Goal: Task Accomplishment & Management: Manage account settings

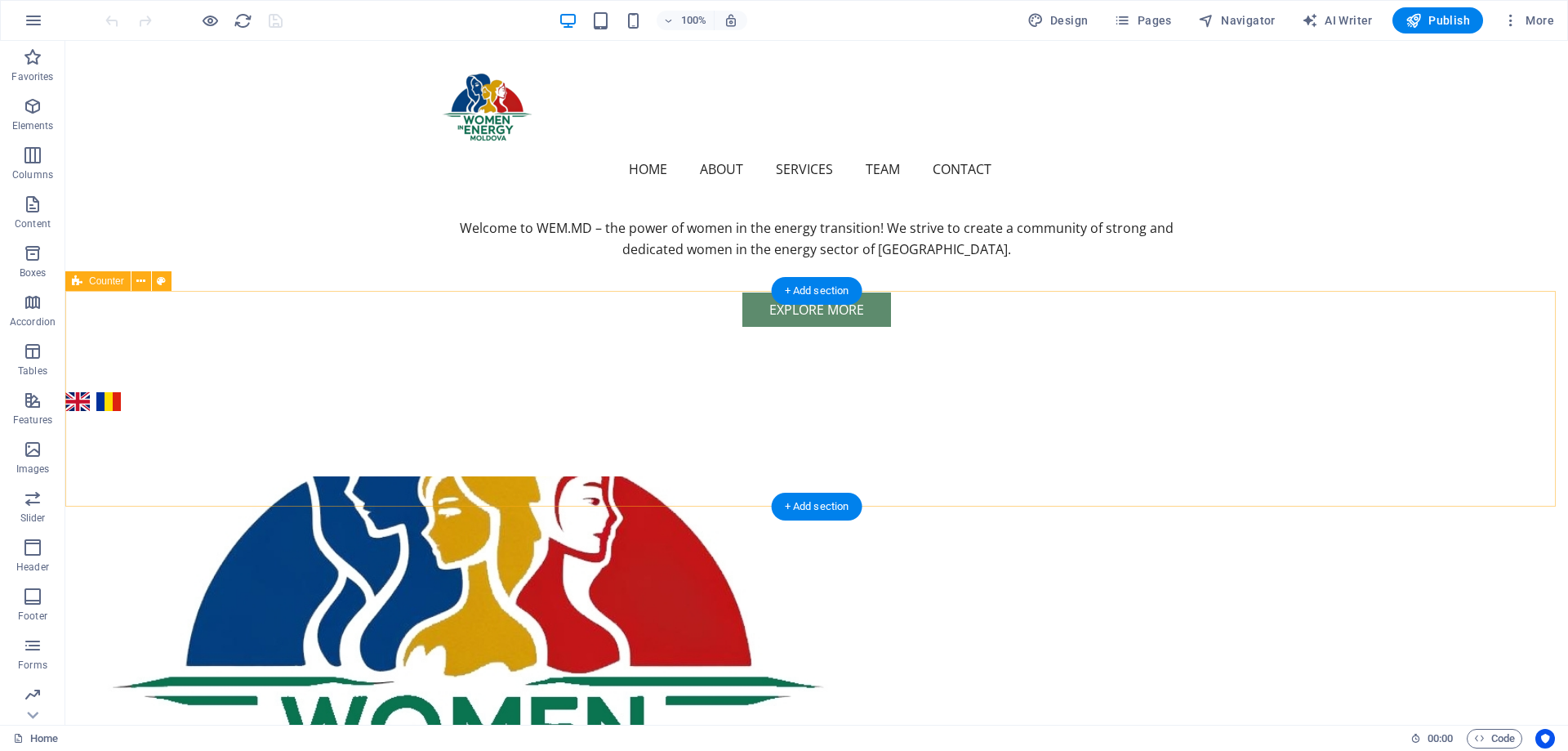
scroll to position [434, 0]
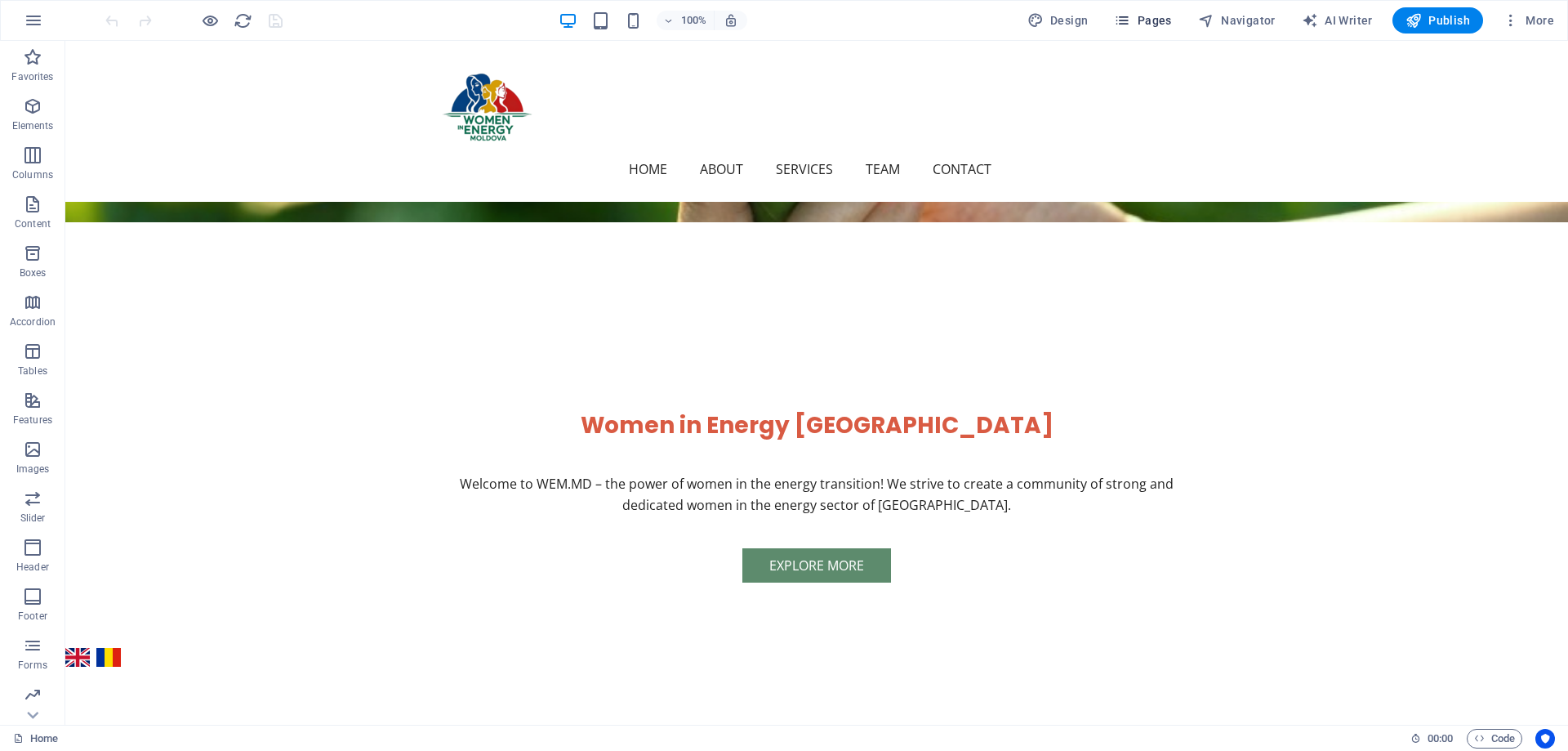
click at [1166, 26] on span "Pages" at bounding box center [1143, 21] width 57 height 16
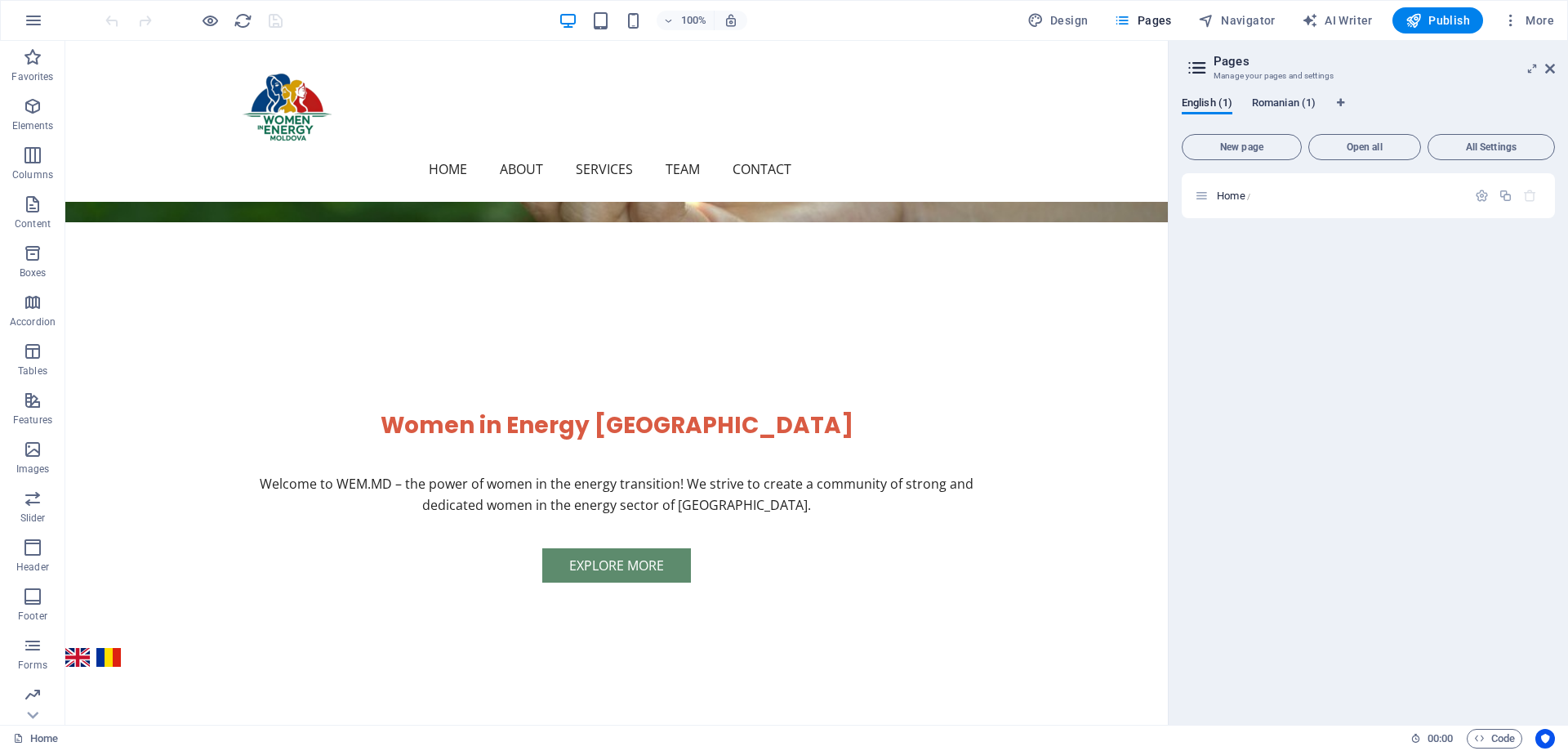
click at [1274, 96] on span "Romanian (1)" at bounding box center [1284, 104] width 63 height 23
click at [1205, 193] on icon at bounding box center [1201, 195] width 14 height 14
click at [1210, 202] on div "Home /" at bounding box center [1331, 196] width 272 height 19
click at [1220, 192] on span "Home /" at bounding box center [1233, 196] width 33 height 13
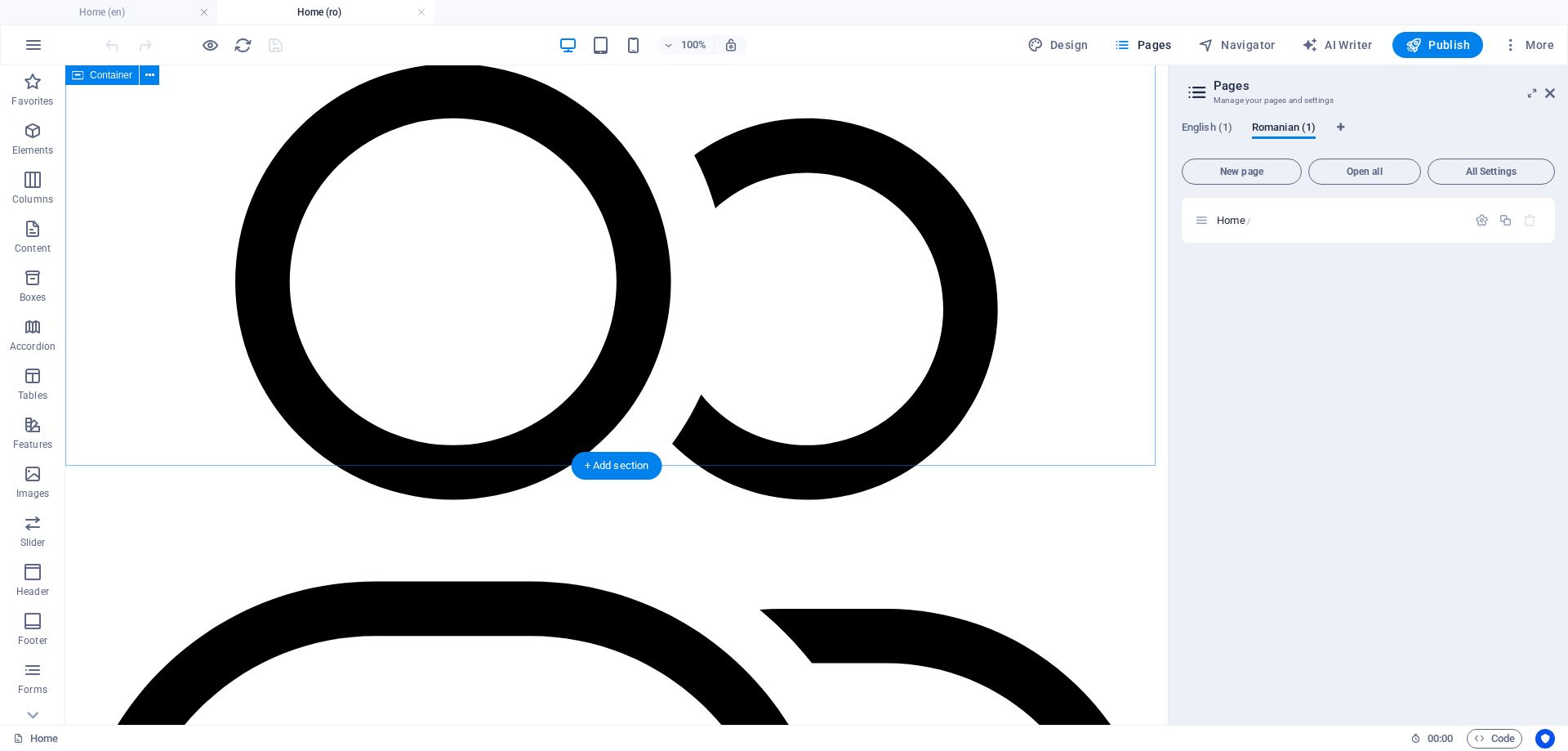
scroll to position [4822, 0]
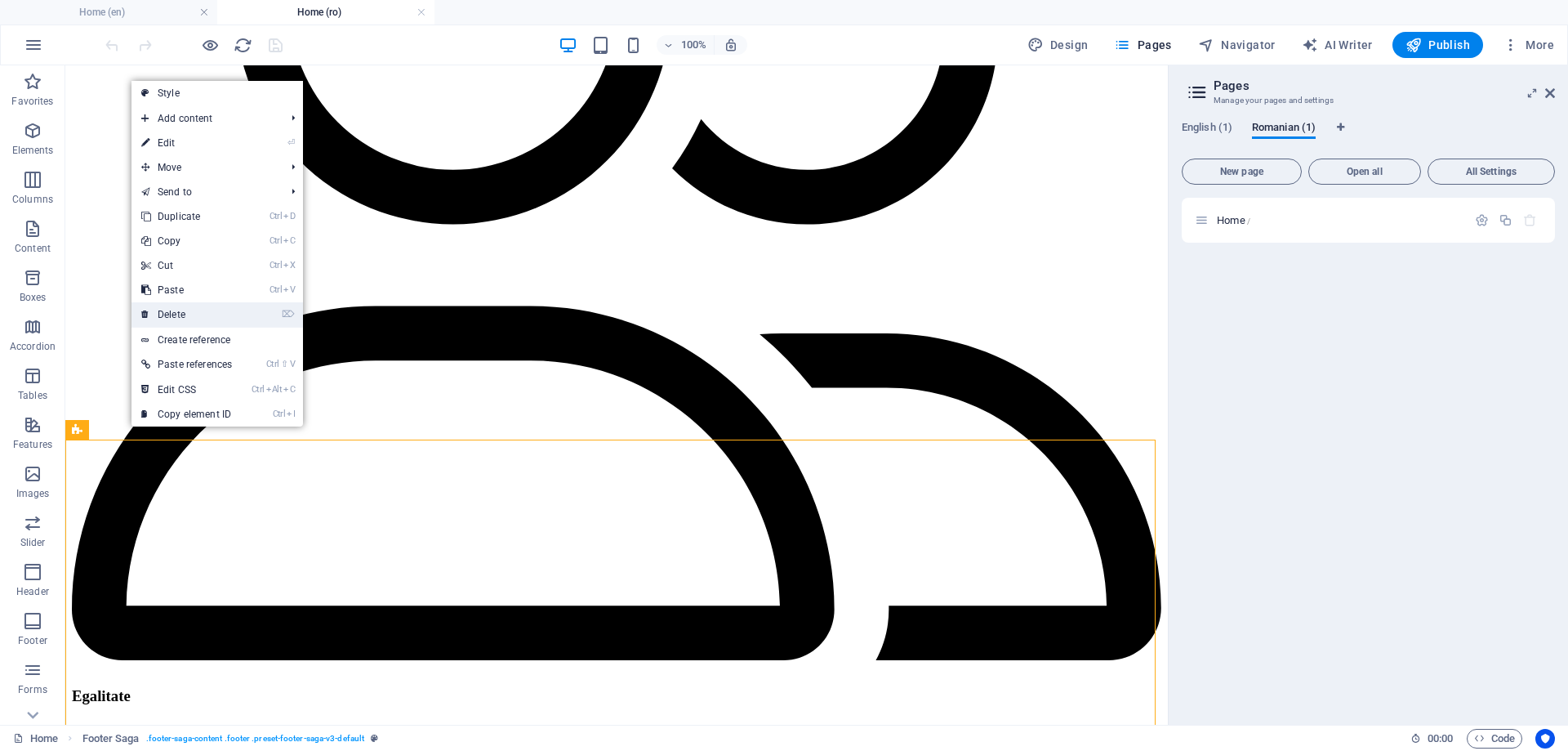
click at [181, 310] on link "⌦ Delete" at bounding box center [186, 314] width 110 height 24
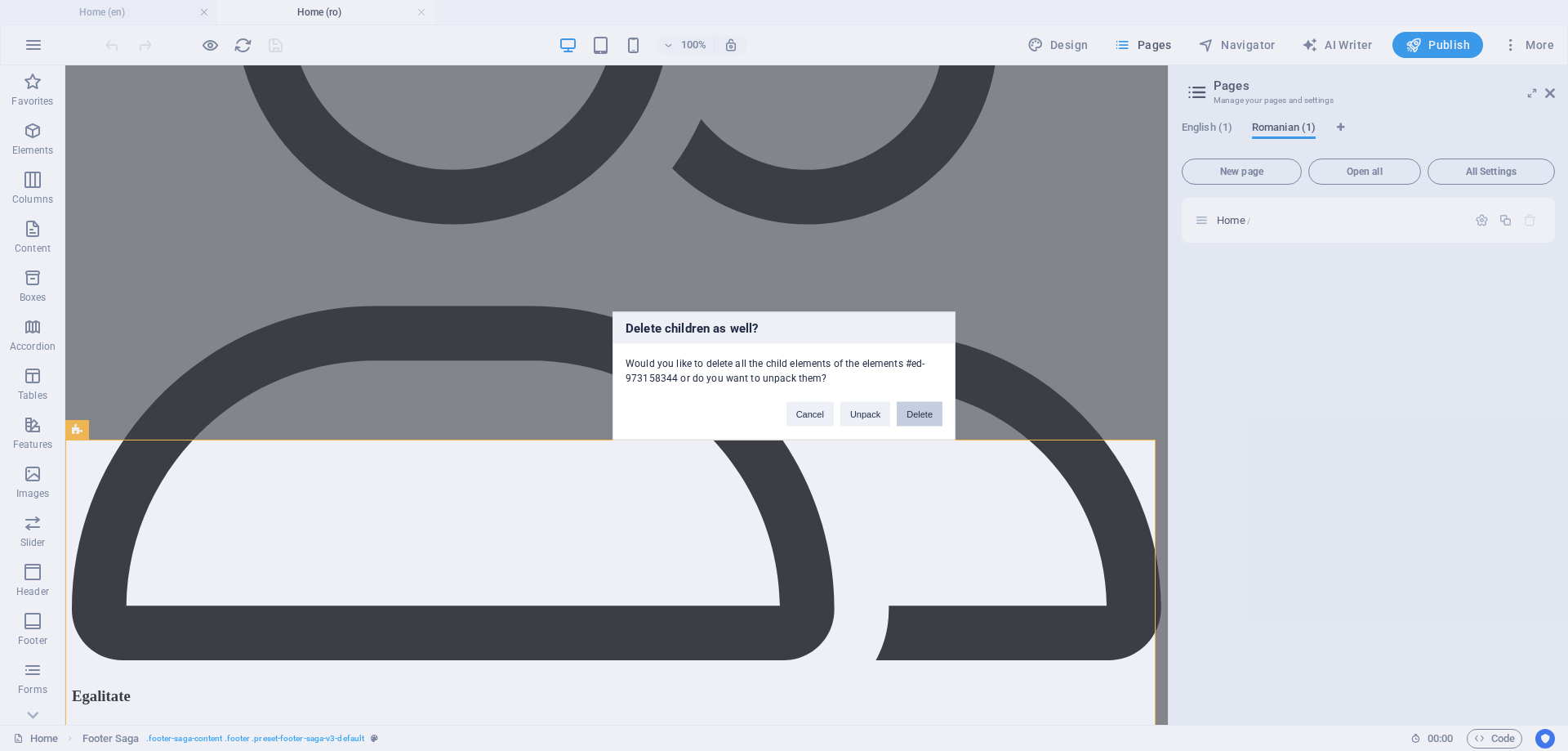
click at [902, 414] on button "Delete" at bounding box center [920, 413] width 46 height 24
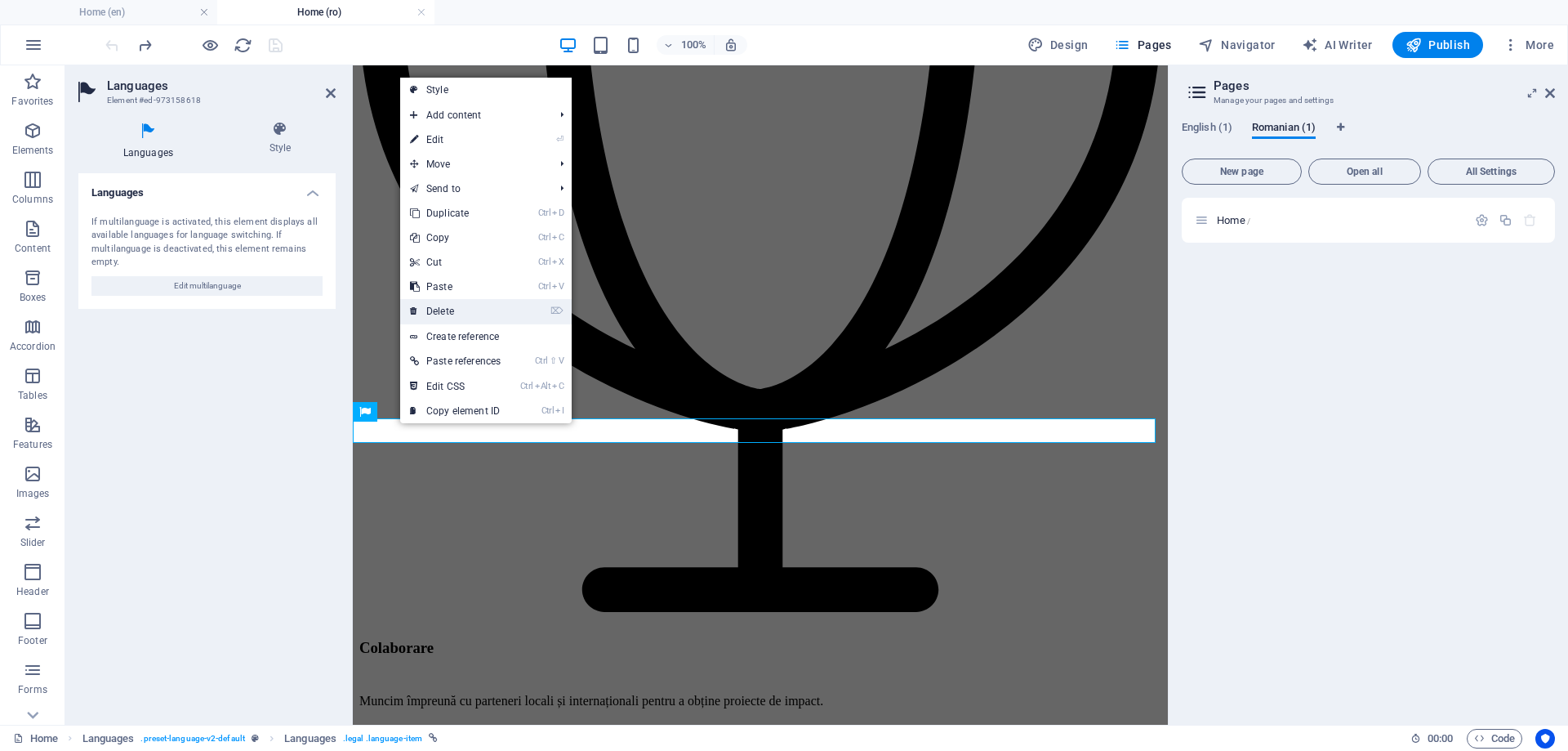
click at [439, 310] on link "⌦ Delete" at bounding box center [455, 311] width 110 height 24
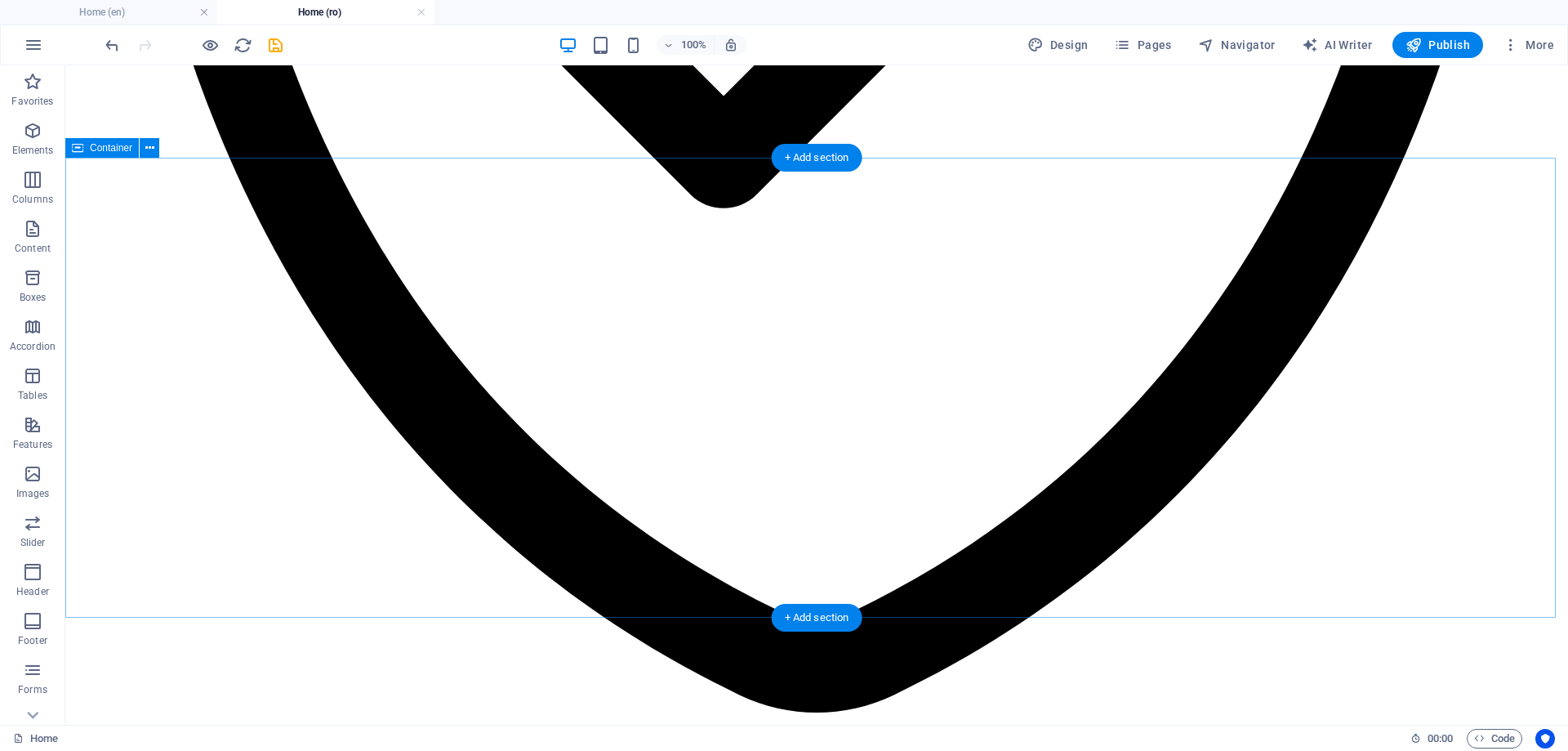
scroll to position [4904, 0]
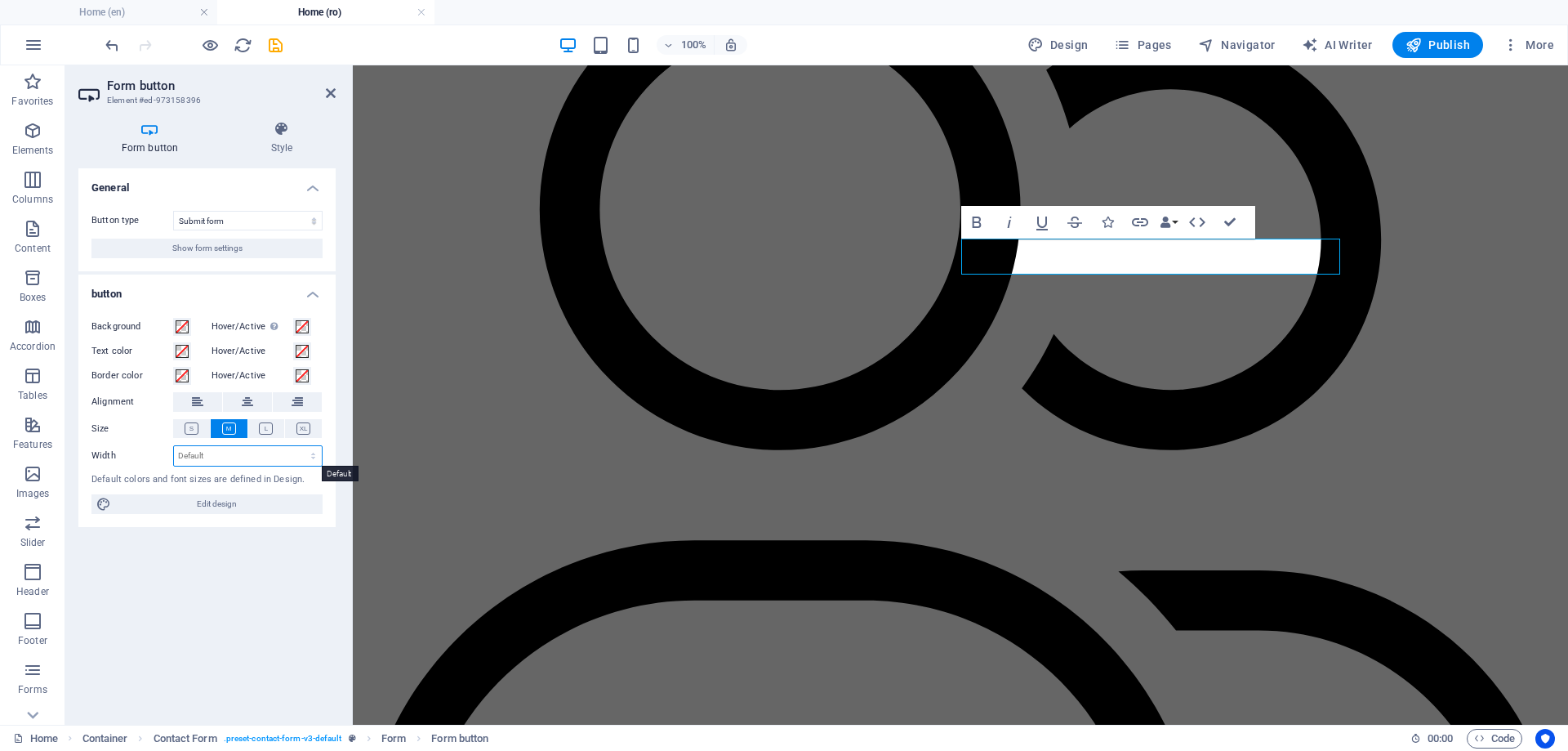
click at [192, 449] on select "Default px rem % em vh vw" at bounding box center [247, 457] width 148 height 20
drag, startPoint x: 192, startPoint y: 449, endPoint x: 201, endPoint y: 449, distance: 9.0
click at [192, 449] on select "Default px rem % em vh vw" at bounding box center [247, 457] width 148 height 20
click at [282, 130] on icon at bounding box center [282, 130] width 108 height 16
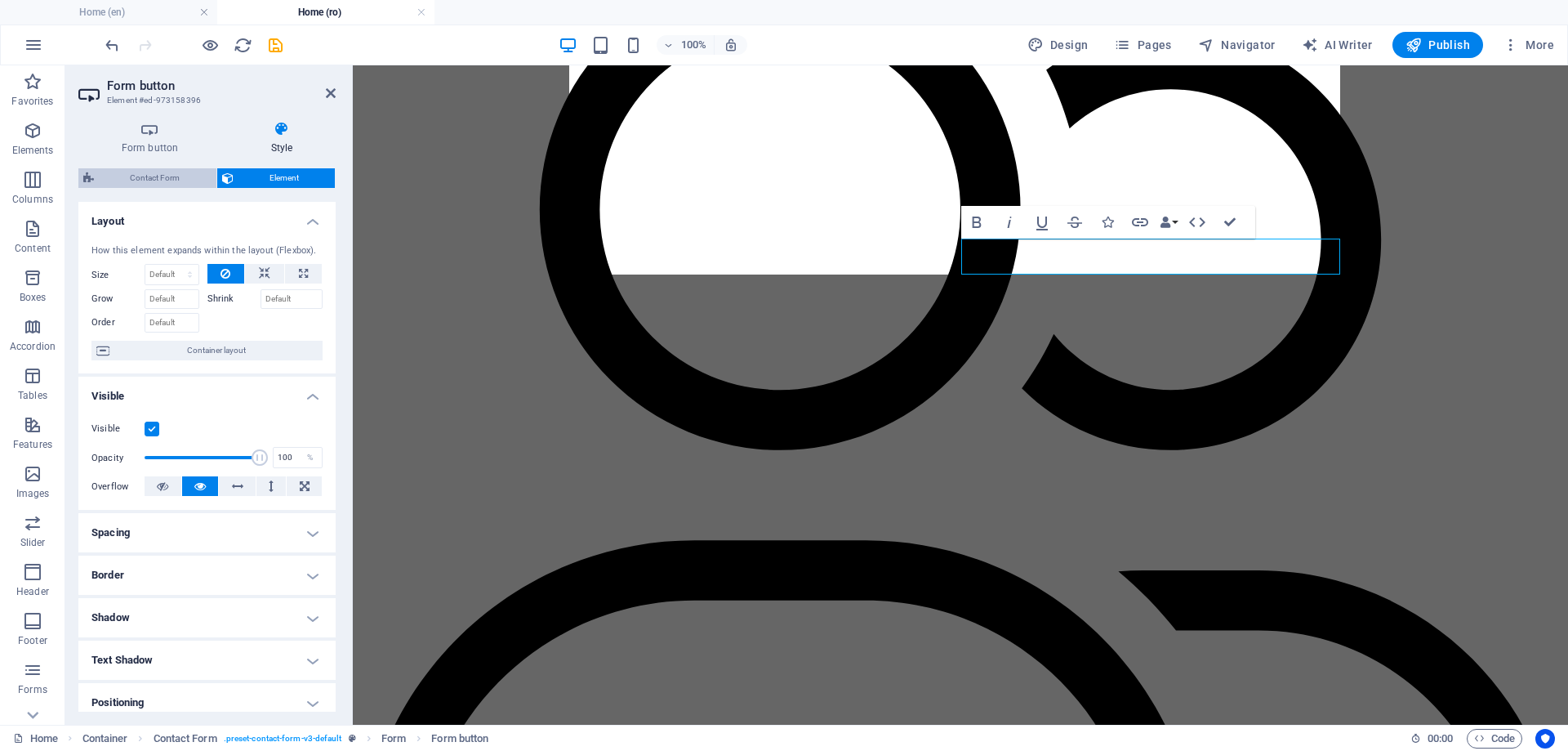
click at [171, 170] on span "Contact Form" at bounding box center [155, 178] width 113 height 20
select select "rem"
select select "preset-contact-form-v3-default"
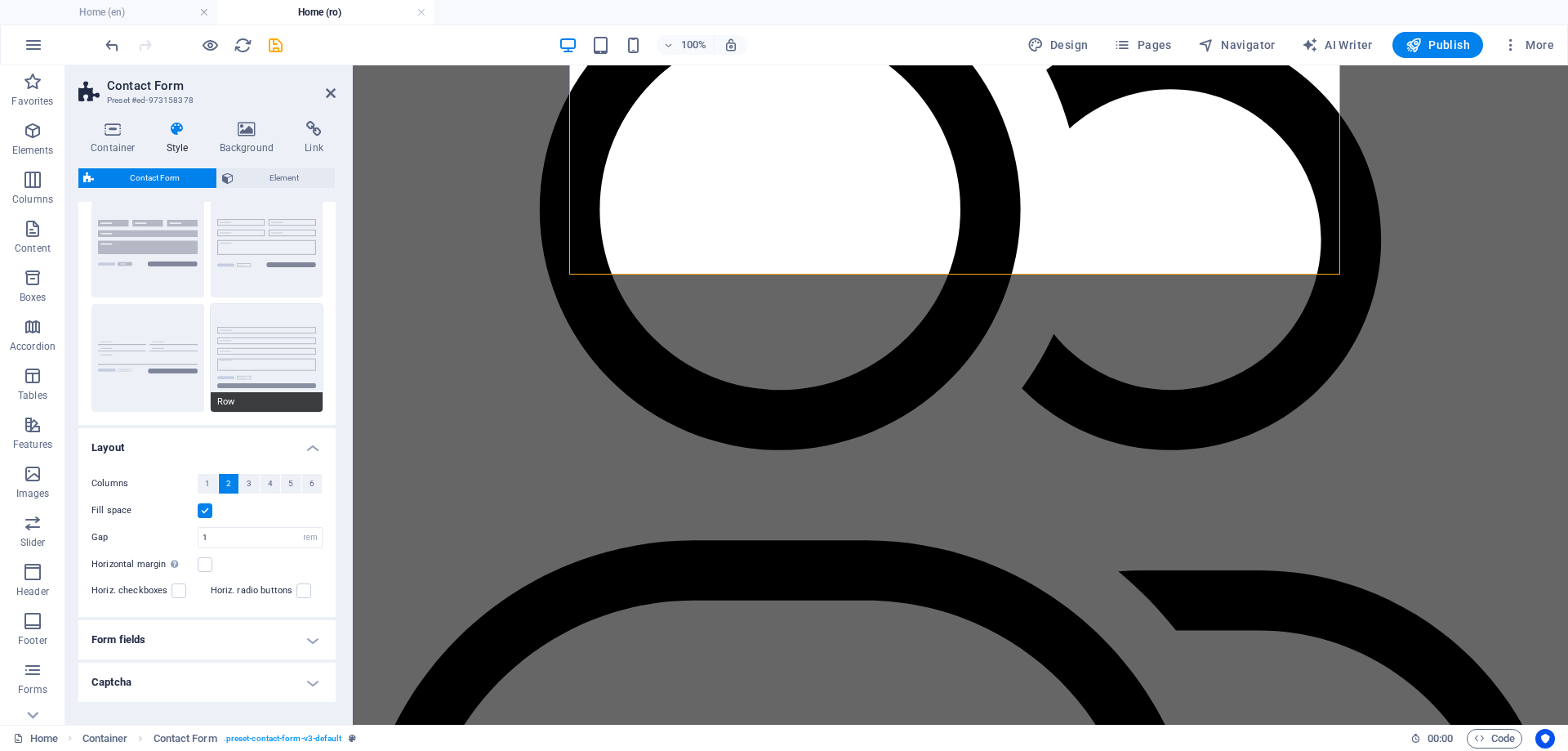
scroll to position [111, 0]
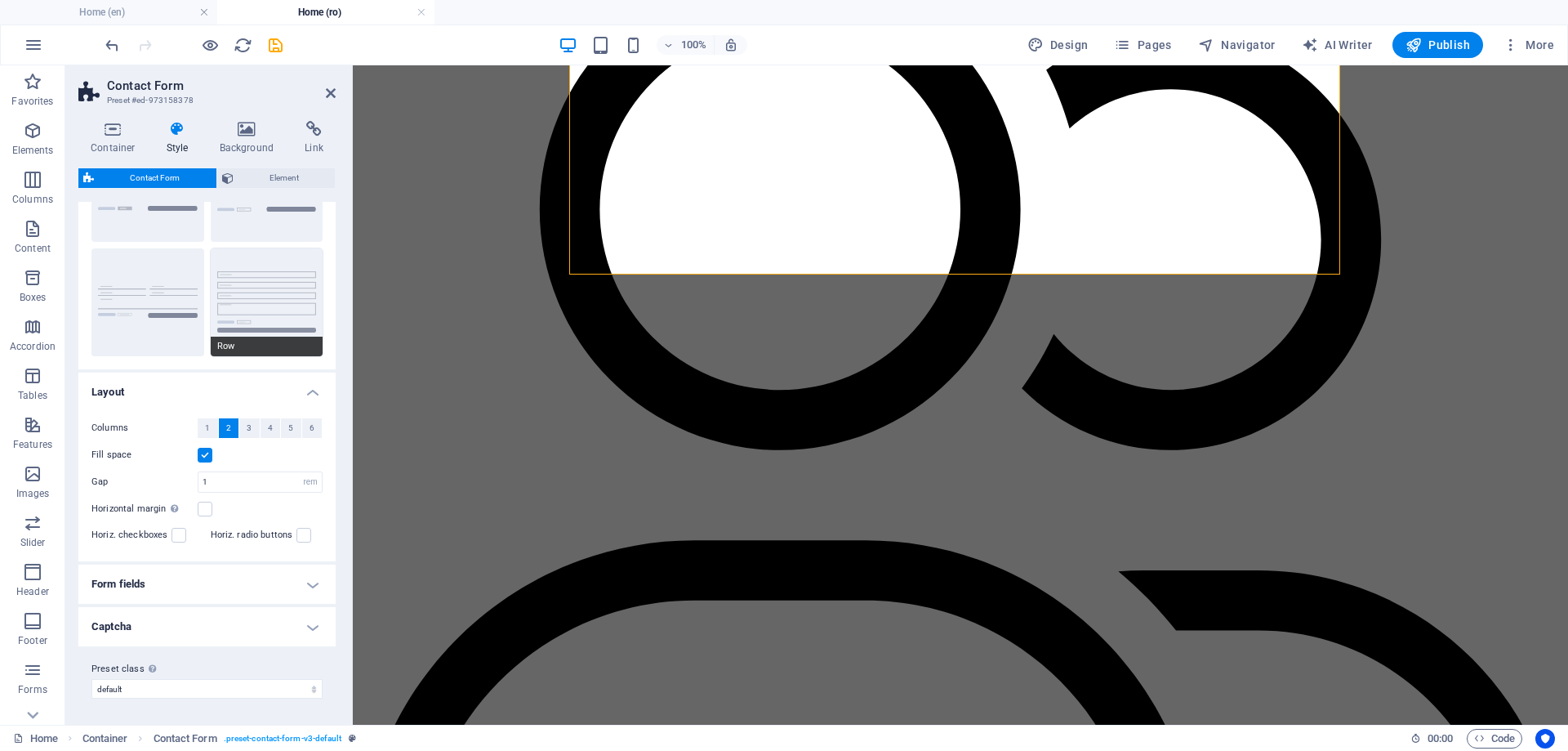
click at [267, 305] on button "Row" at bounding box center [267, 302] width 113 height 108
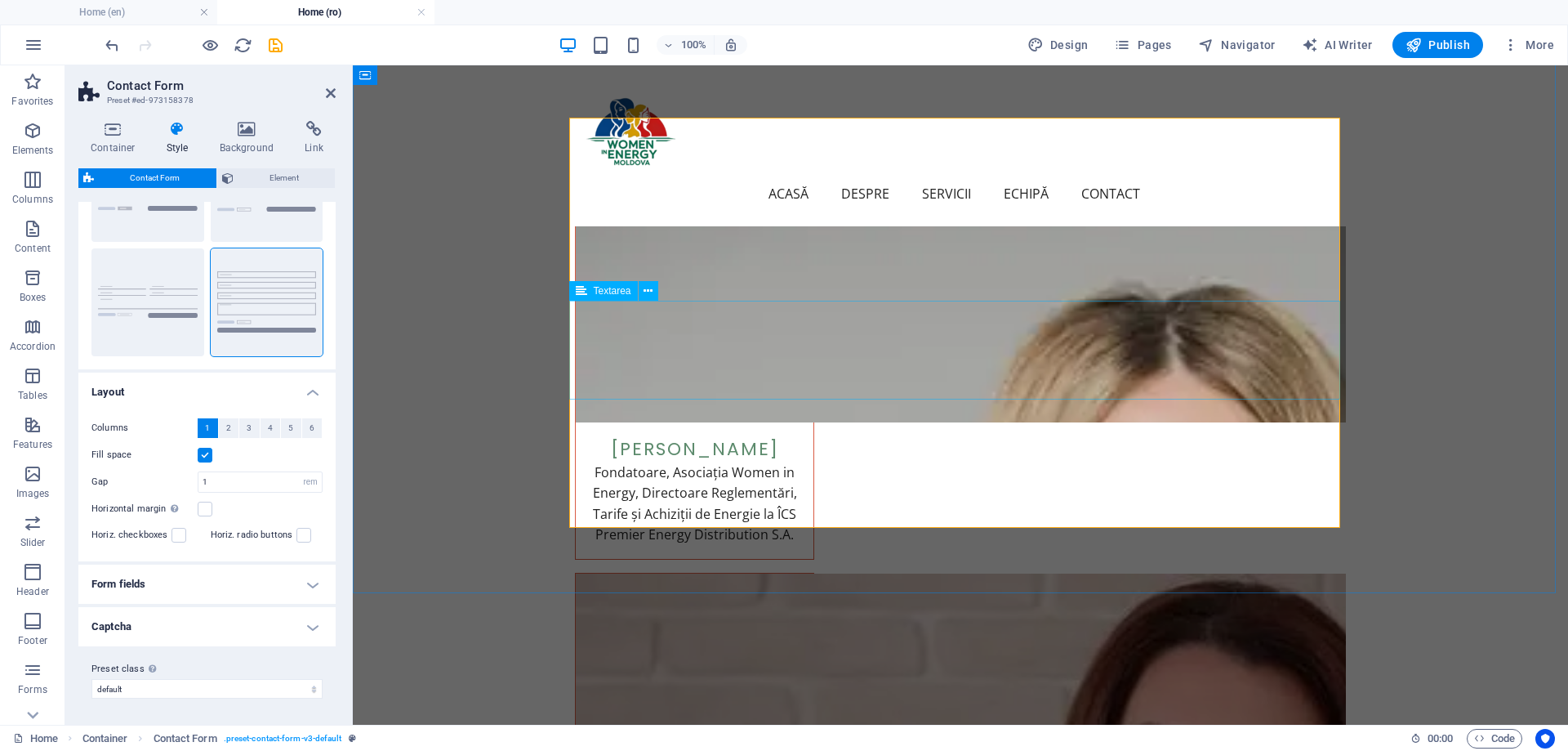
scroll to position [4762, 0]
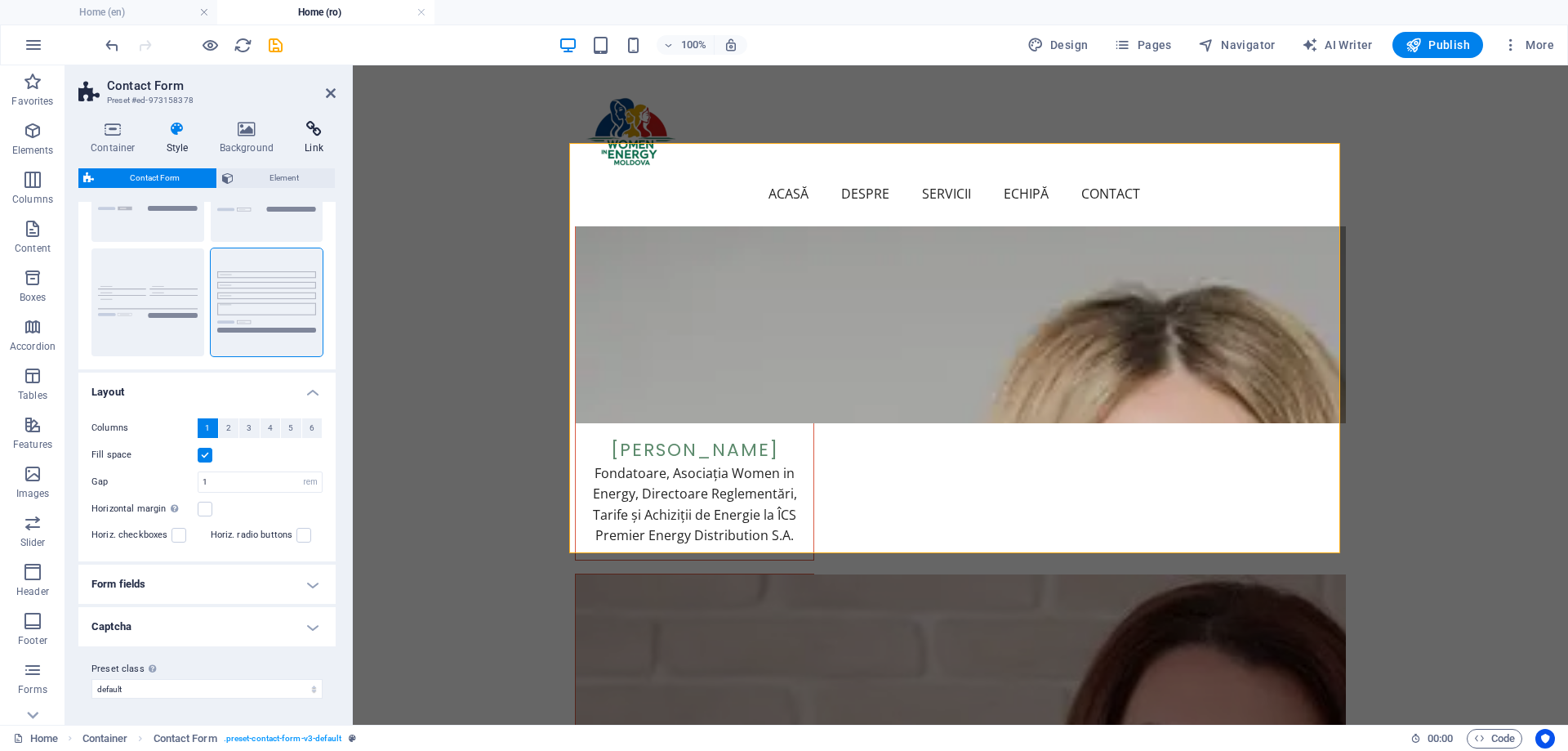
click at [319, 141] on h4 "Link" at bounding box center [314, 139] width 43 height 34
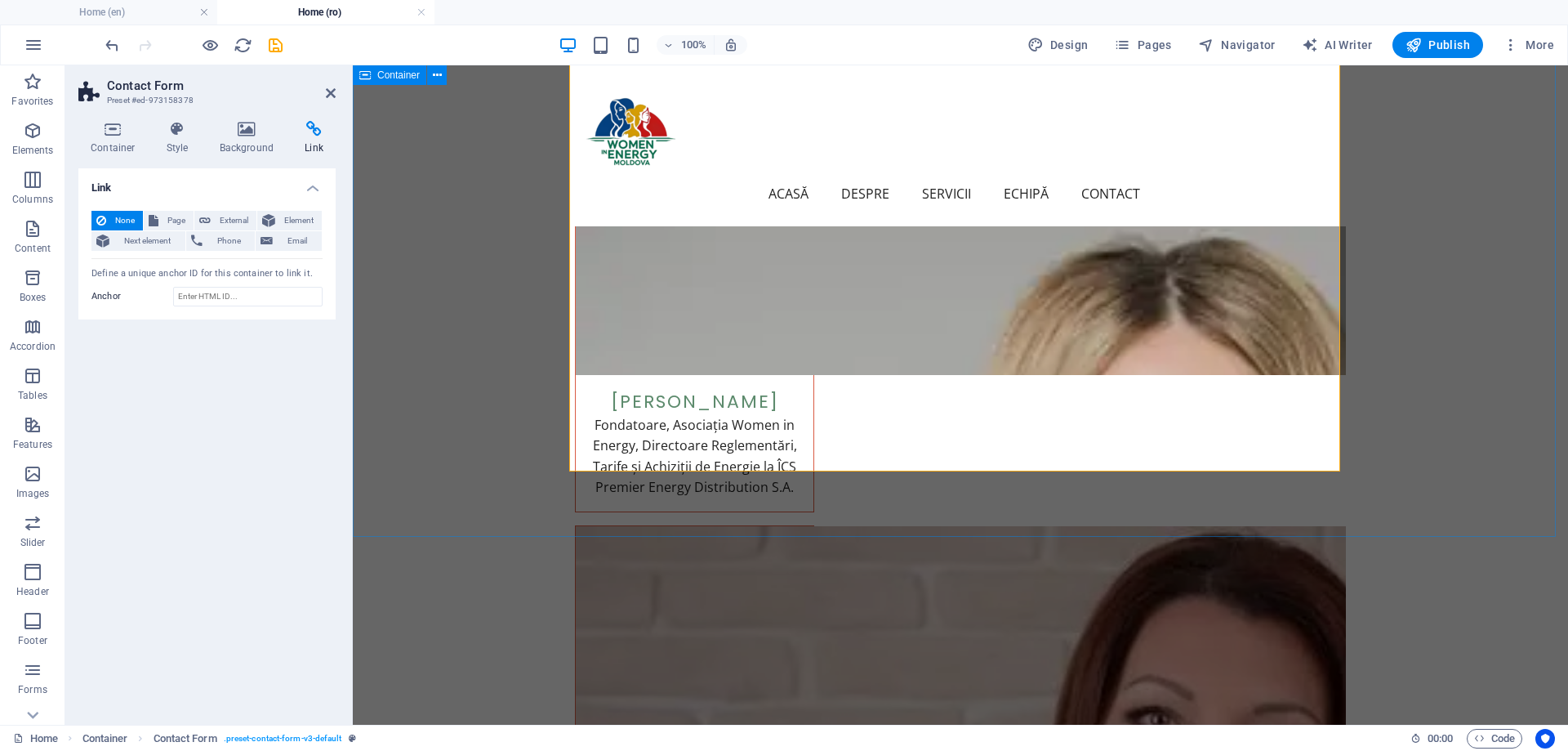
scroll to position [4845, 0]
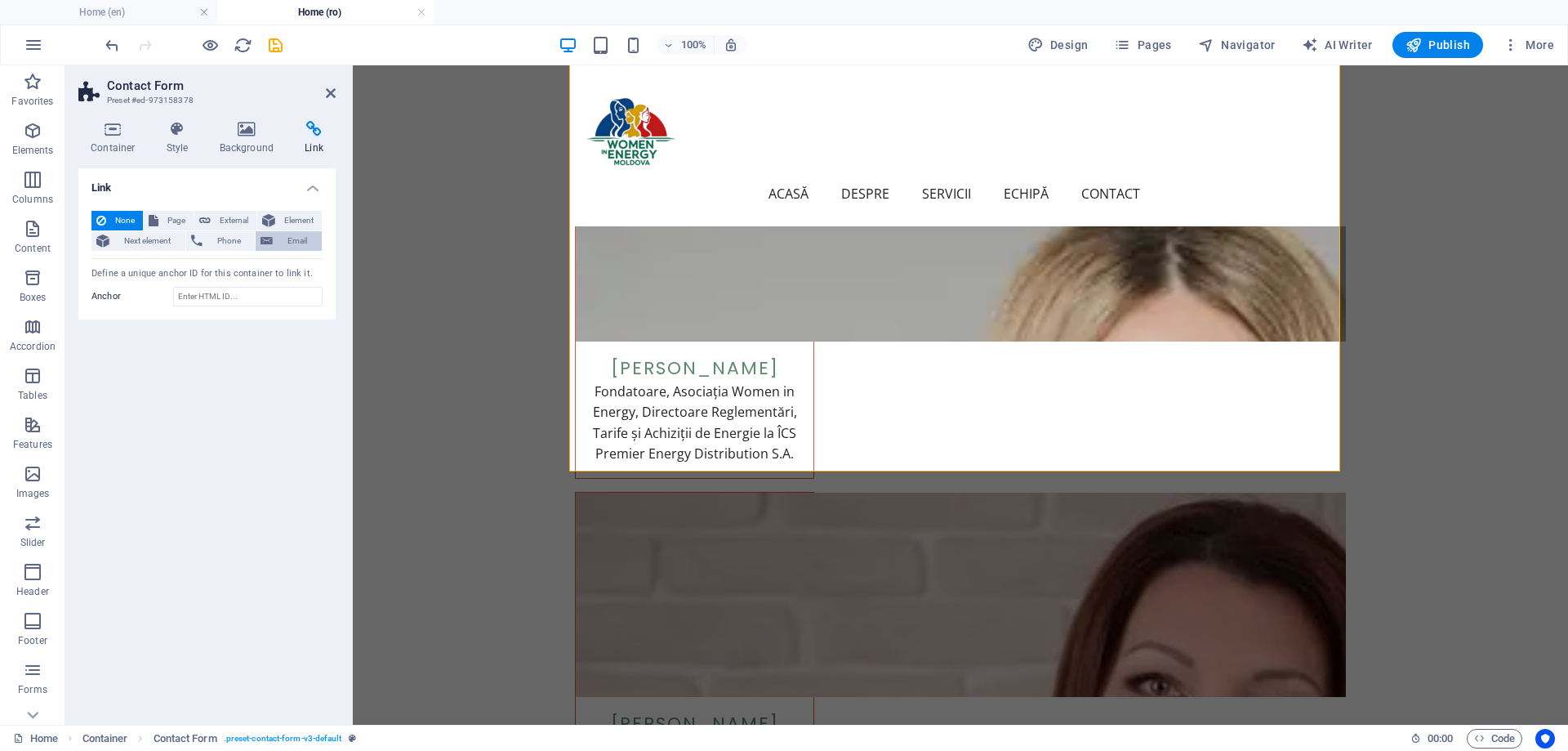
click at [285, 231] on span "Email" at bounding box center [297, 241] width 39 height 20
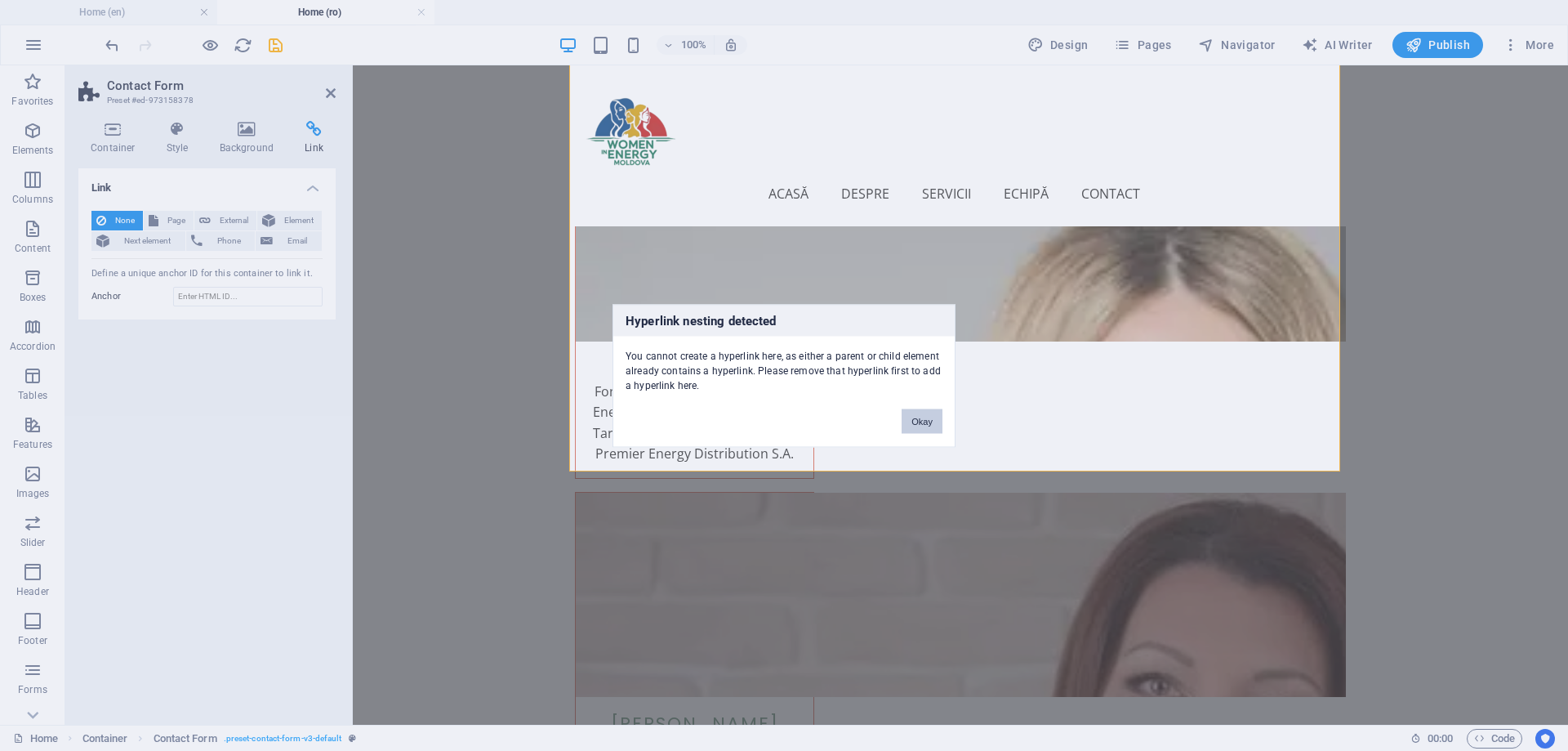
click at [923, 419] on button "Okay" at bounding box center [922, 420] width 41 height 24
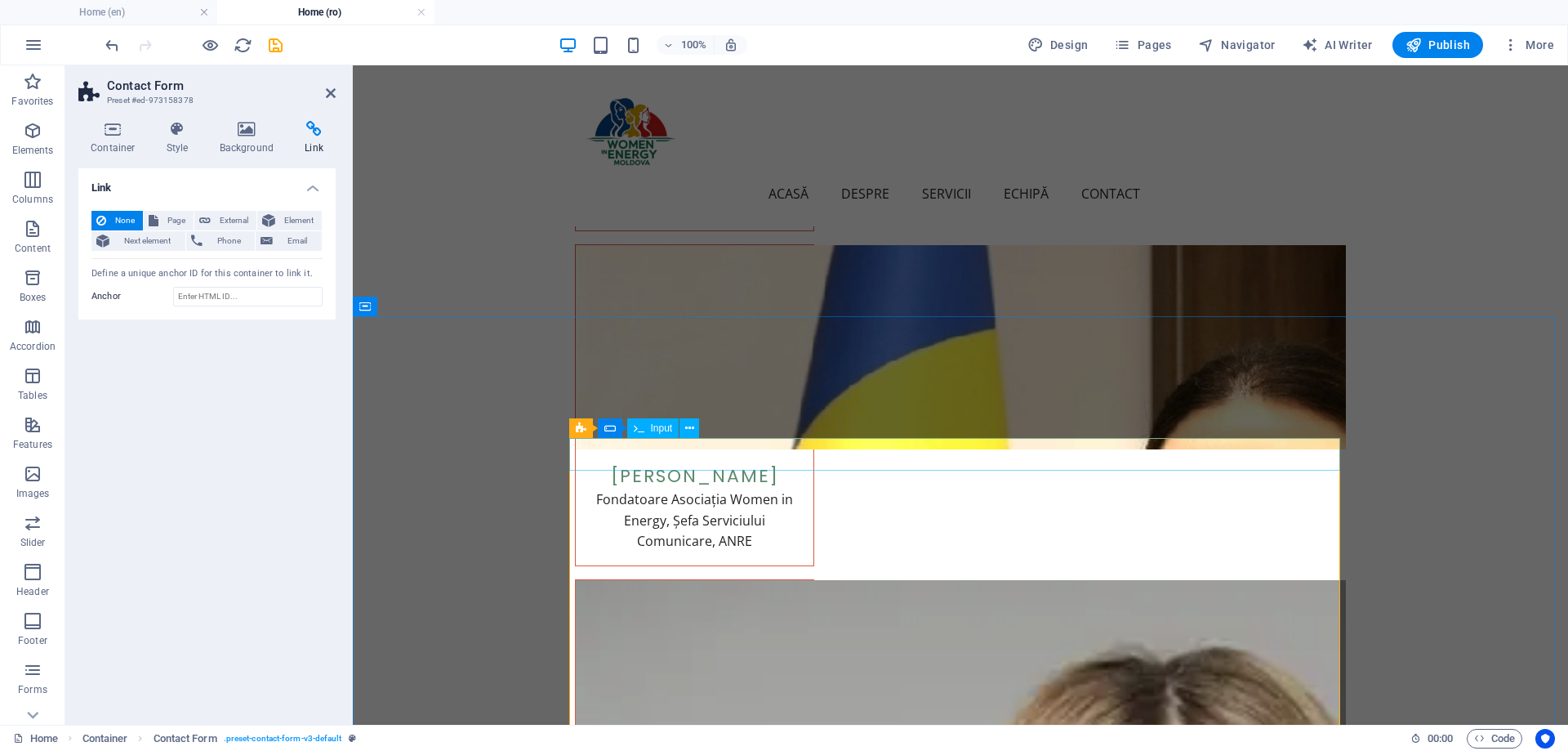
scroll to position [4599, 0]
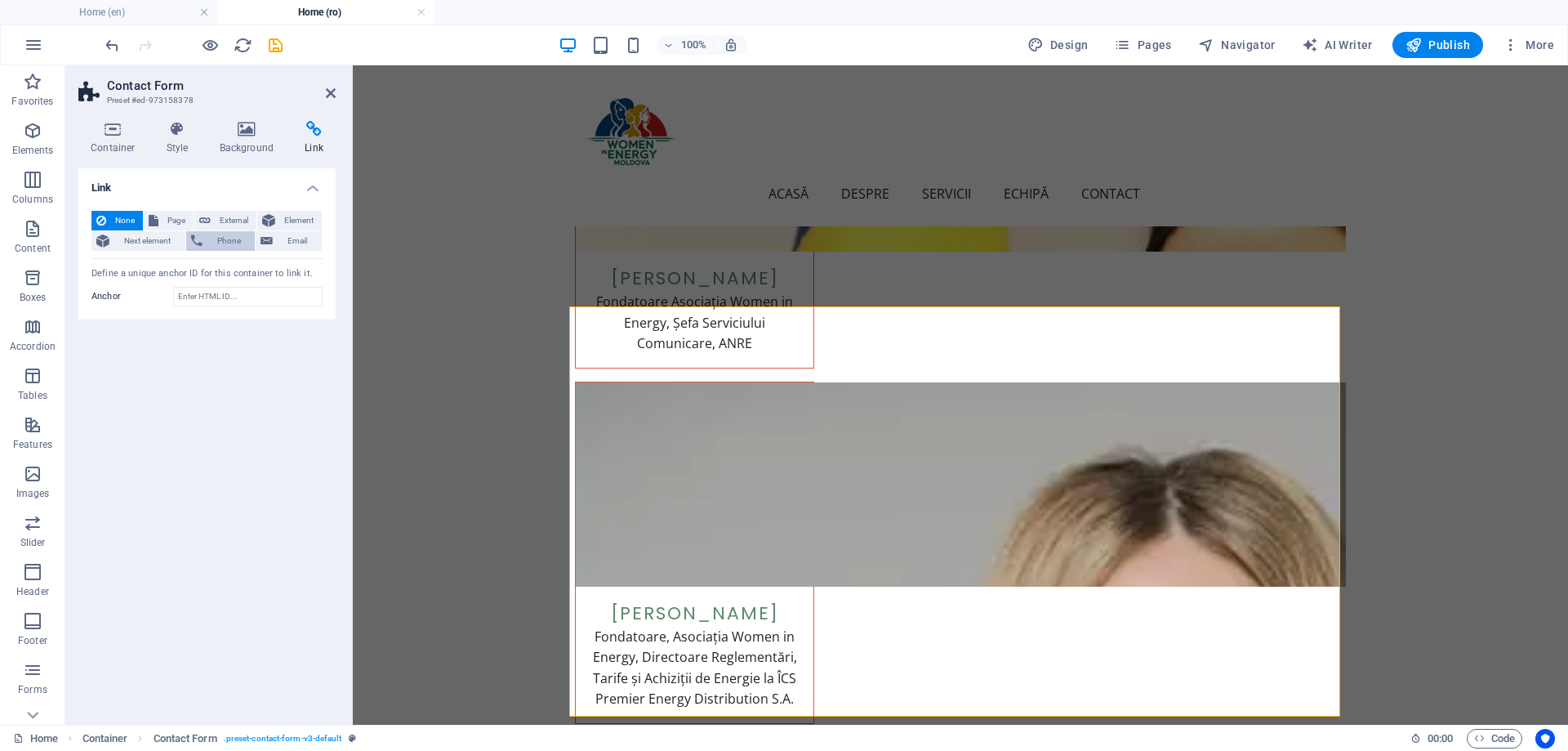
click at [244, 236] on span "Phone" at bounding box center [229, 241] width 43 height 20
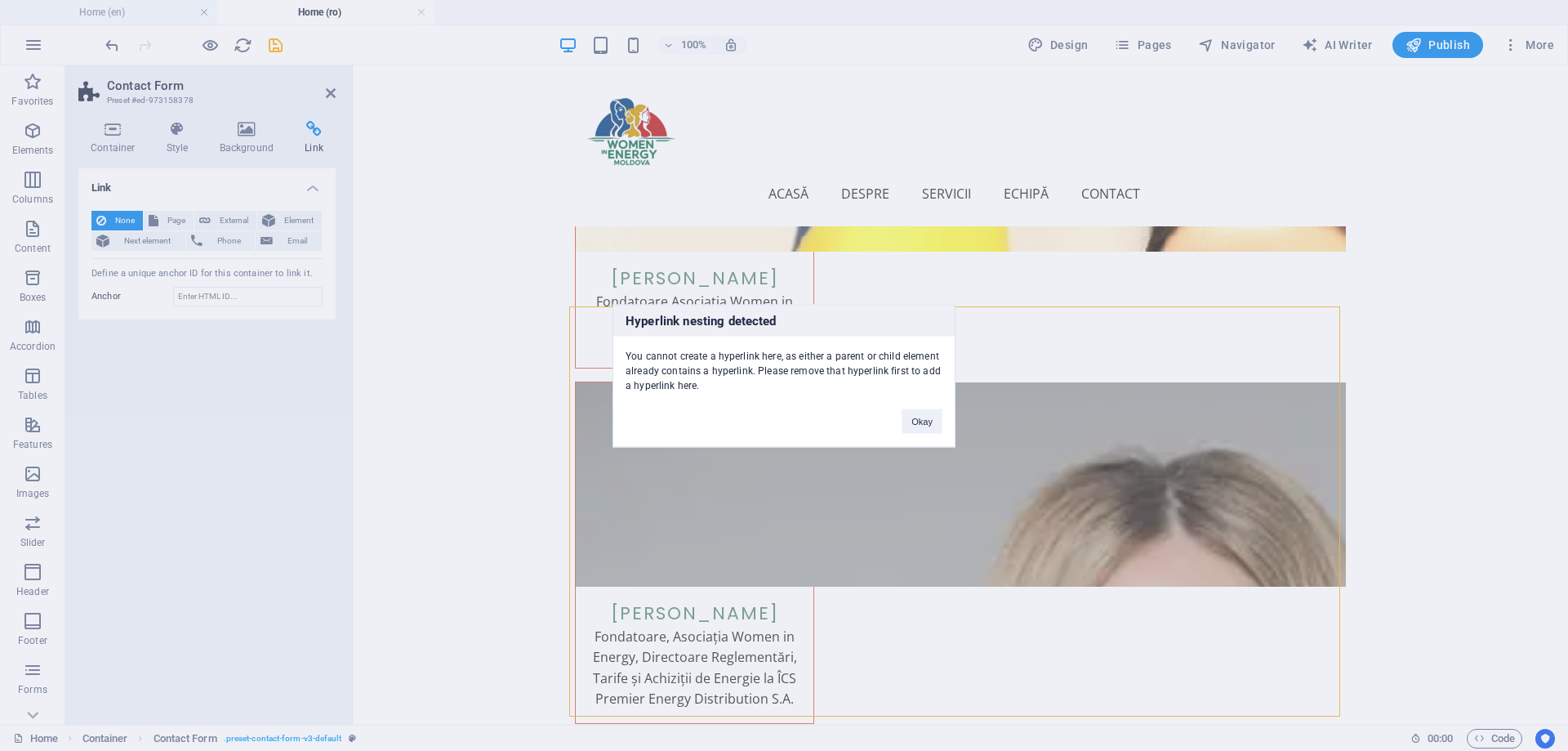
click at [116, 222] on div "Hyperlink nesting detected You cannot create a hyperlink here, as either a pare…" at bounding box center [784, 375] width 1568 height 751
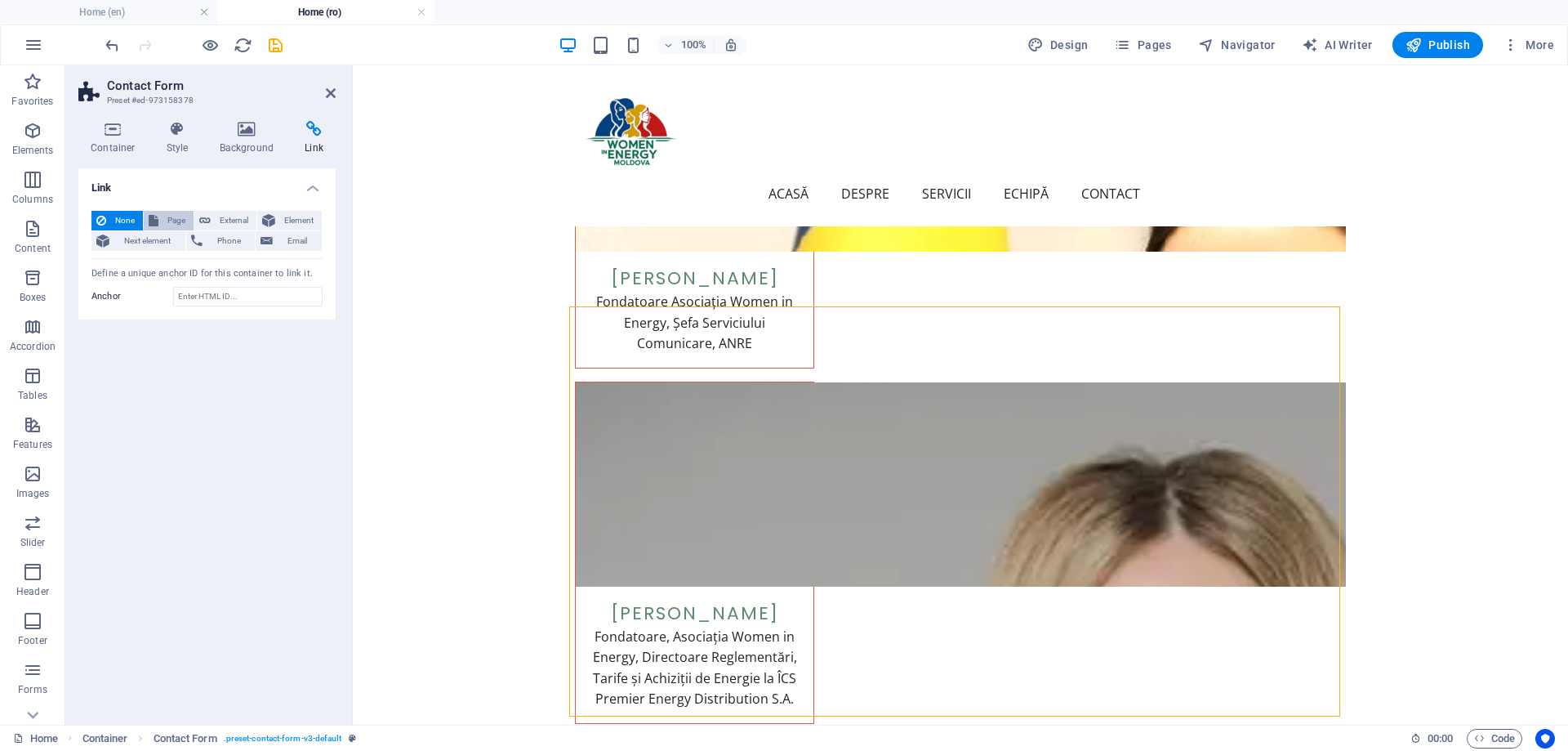
click at [160, 222] on button "Page" at bounding box center [168, 221] width 50 height 20
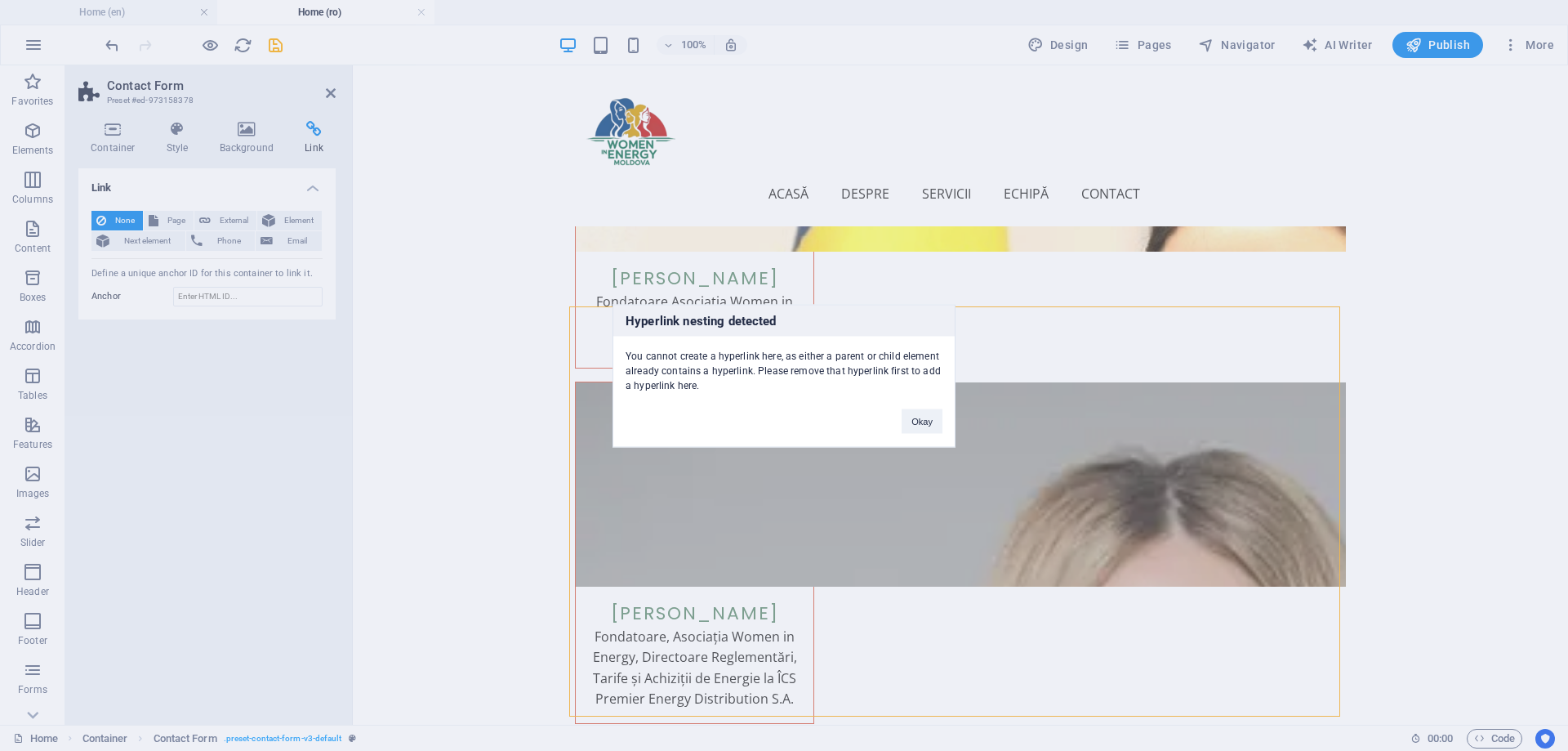
click at [113, 215] on div "Hyperlink nesting detected You cannot create a hyperlink here, as either a pare…" at bounding box center [784, 375] width 1568 height 751
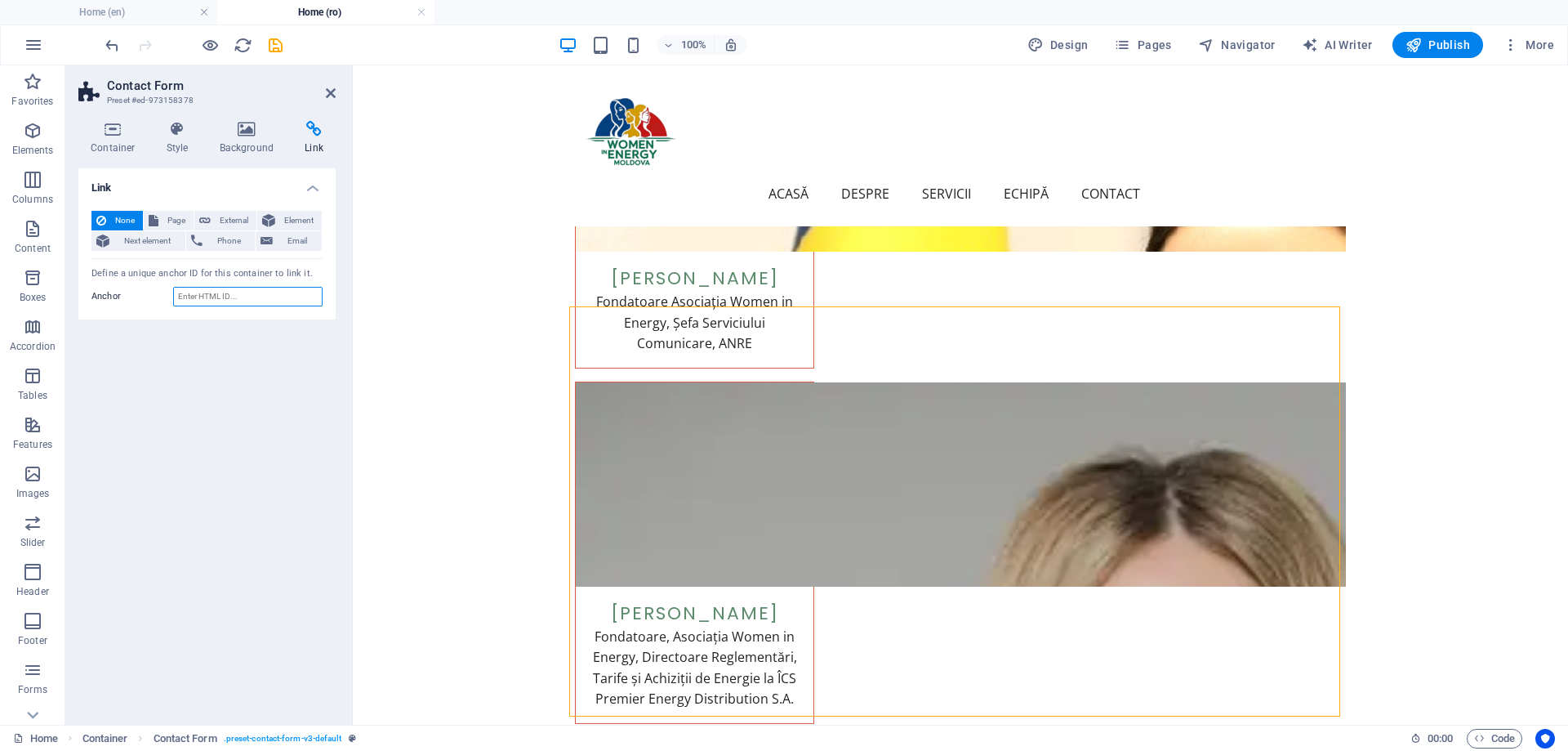
click at [209, 301] on input "Anchor" at bounding box center [247, 297] width 149 height 20
click at [301, 220] on span "Element" at bounding box center [298, 221] width 37 height 20
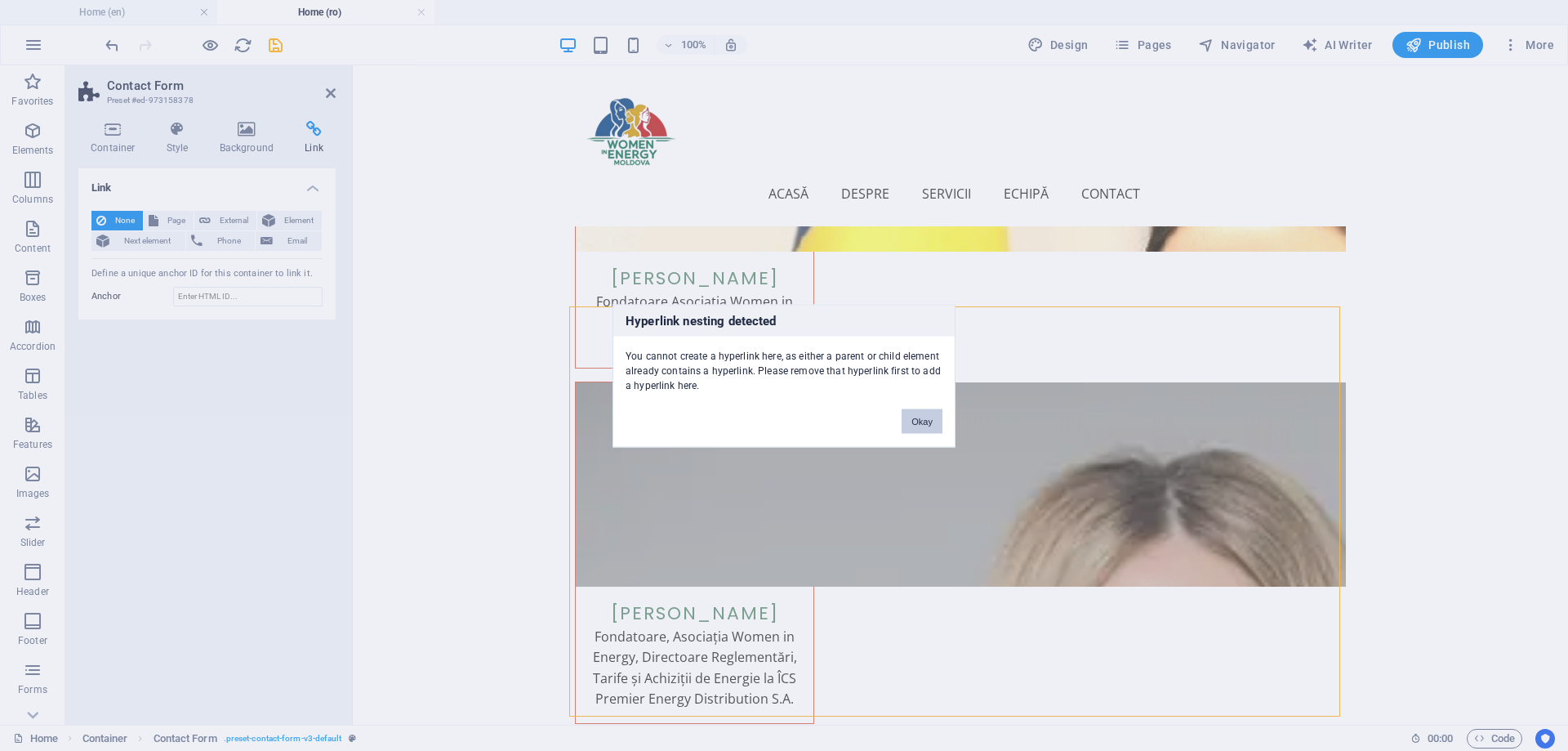
click at [915, 421] on button "Okay" at bounding box center [922, 420] width 41 height 24
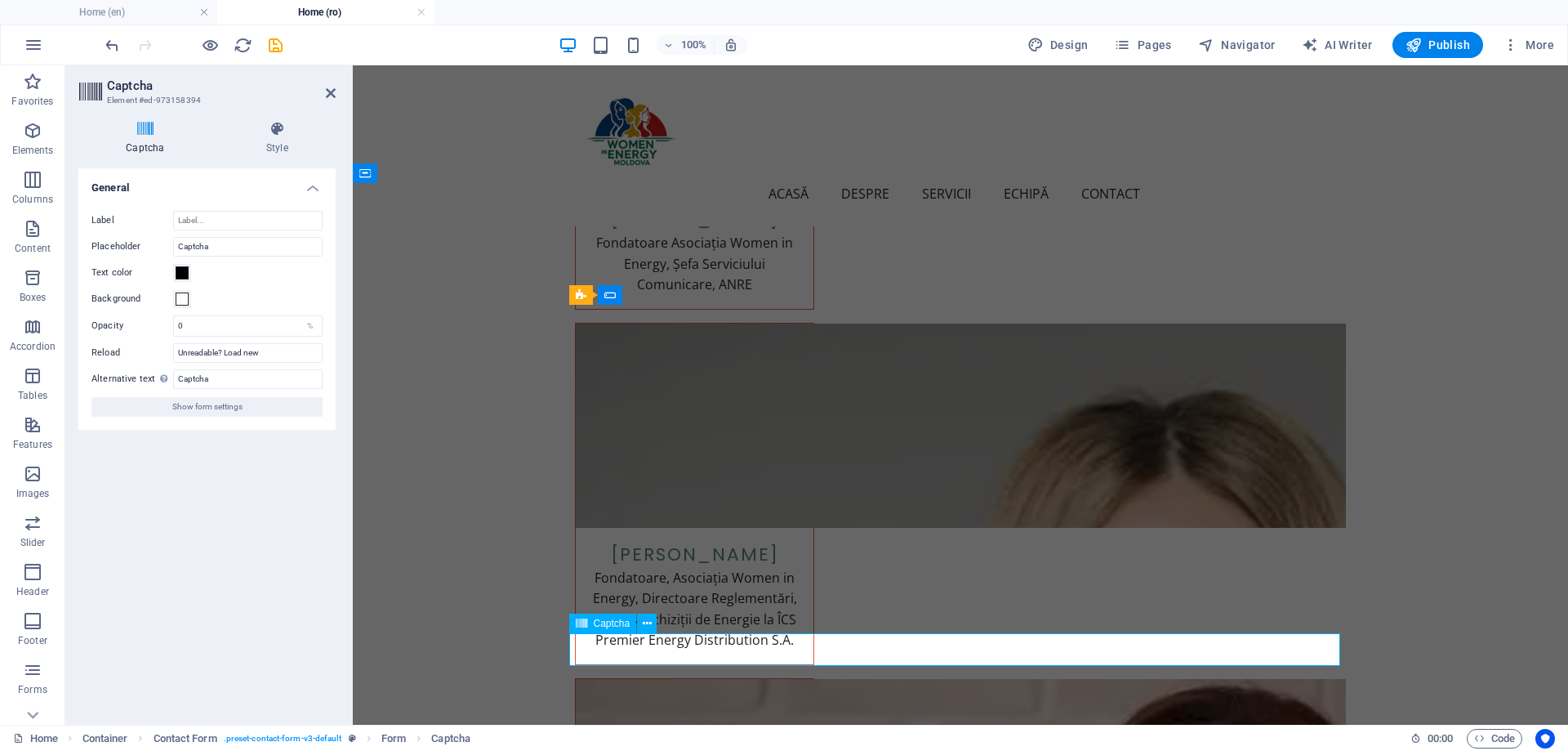
scroll to position [4681, 0]
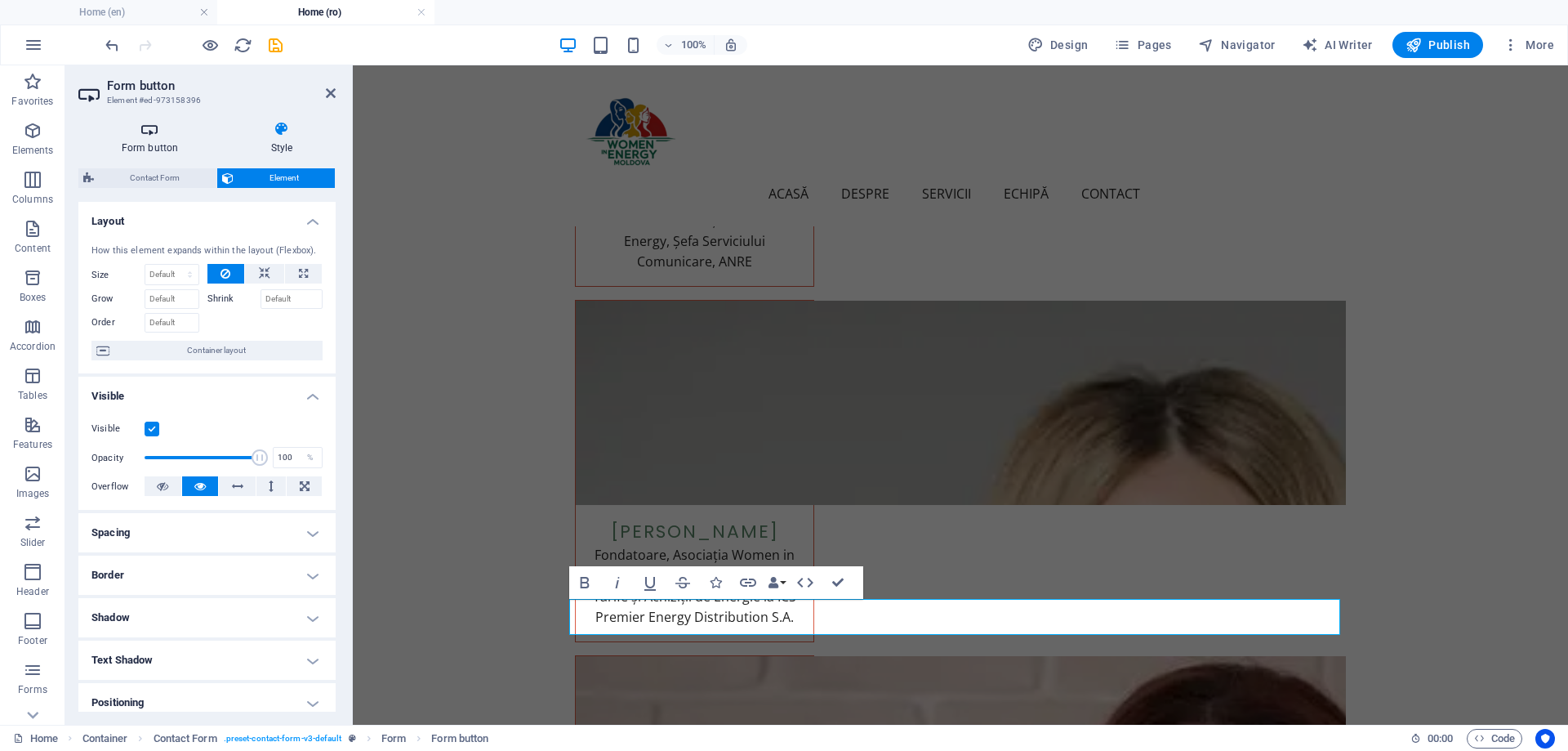
click at [165, 150] on h4 "Form button" at bounding box center [153, 139] width 149 height 34
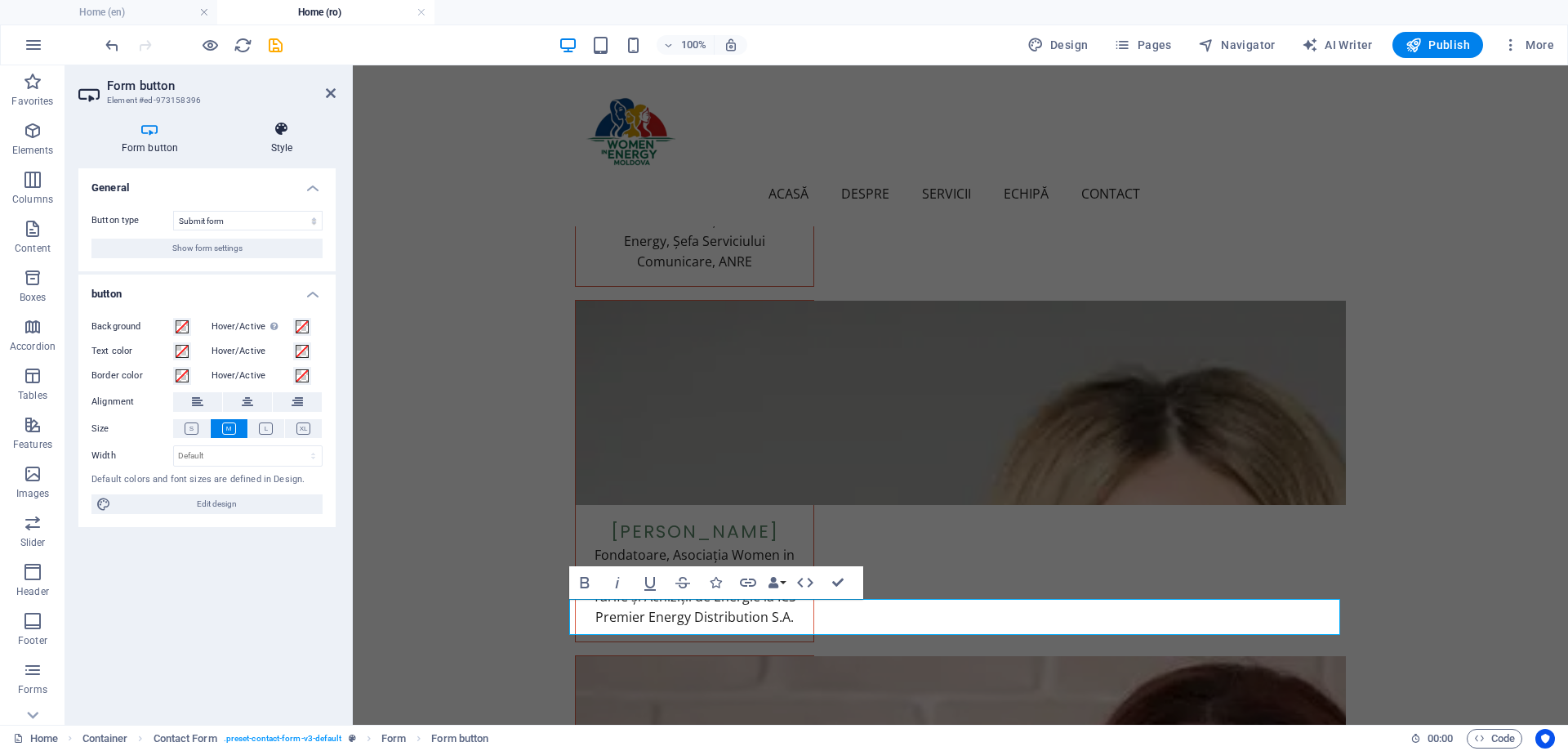
click at [282, 139] on h4 "Style" at bounding box center [282, 139] width 108 height 34
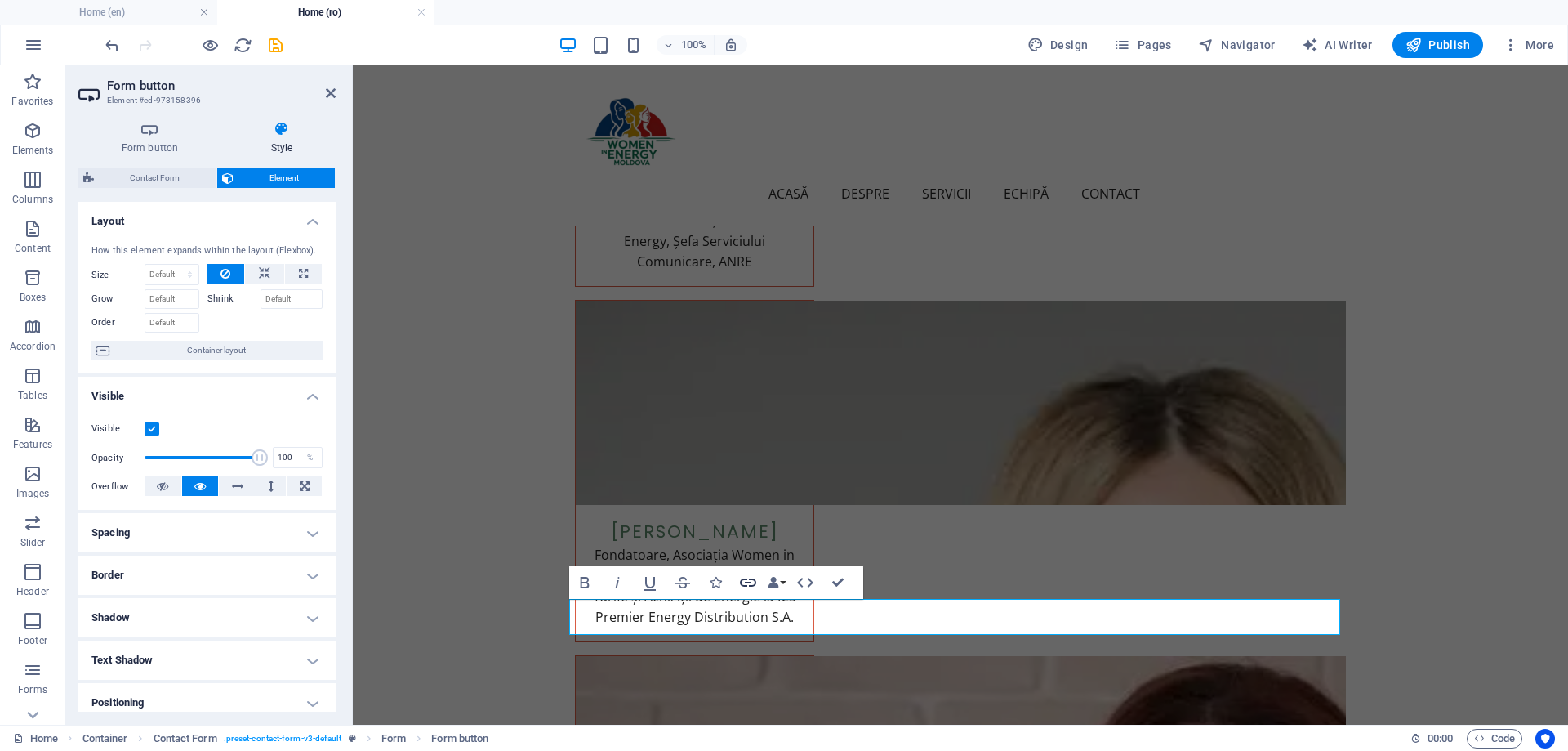
click at [749, 585] on icon "button" at bounding box center [749, 583] width 20 height 20
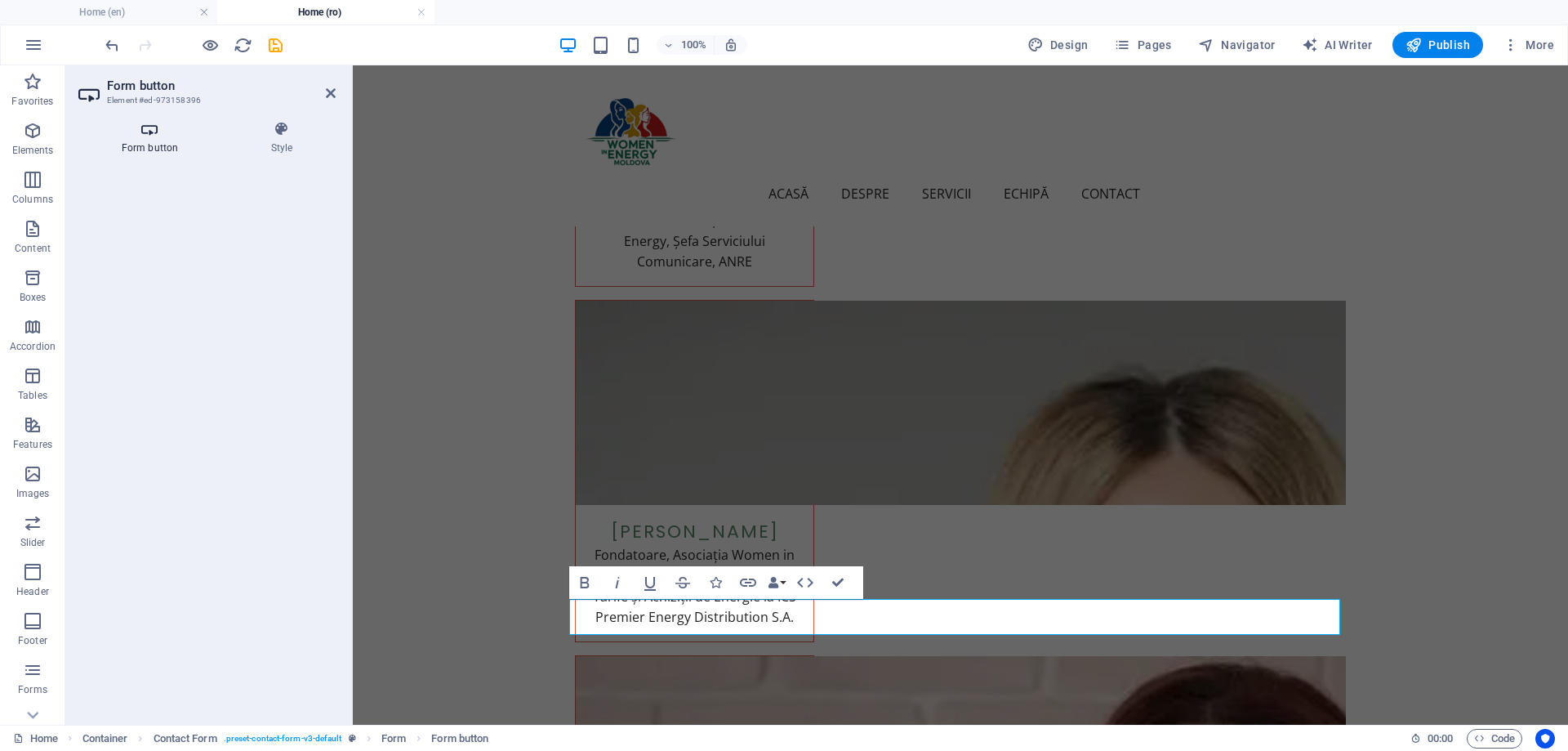
click at [143, 140] on h4 "Form button" at bounding box center [153, 139] width 149 height 34
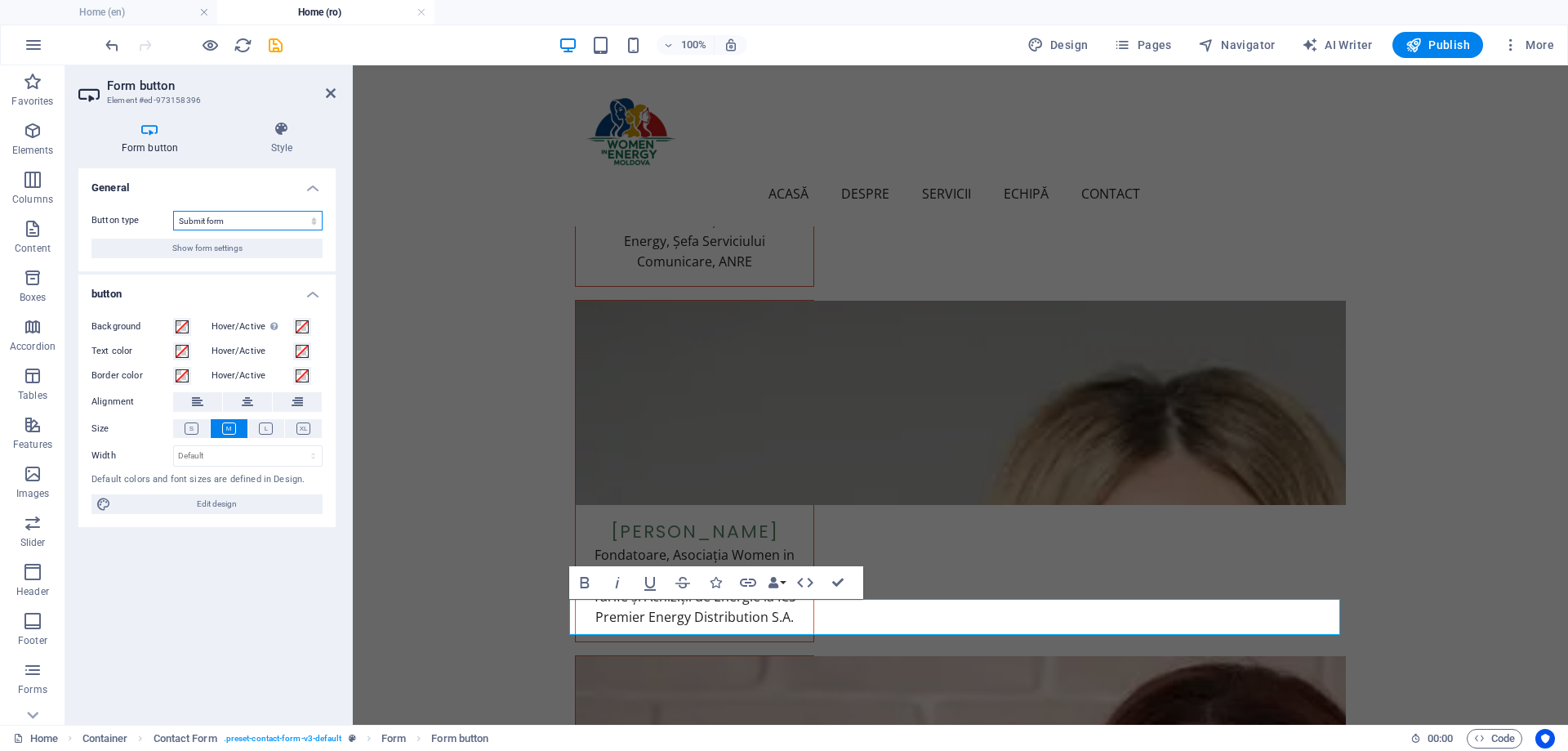
click at [212, 223] on select "Submit form Reset form No action" at bounding box center [247, 221] width 149 height 20
drag, startPoint x: 212, startPoint y: 223, endPoint x: 246, endPoint y: 188, distance: 48.8
click at [212, 223] on select "Submit form Reset form No action" at bounding box center [247, 221] width 149 height 20
click at [272, 135] on icon at bounding box center [282, 130] width 108 height 16
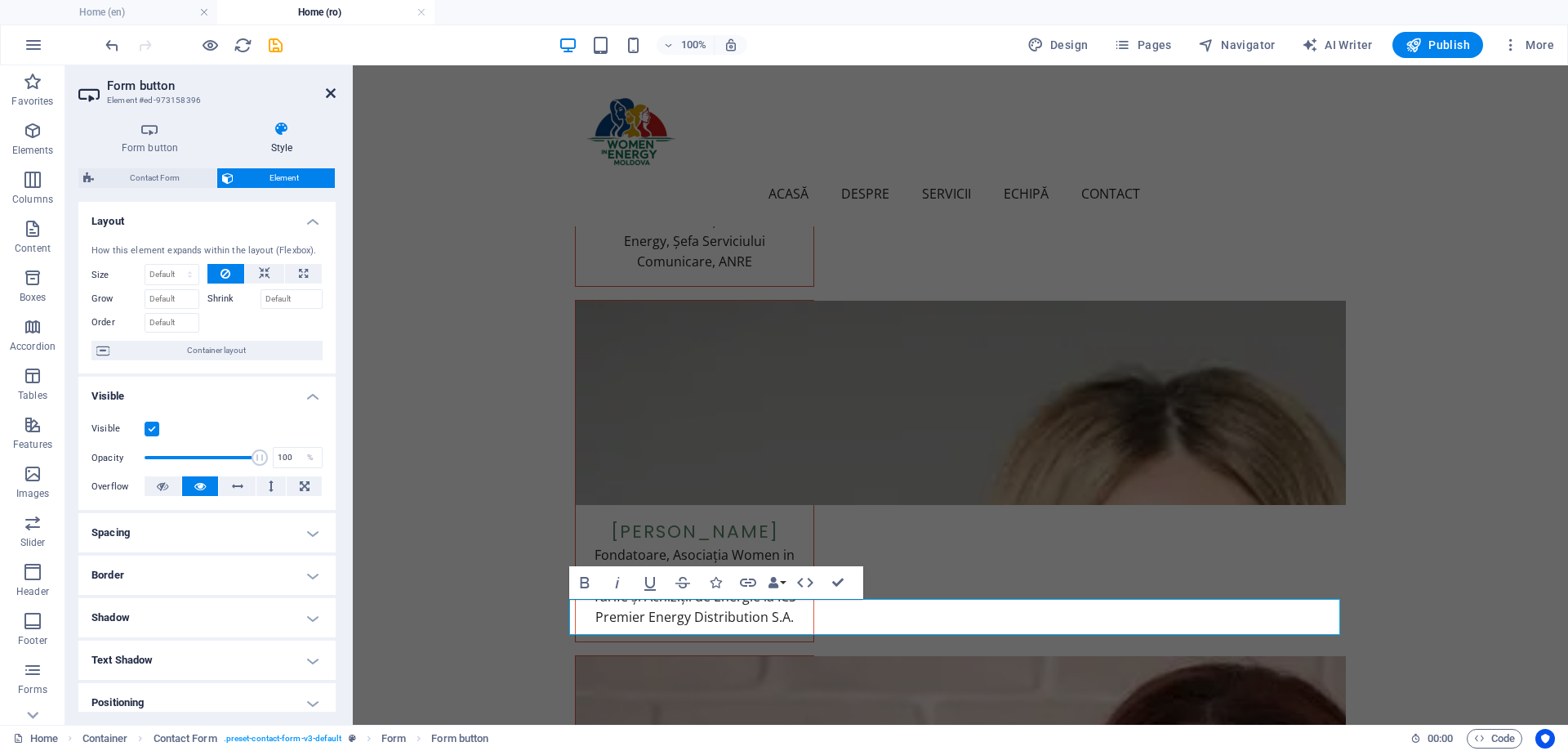
click at [334, 92] on icon at bounding box center [330, 93] width 10 height 13
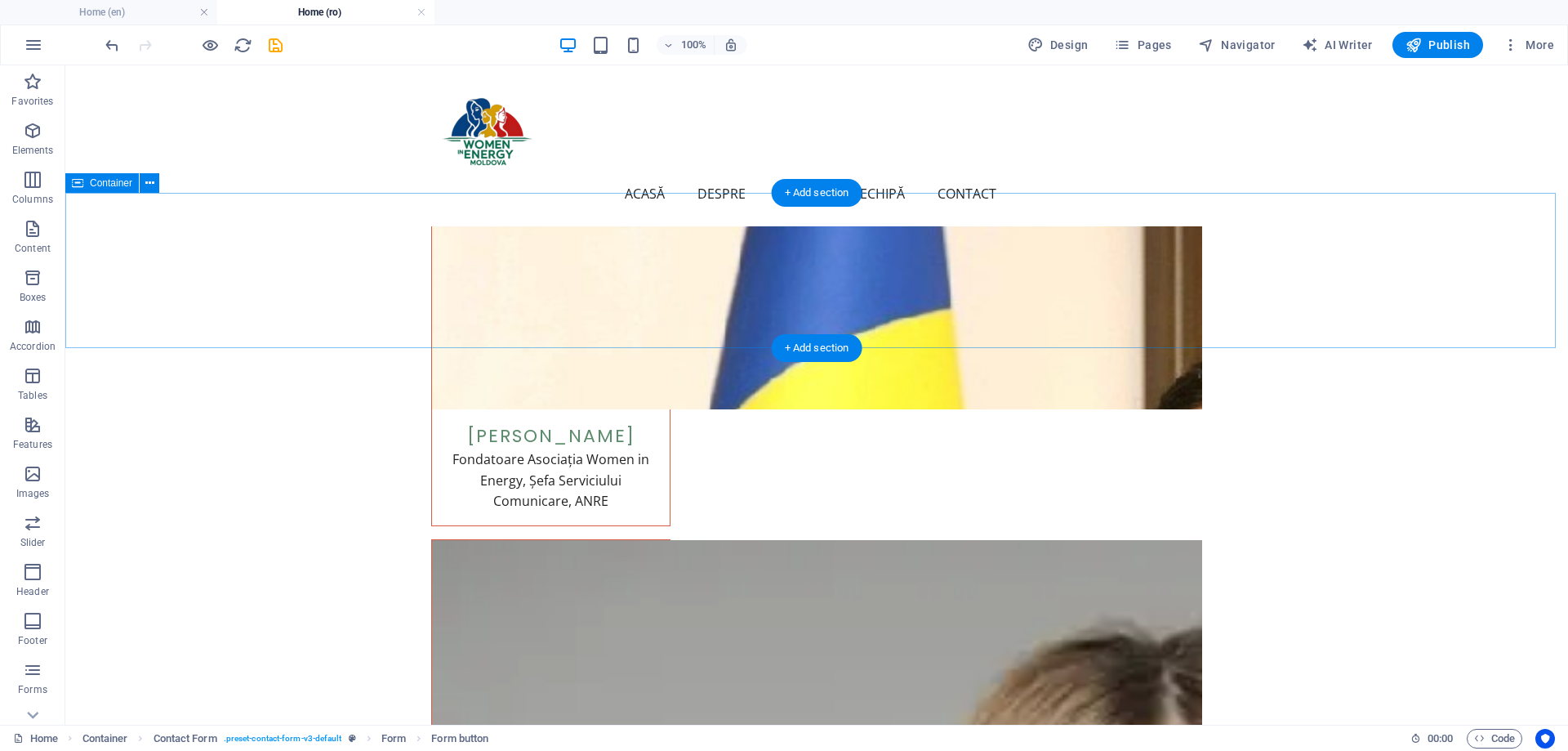
scroll to position [4435, 0]
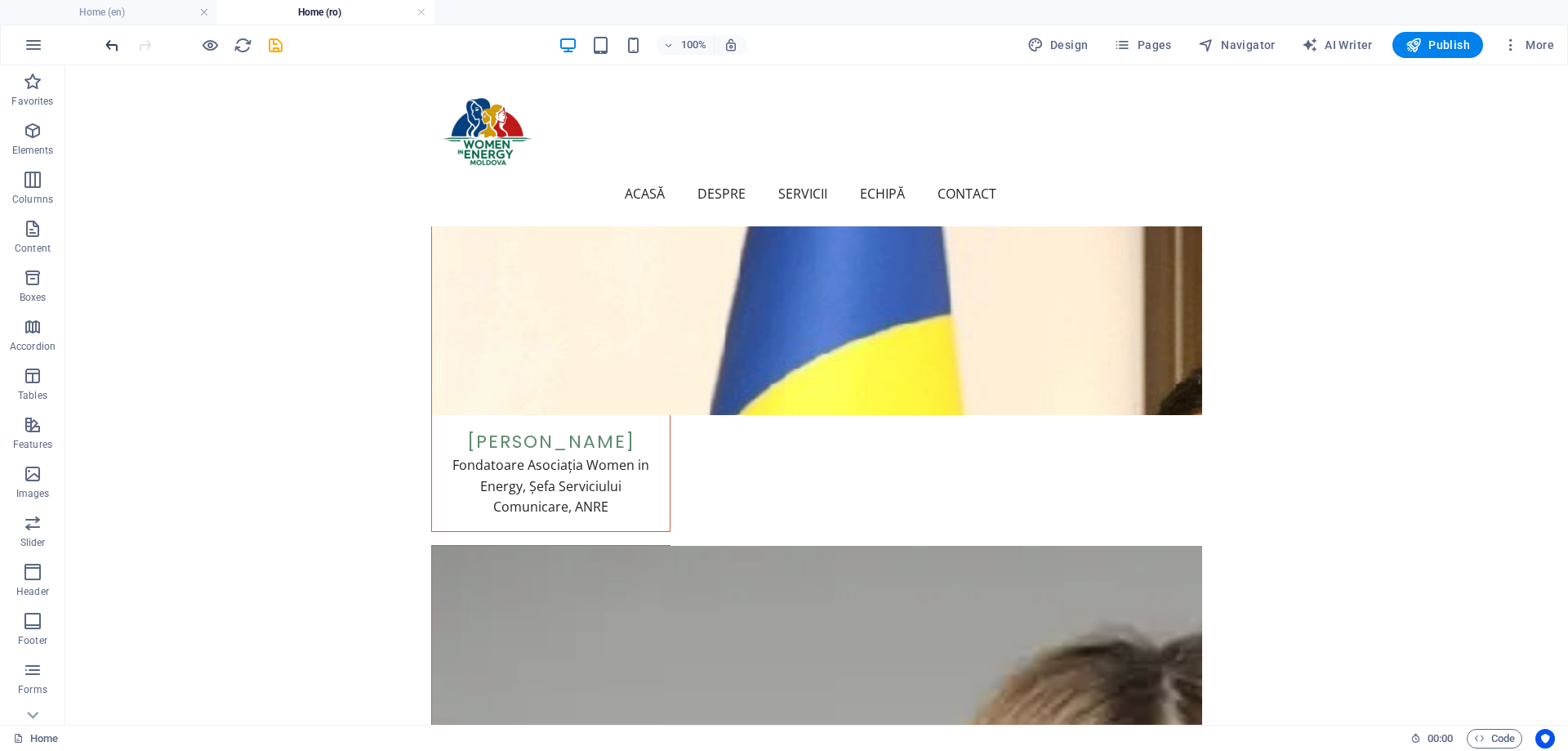
click at [112, 47] on icon "undo" at bounding box center [112, 45] width 19 height 19
click at [139, 47] on icon "redo" at bounding box center [145, 45] width 19 height 19
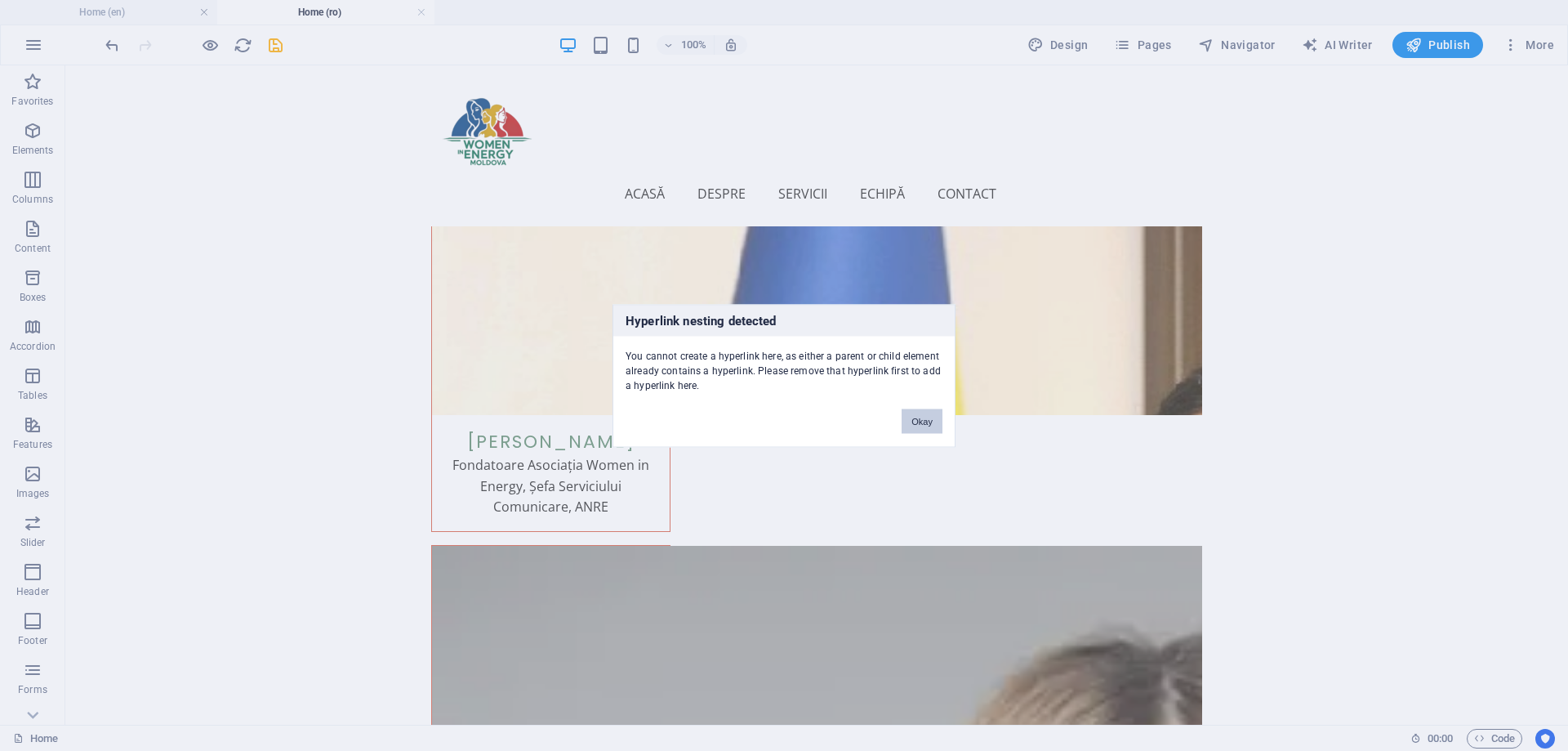
drag, startPoint x: 923, startPoint y: 419, endPoint x: 605, endPoint y: 352, distance: 325.0
click at [923, 419] on button "Okay" at bounding box center [922, 420] width 41 height 24
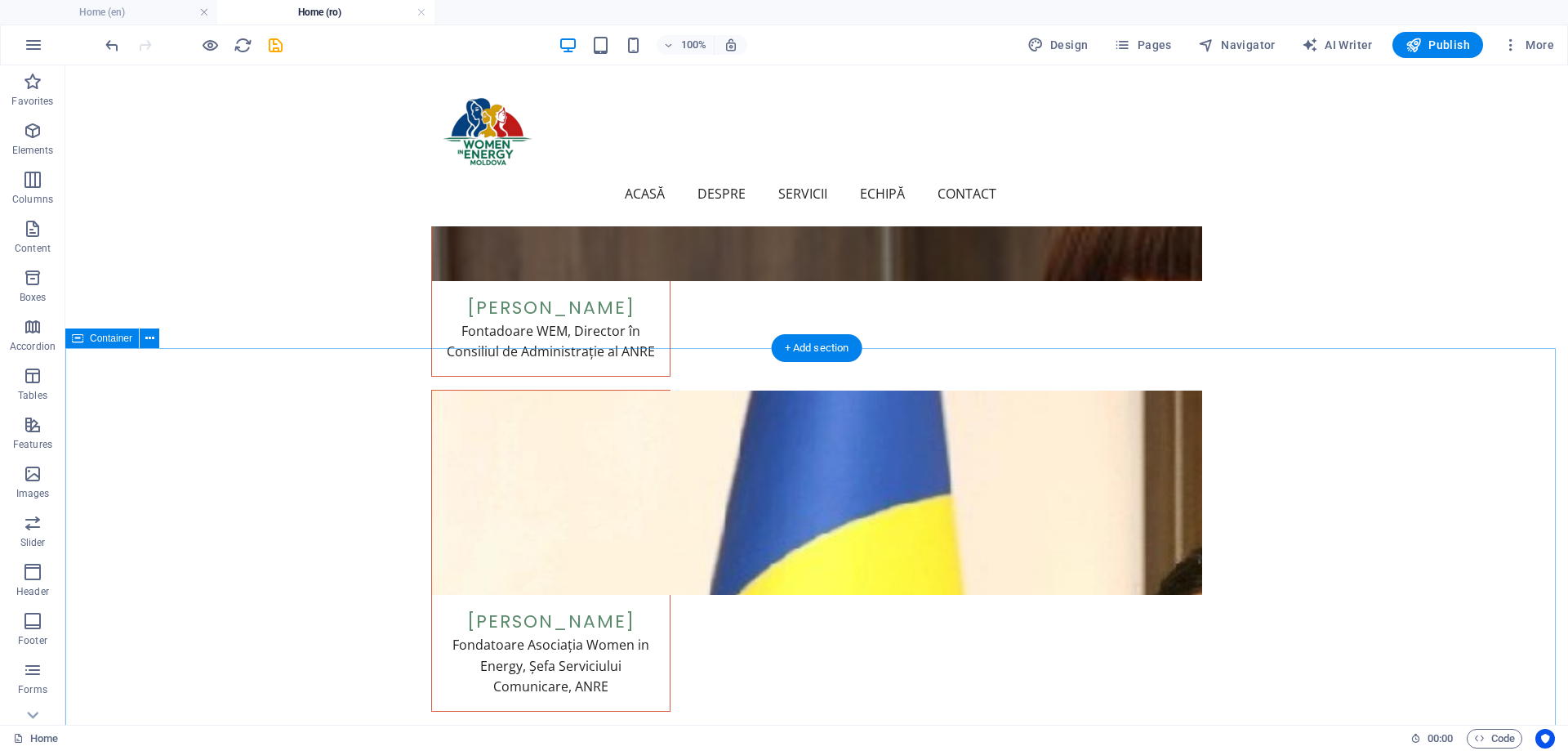
scroll to position [4027, 0]
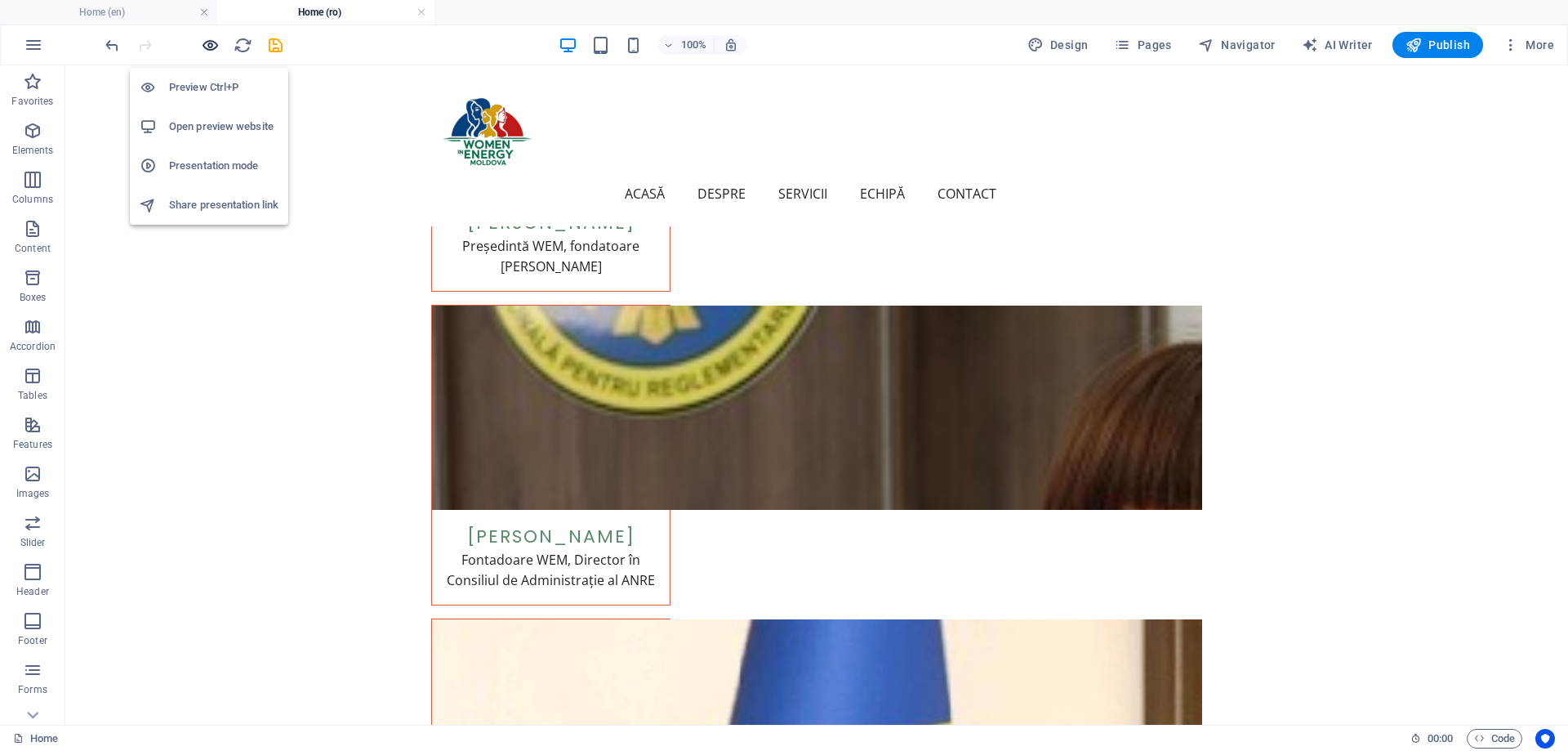
click at [206, 43] on icon "button" at bounding box center [210, 45] width 19 height 19
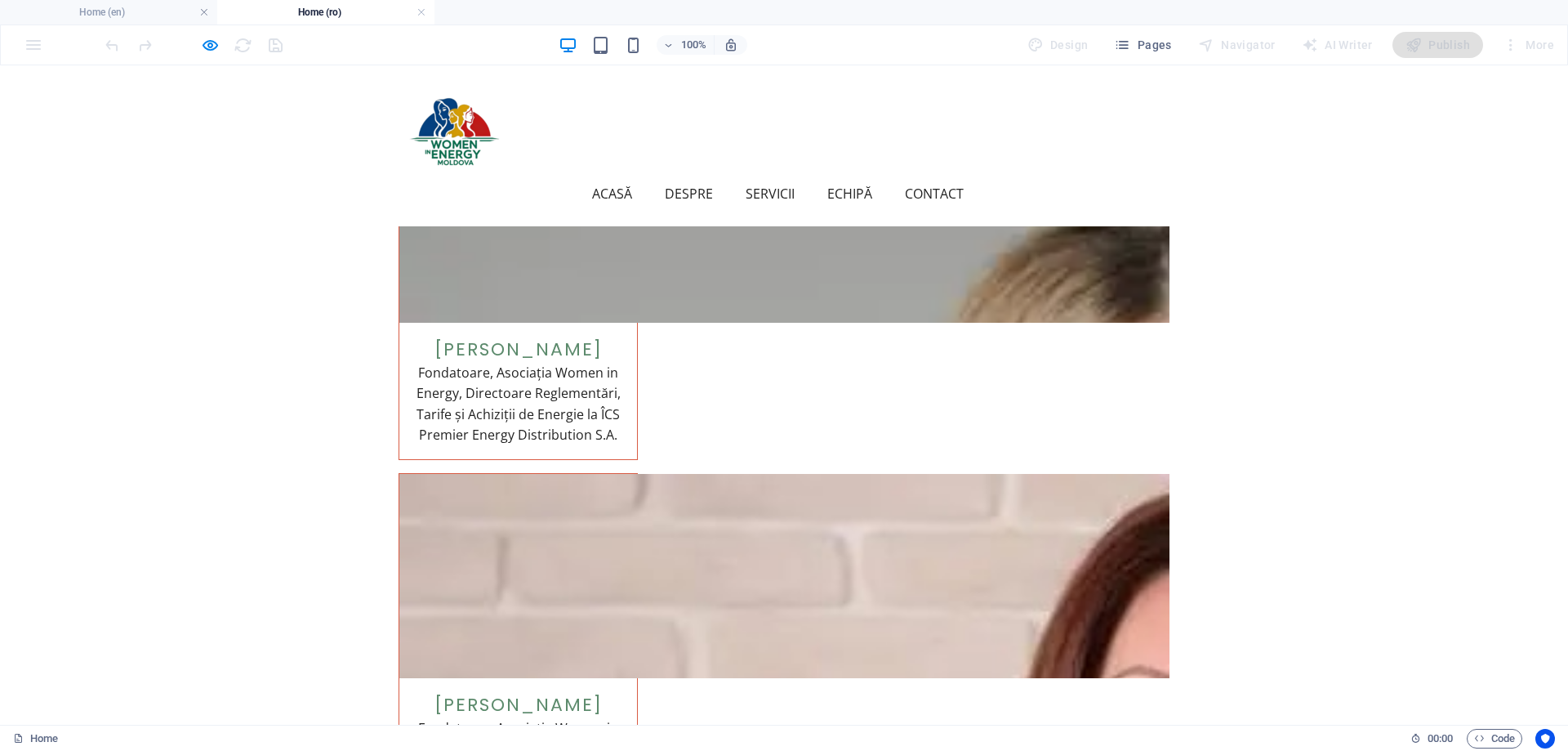
scroll to position [4599, 0]
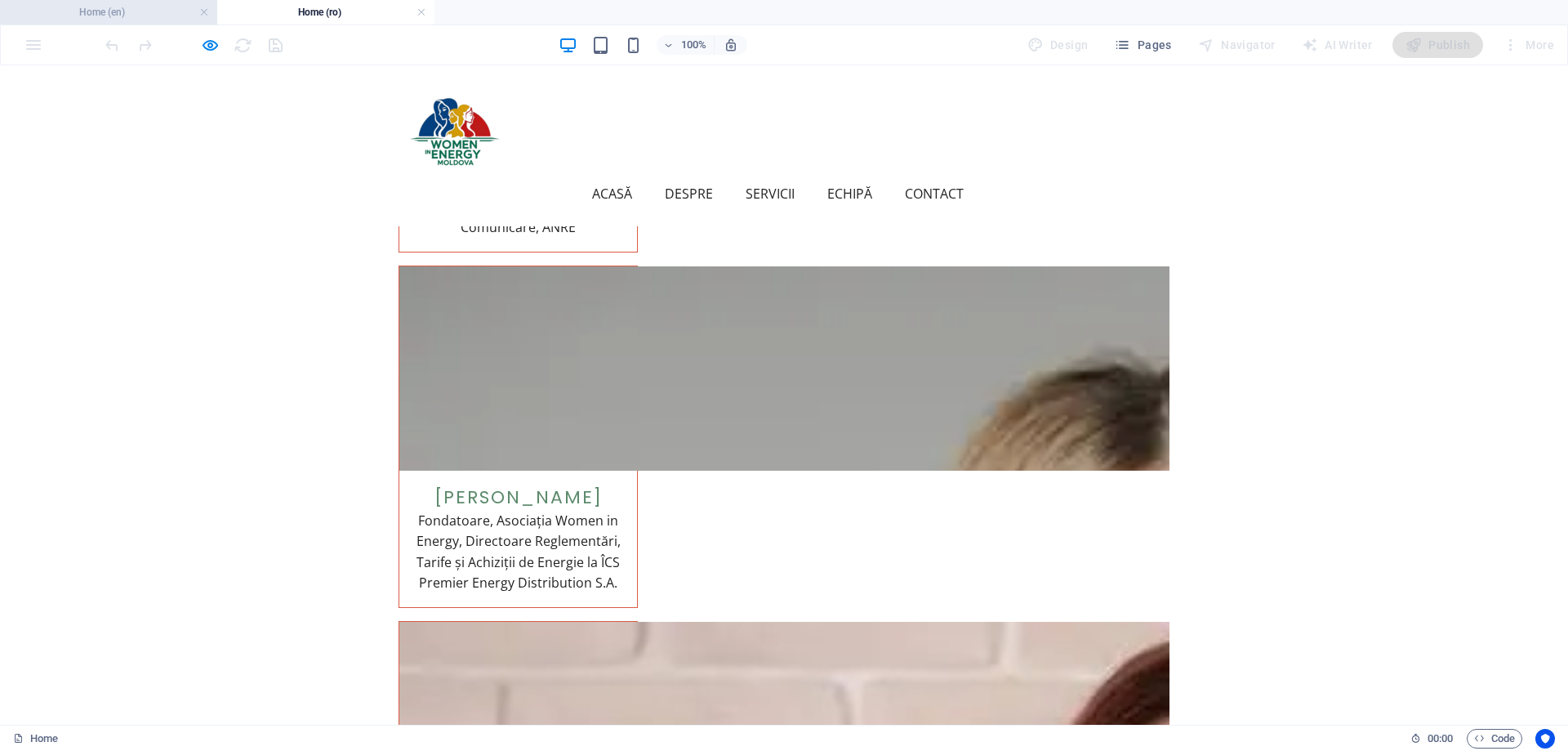
click at [161, 14] on h4 "Home (en)" at bounding box center [109, 13] width 217 height 18
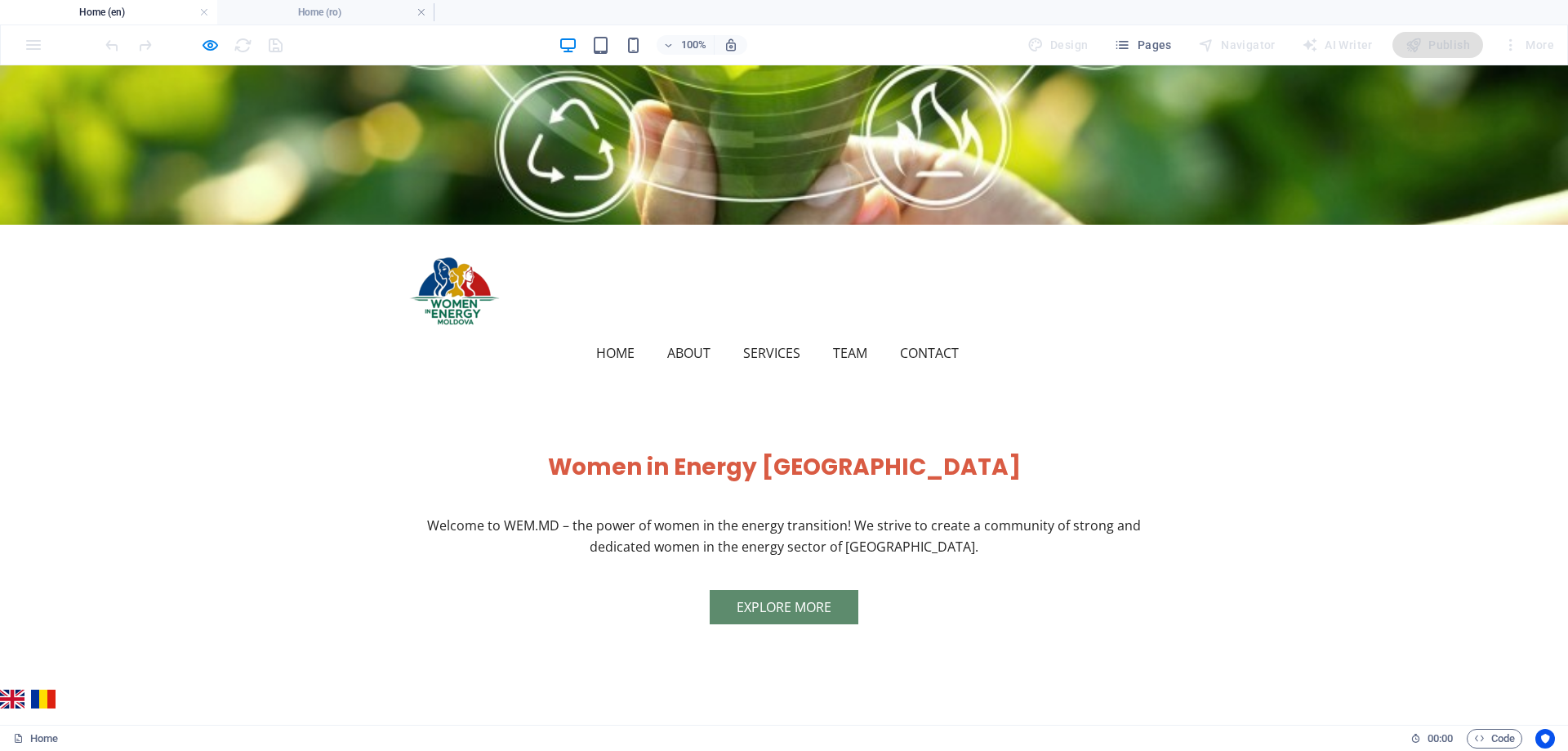
scroll to position [0, 0]
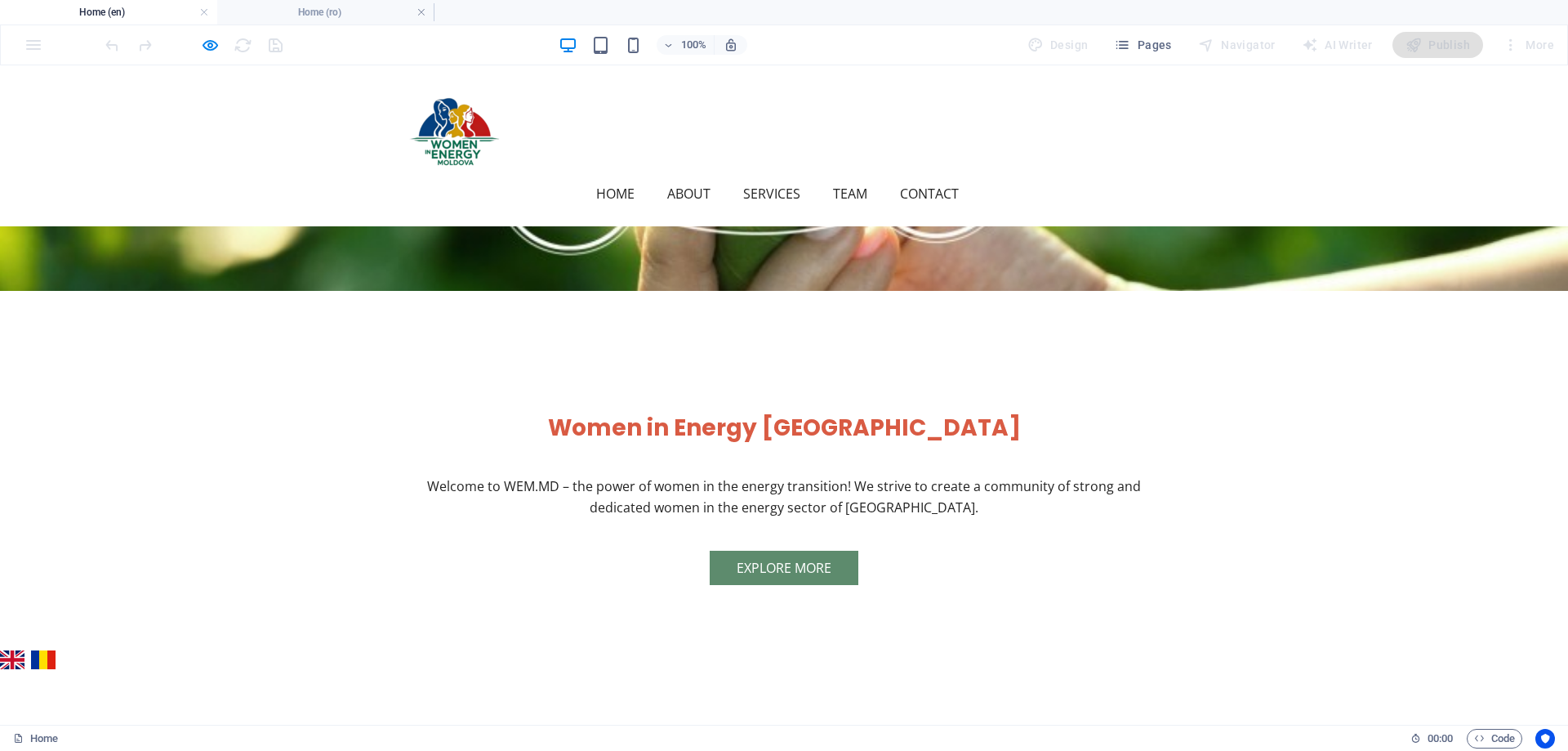
click at [970, 174] on link "Contact" at bounding box center [935, 193] width 72 height 39
click at [972, 174] on link "Contact" at bounding box center [935, 193] width 72 height 39
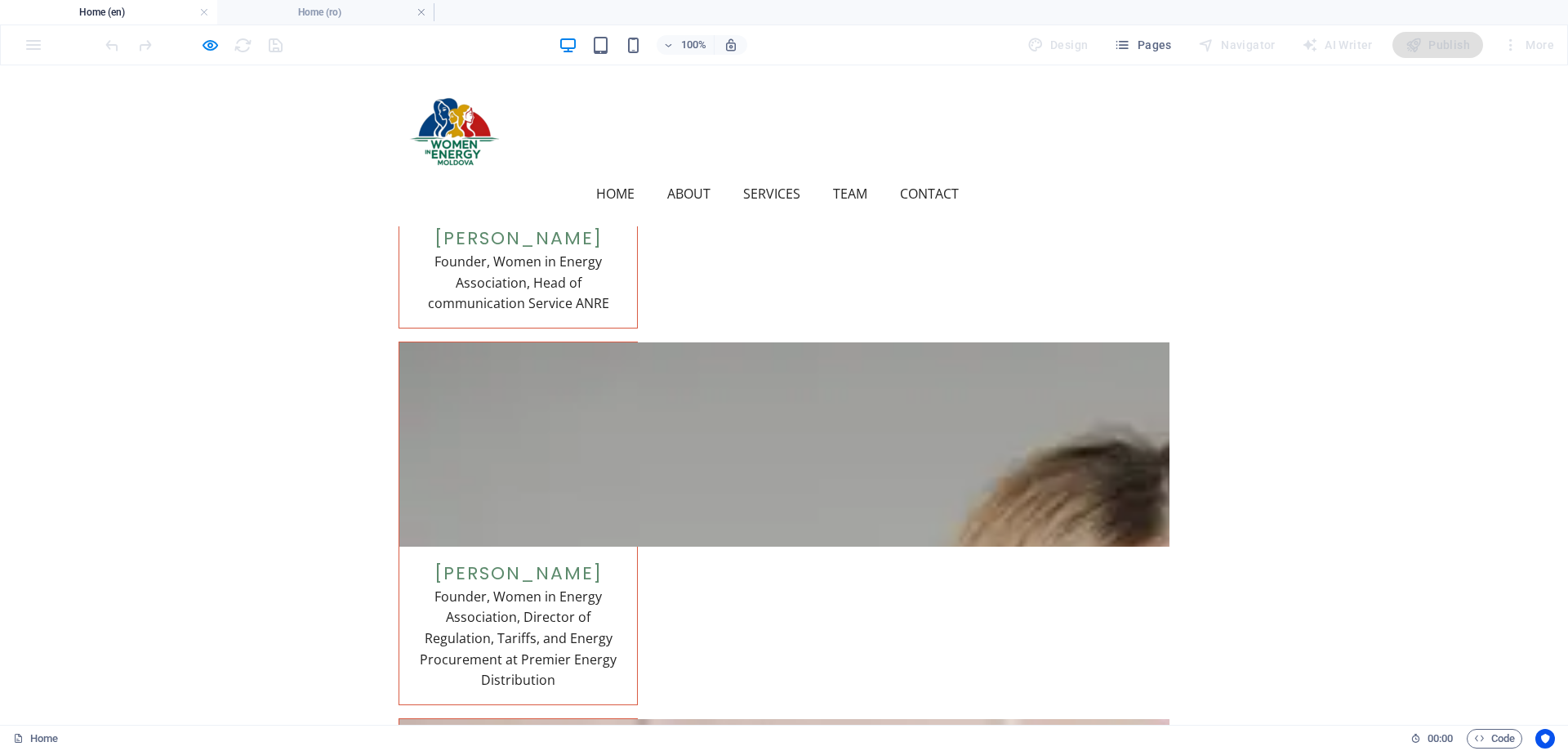
scroll to position [4684, 0]
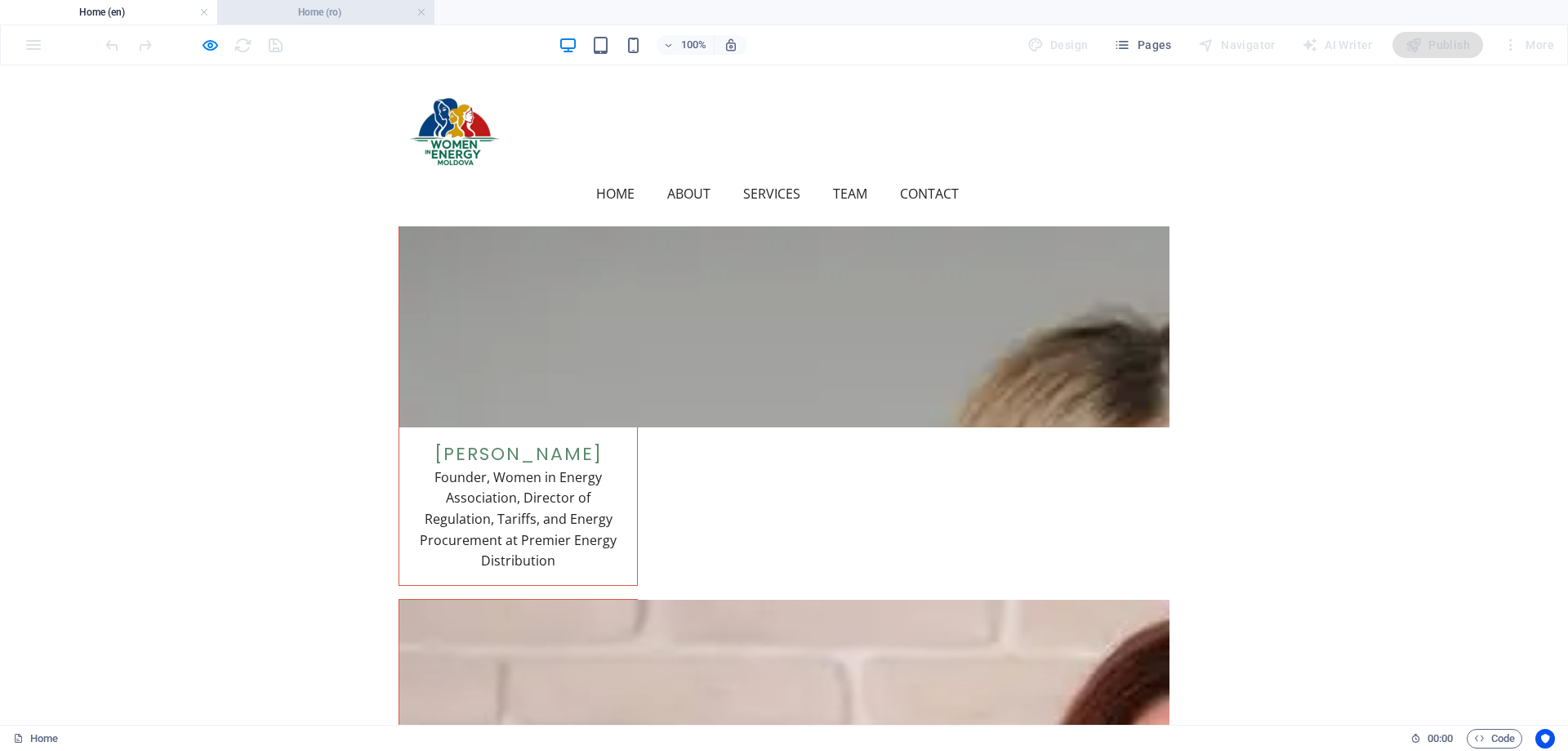
click at [350, 14] on h4 "Home (ro)" at bounding box center [326, 13] width 217 height 18
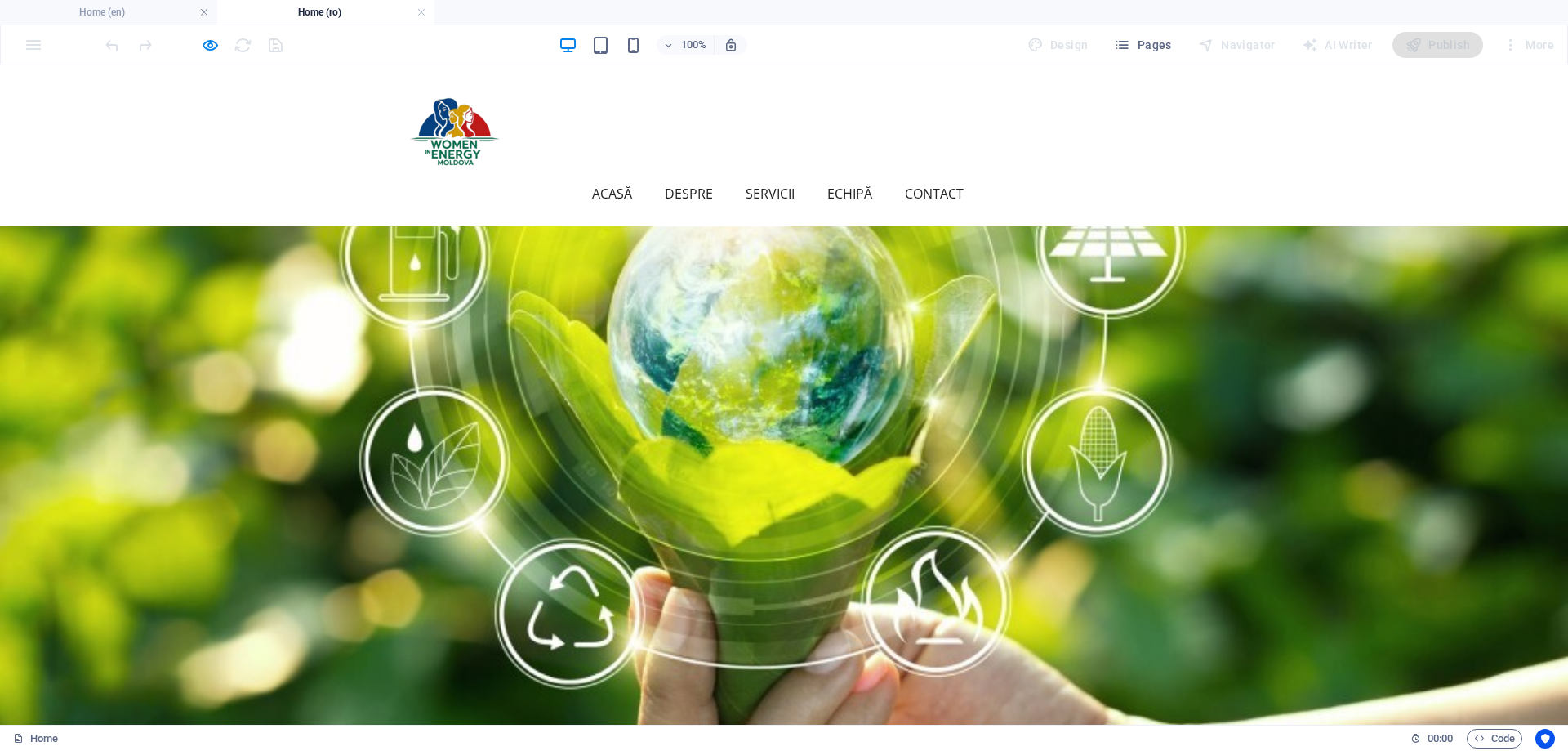
scroll to position [4599, 0]
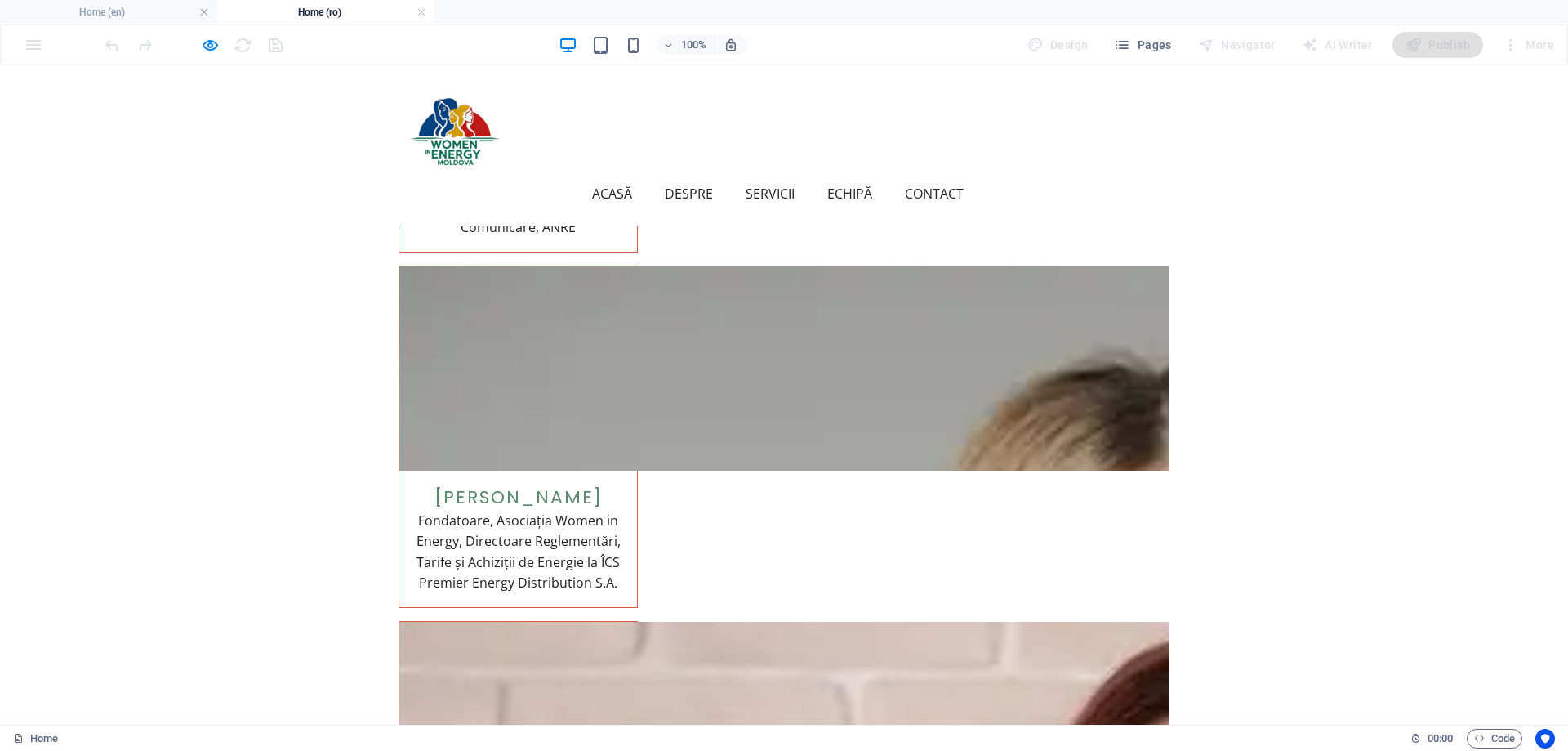
click at [977, 174] on link "Contact" at bounding box center [941, 193] width 72 height 39
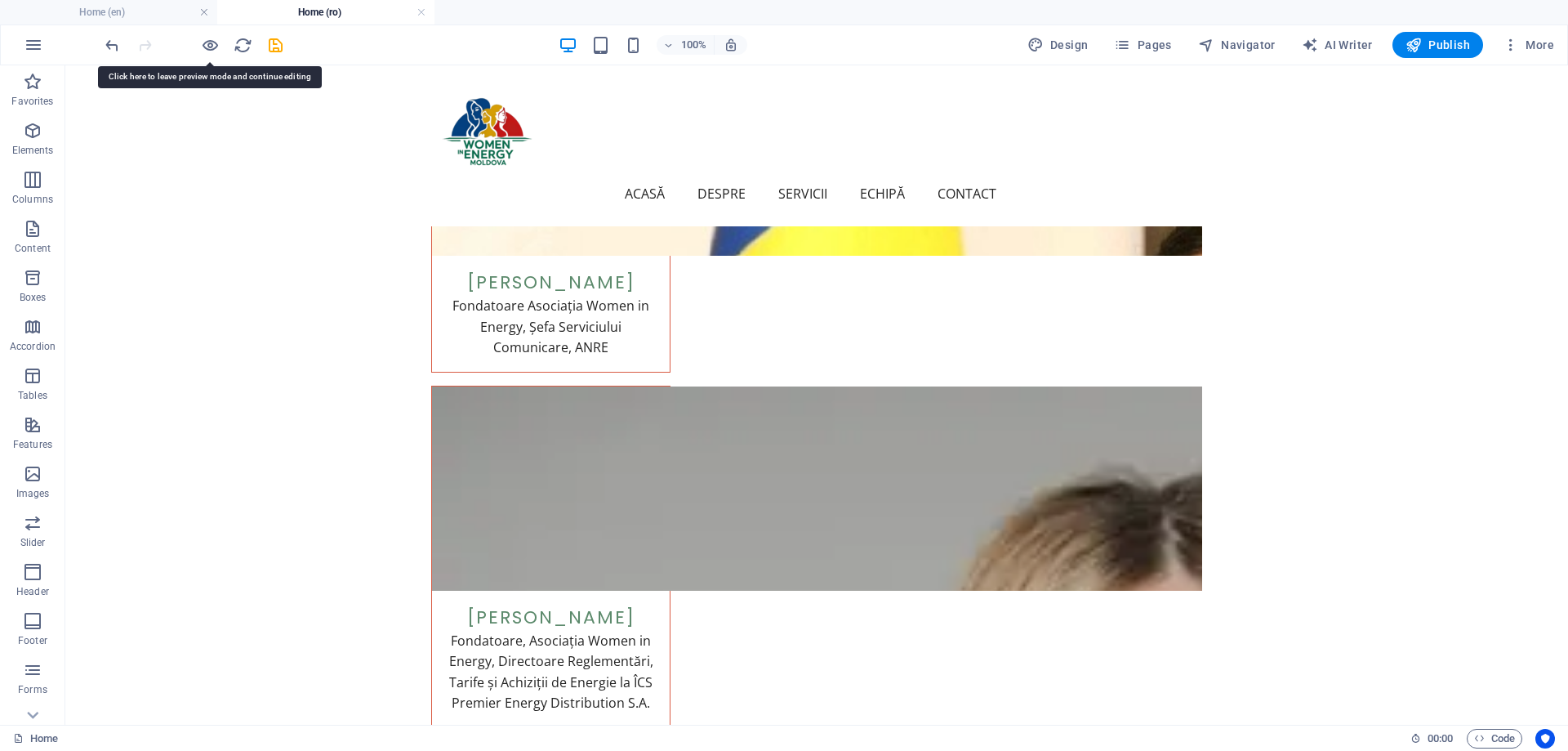
scroll to position [4597, 0]
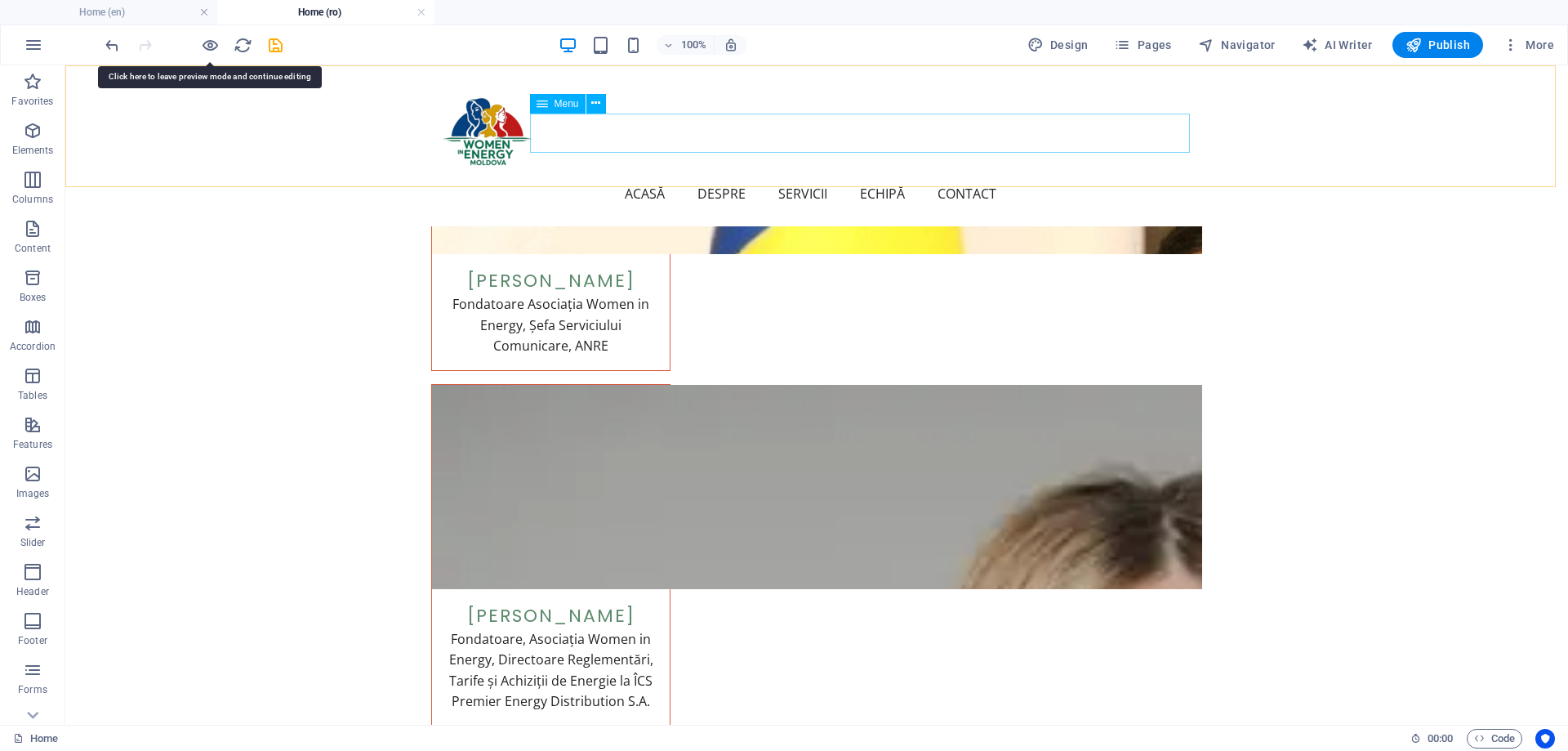
click at [997, 174] on nav "Acasă Despre Servicii Echipă Contact" at bounding box center [817, 193] width 758 height 39
select select
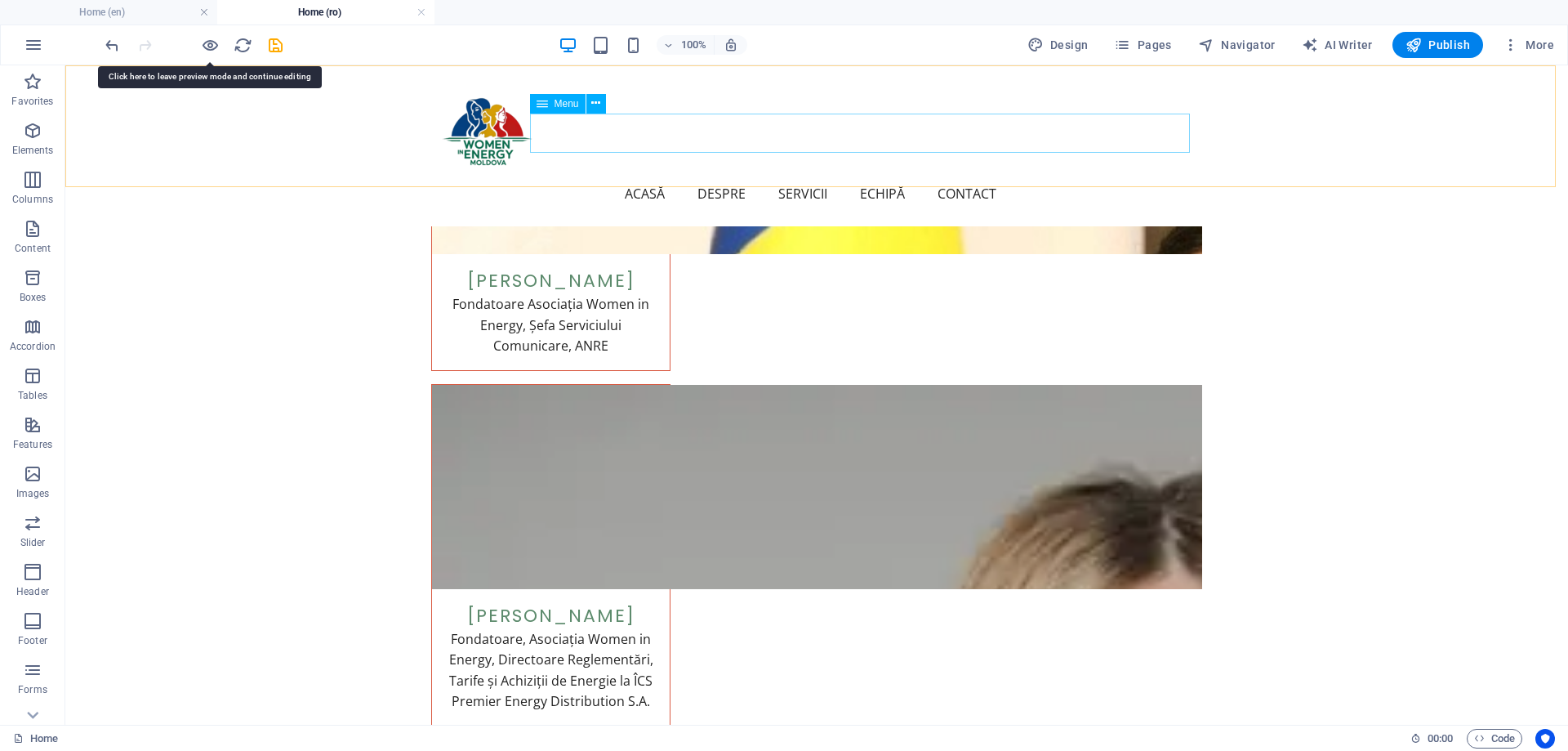
select select
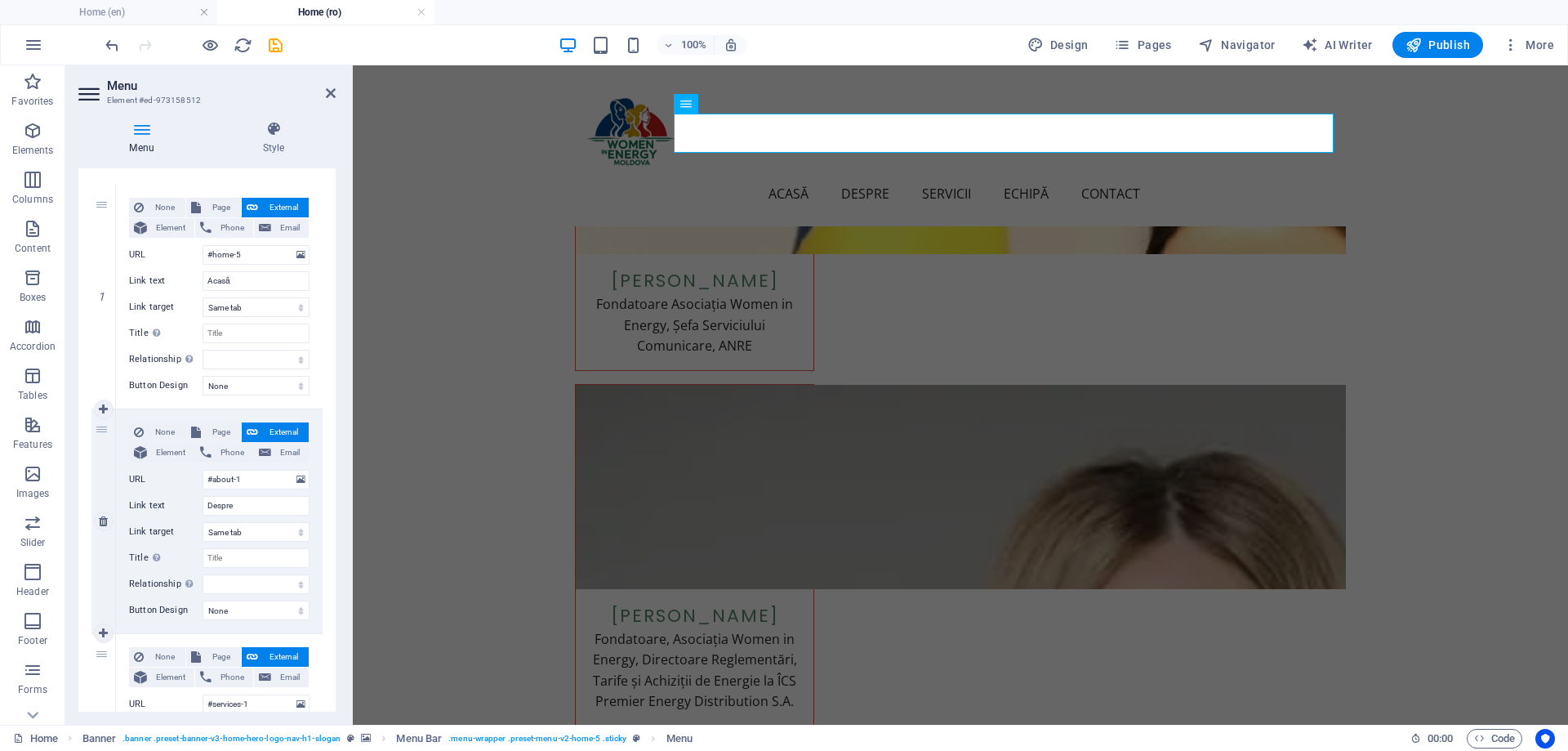
scroll to position [163, 0]
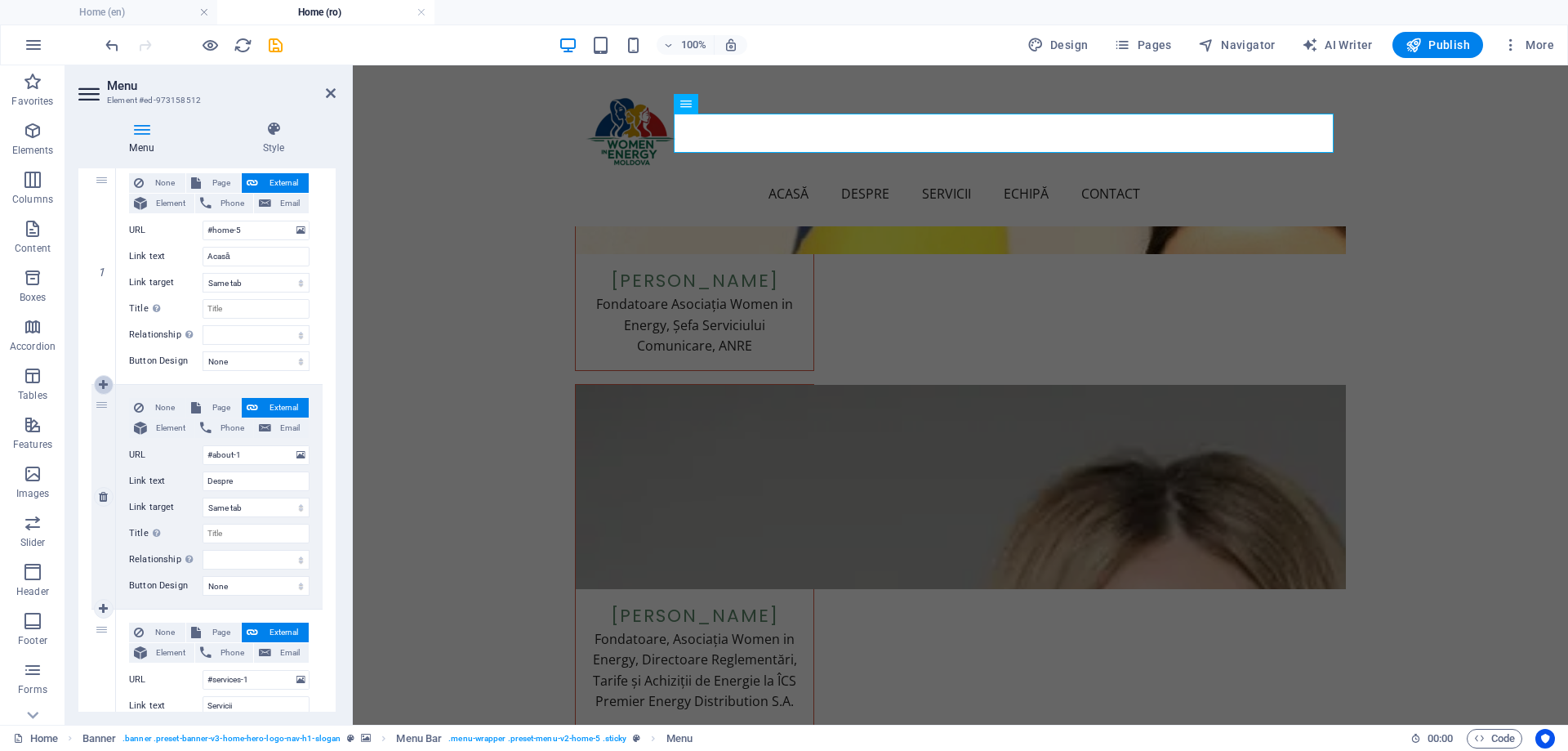
click at [104, 387] on icon at bounding box center [103, 385] width 9 height 12
select select
type input "#about-1"
type input "Despre"
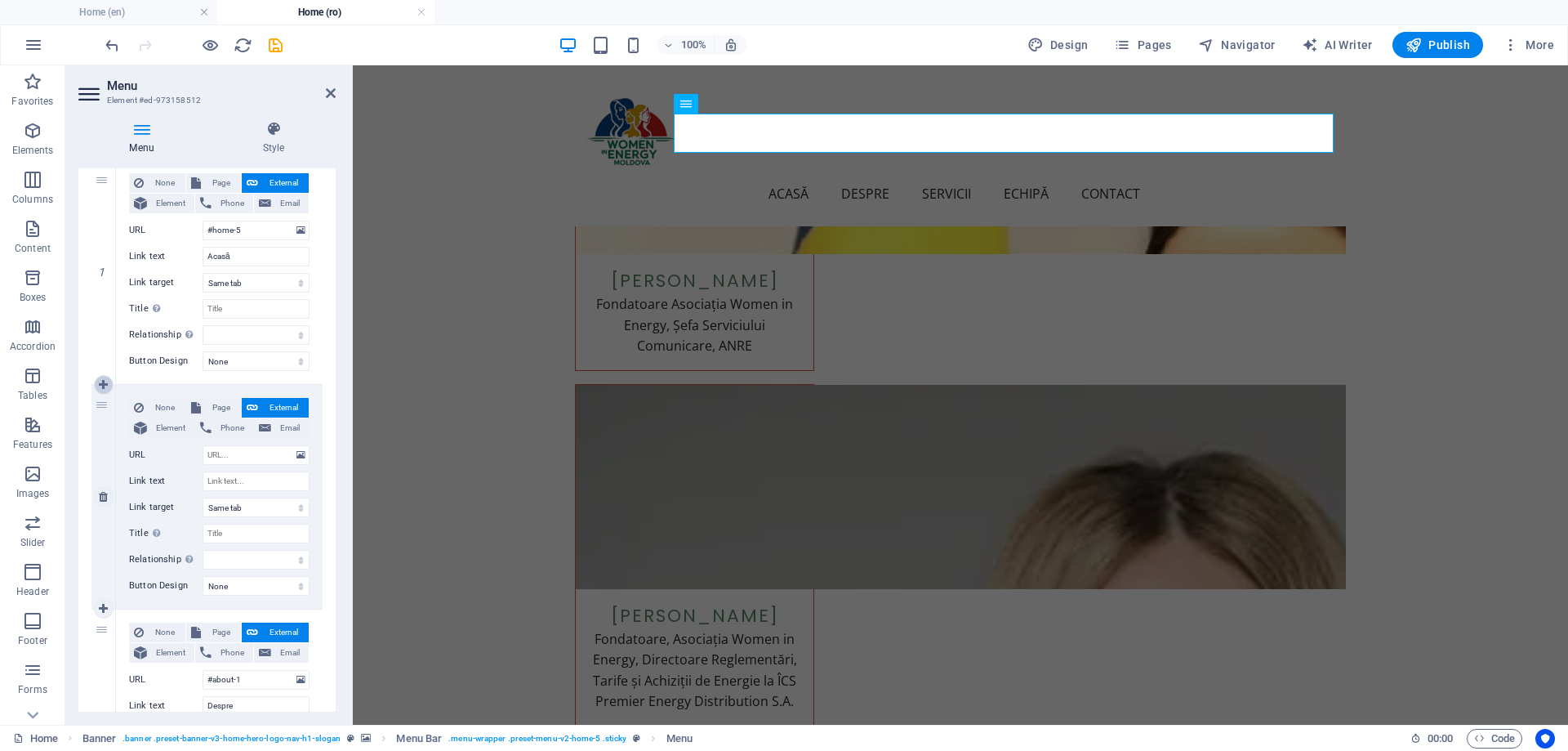
select select
type input "#services-1"
type input "Servicii"
select select
type input "#team-1"
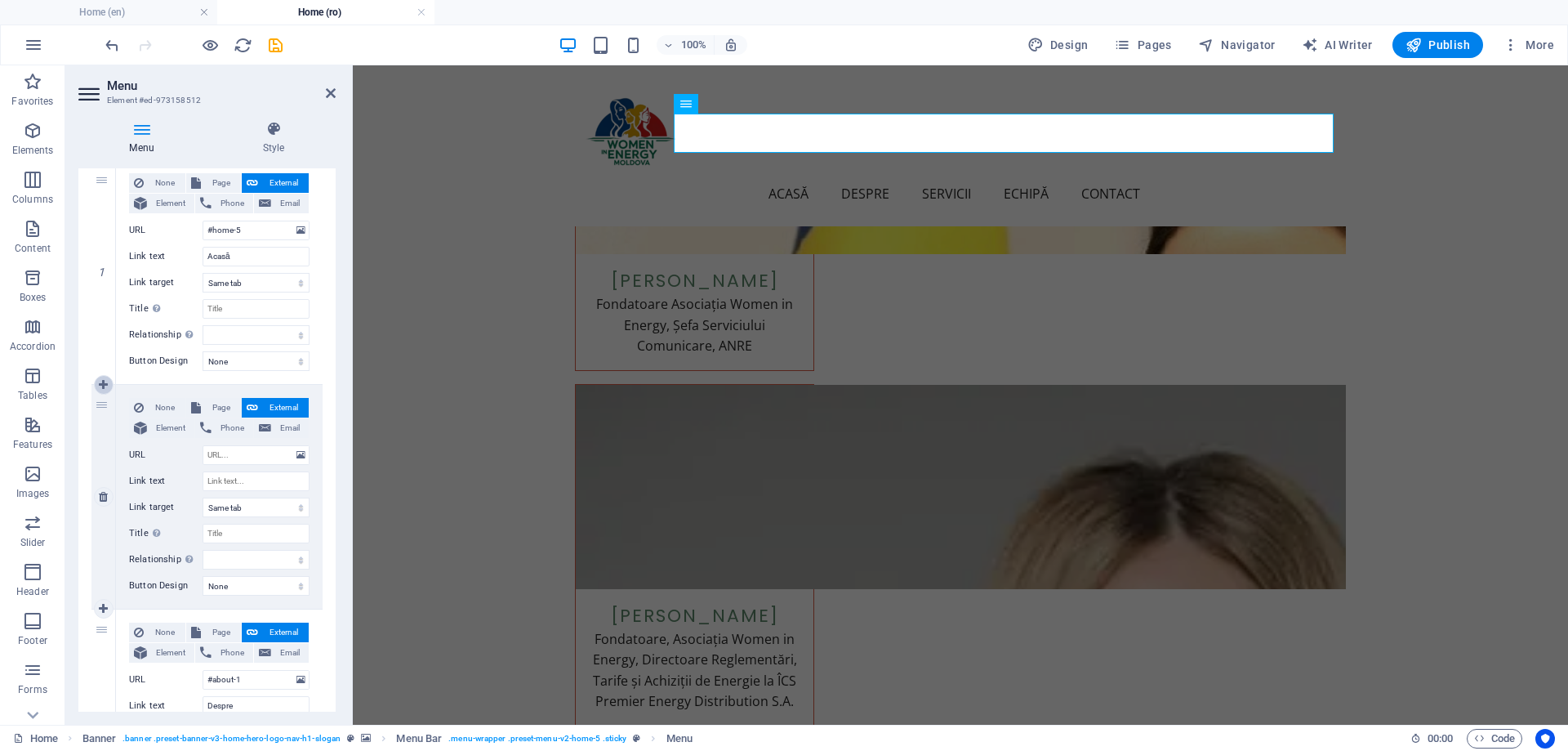
type input "Echipă"
select select
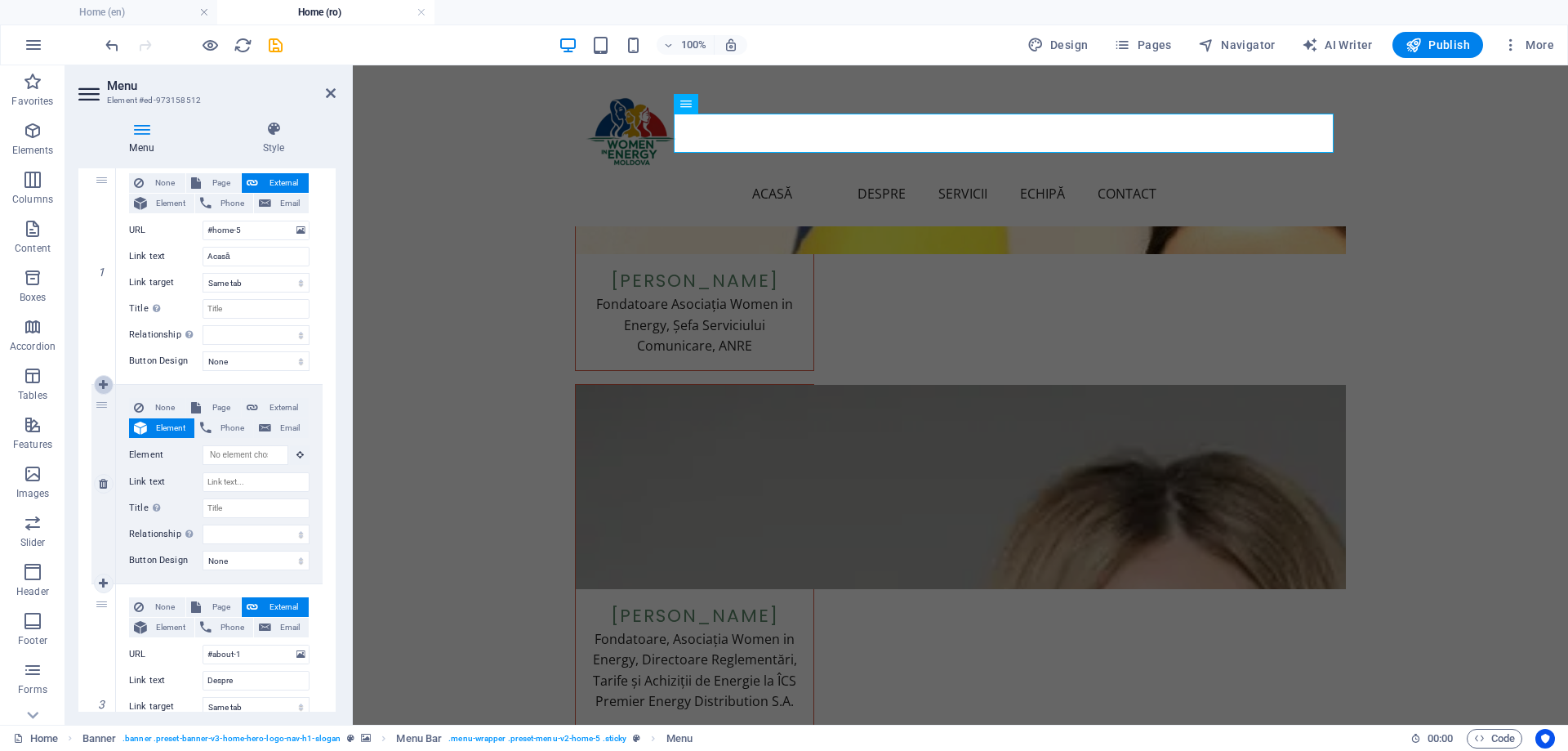
click at [104, 387] on icon at bounding box center [103, 385] width 9 height 12
select select
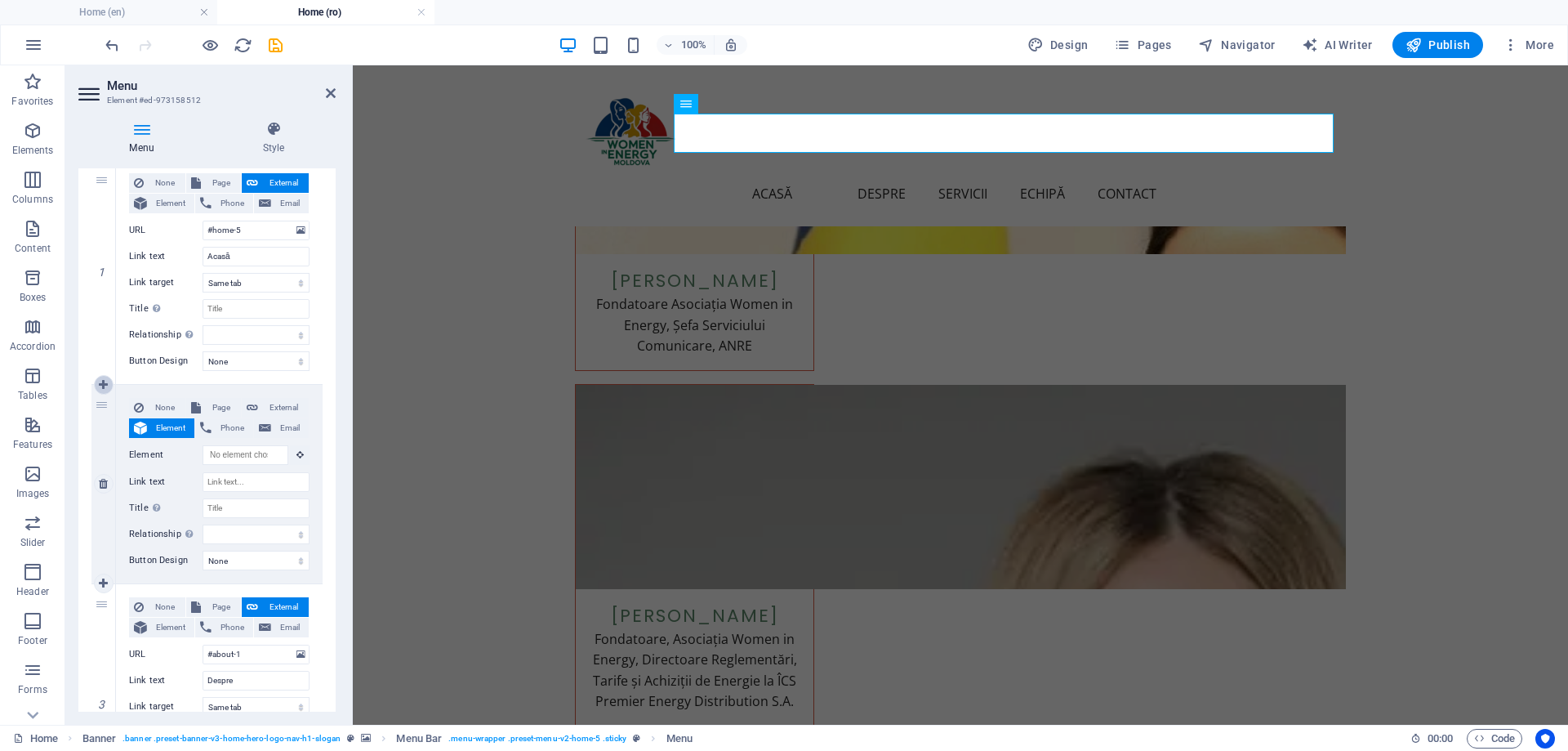
select select
type input "#about-1"
type input "Despre"
select select
type input "#services-1"
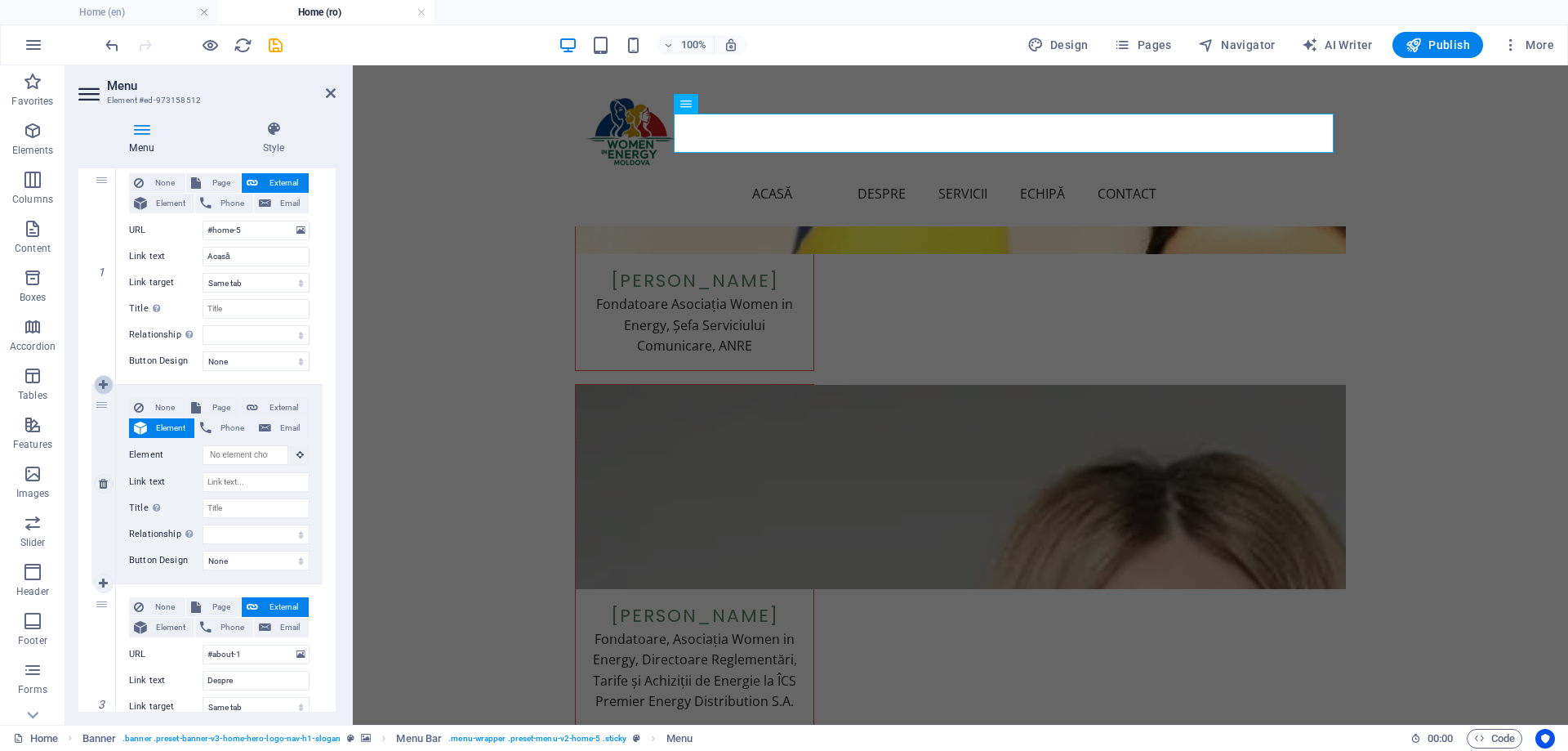
type input "Servicii"
select select
type input "#team-1"
type input "Echipă"
select select
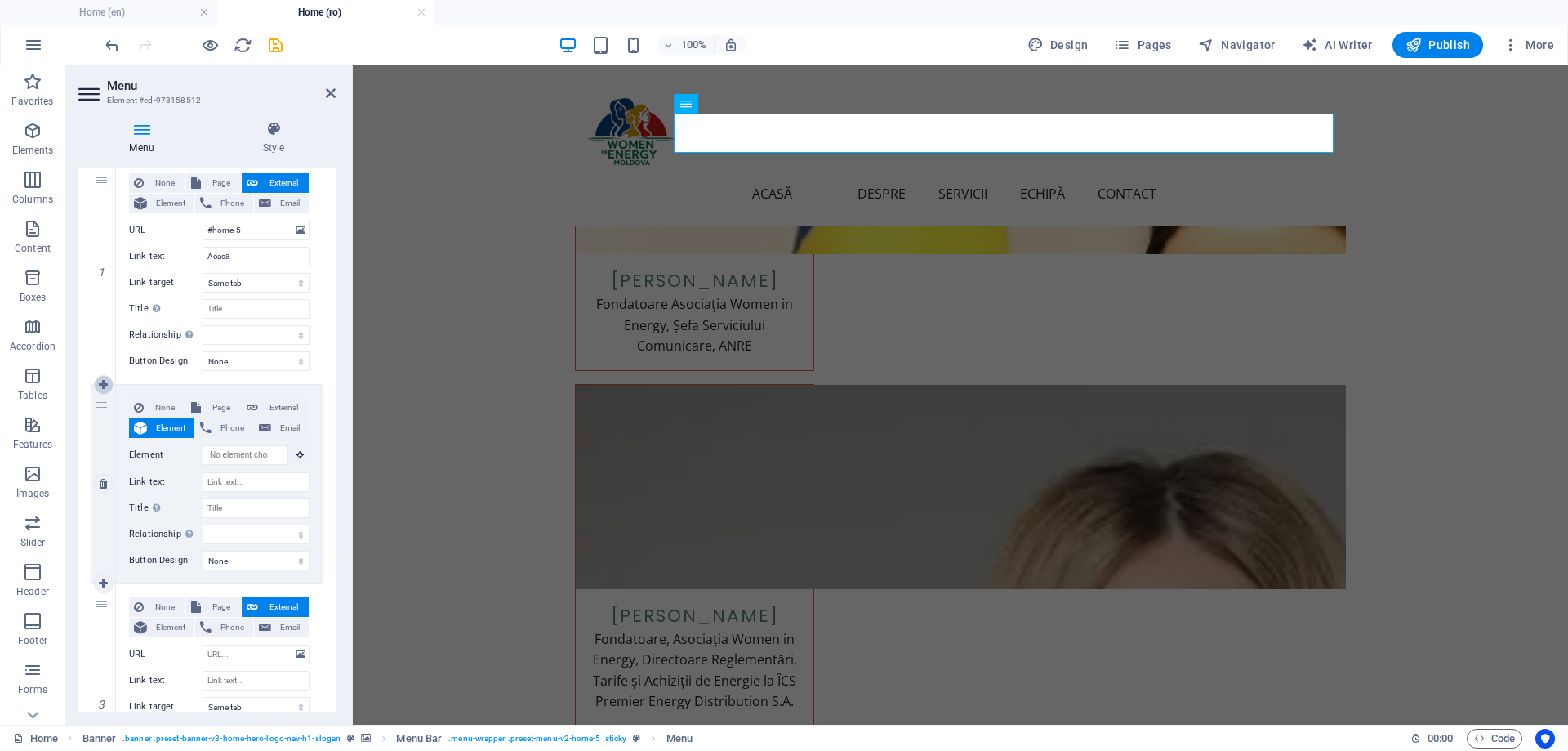
select select
click at [104, 387] on icon at bounding box center [103, 385] width 9 height 12
select select
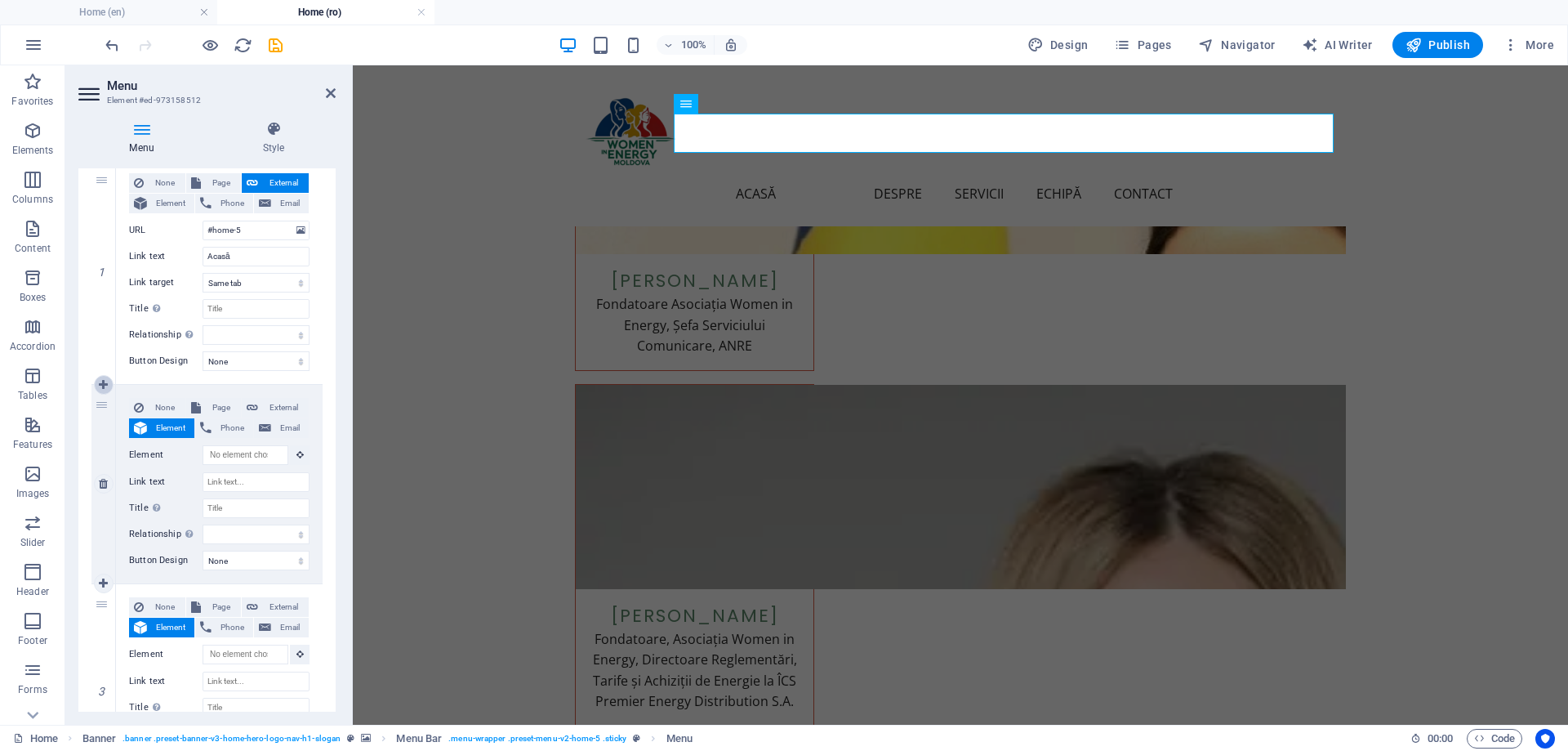
select select
type input "#about-1"
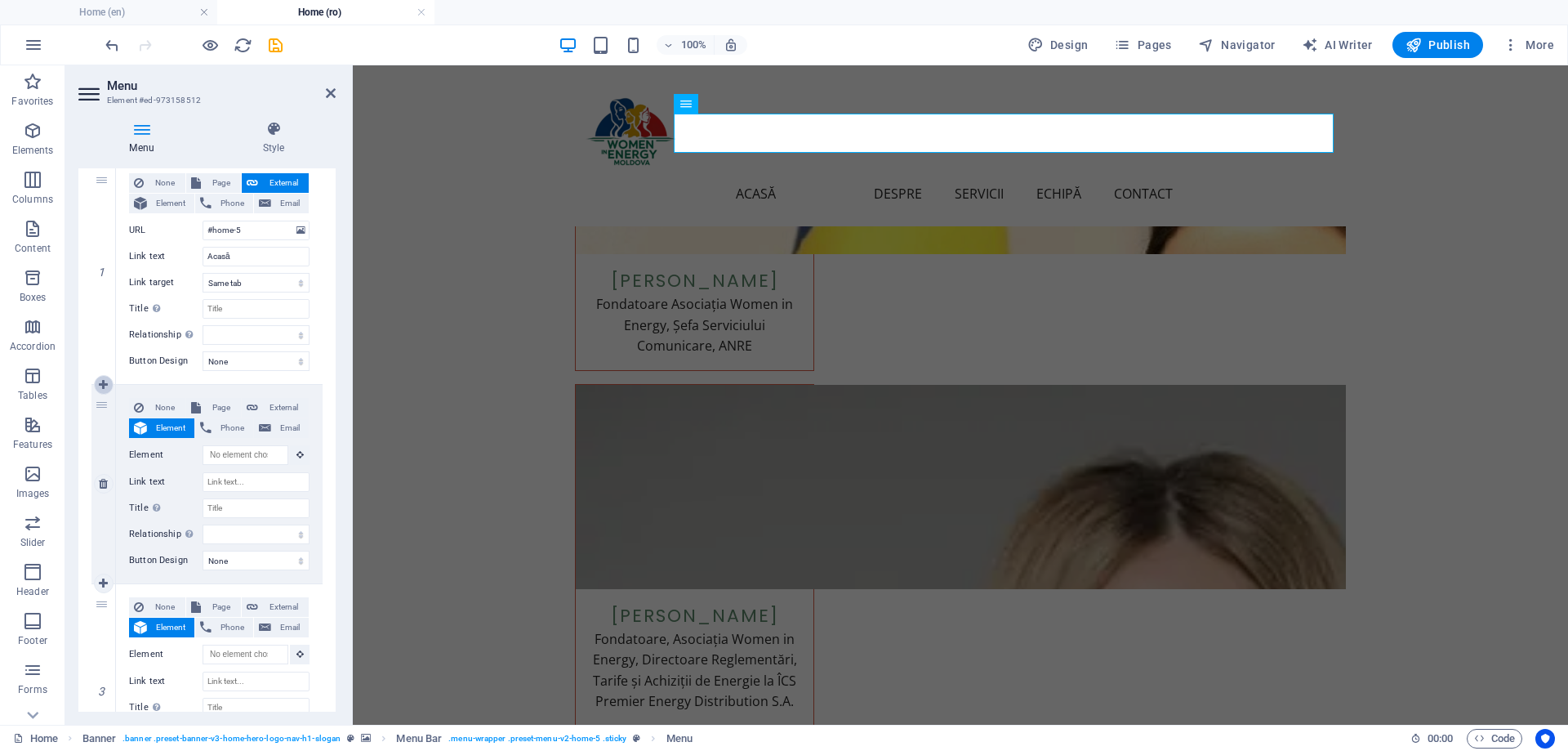
type input "Despre"
select select
type input "#services-1"
type input "Servicii"
select select
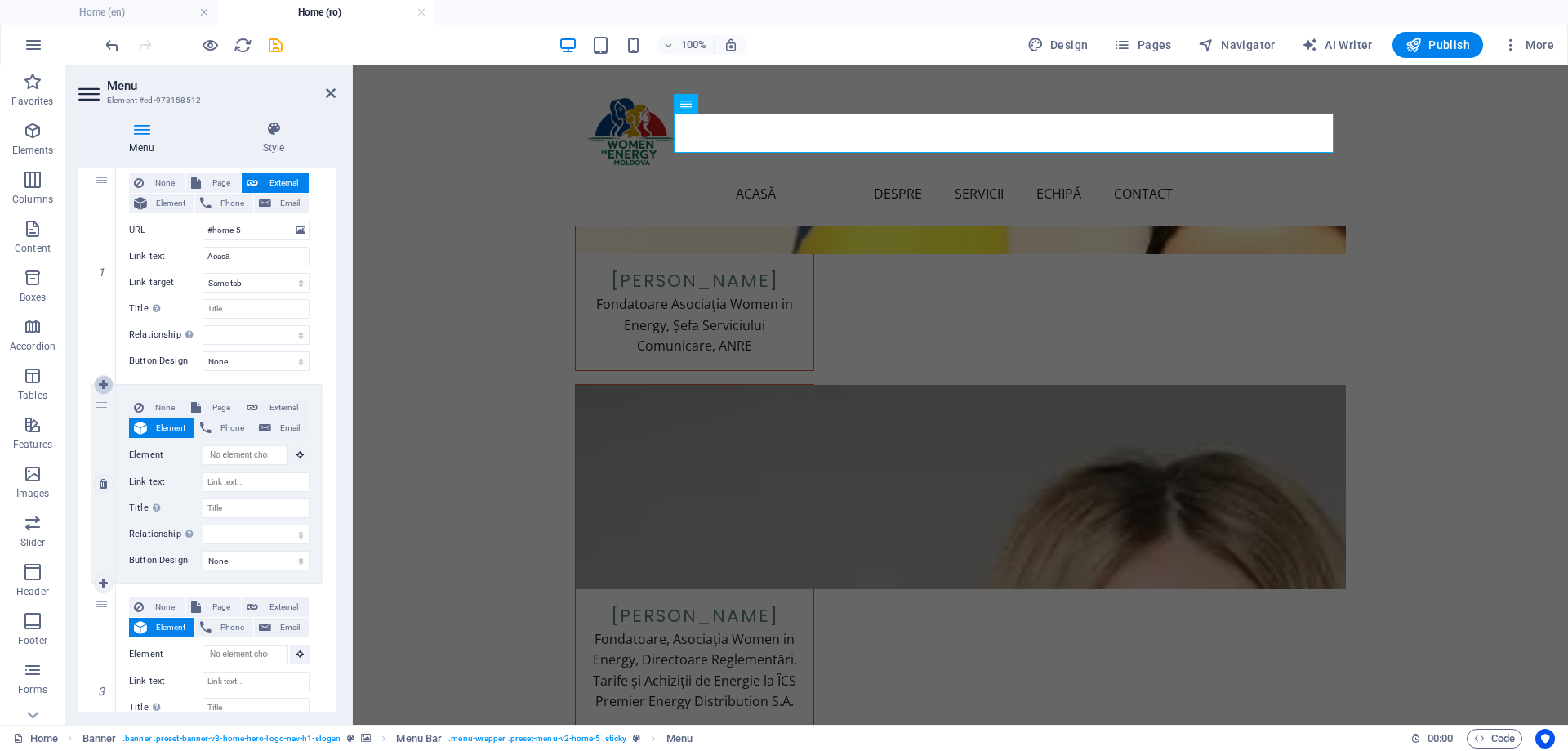
type input "#team-1"
type input "Echipă"
select select
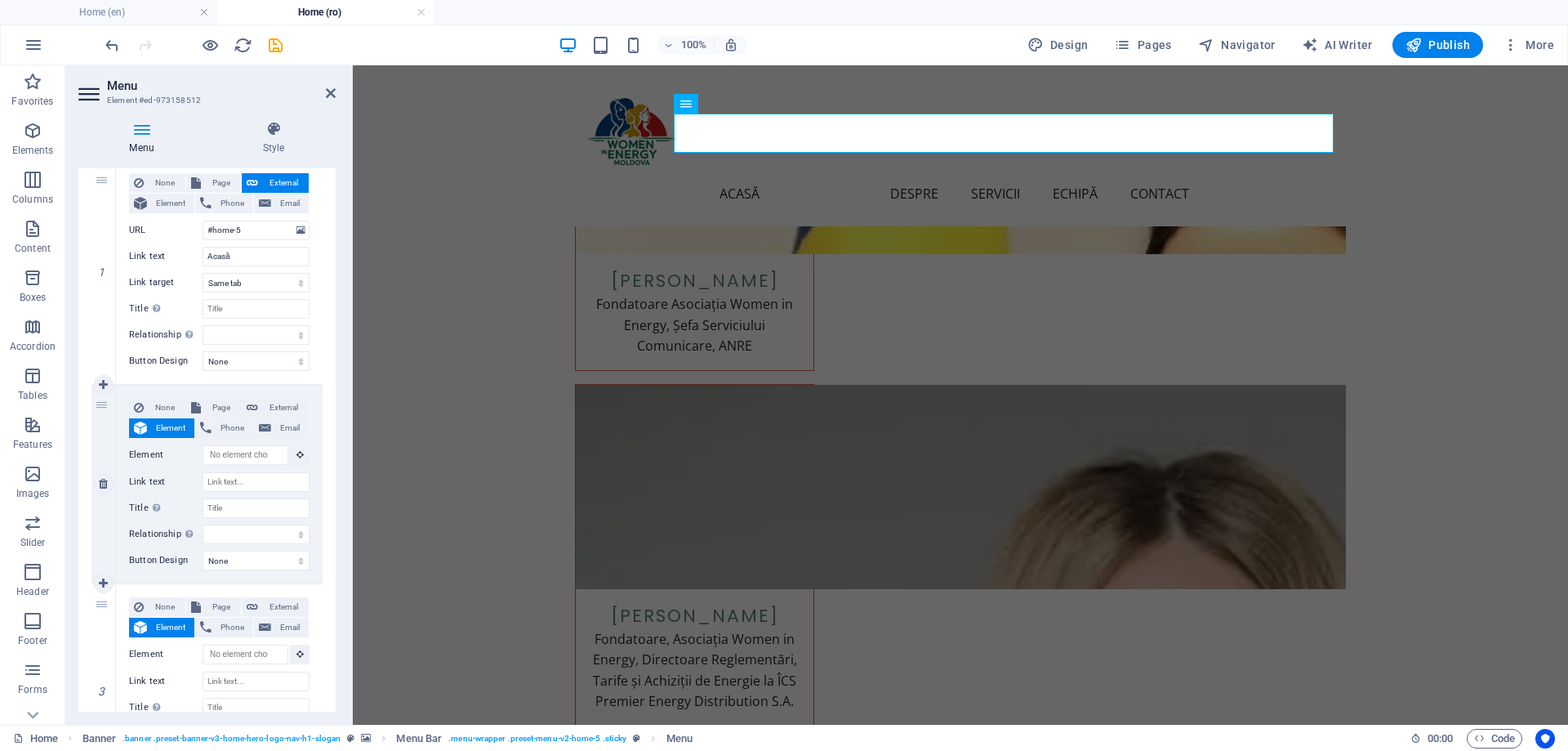
select select
type input "#about-1"
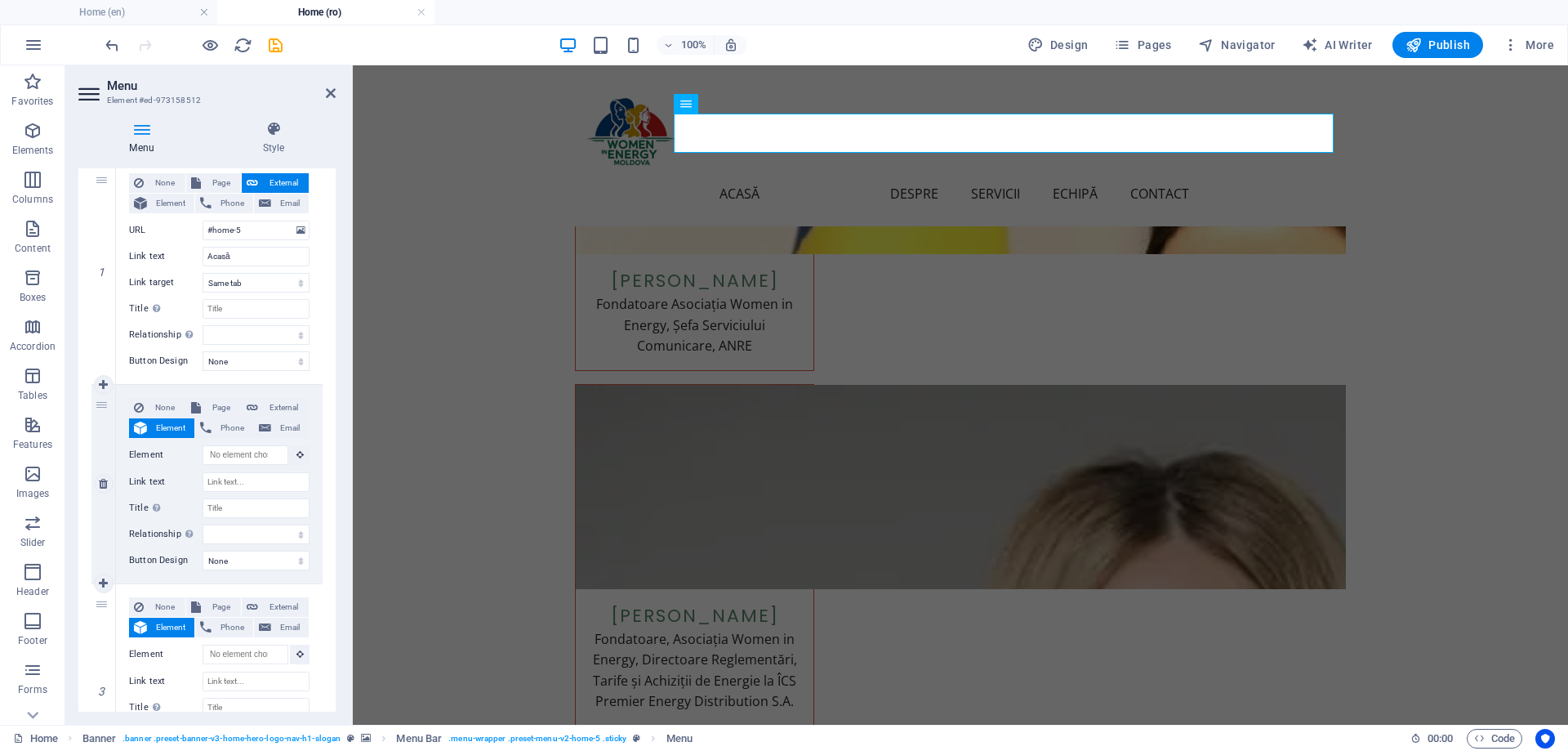
type input "Despre"
select select
type input "#services-1"
type input "Servicii"
select select
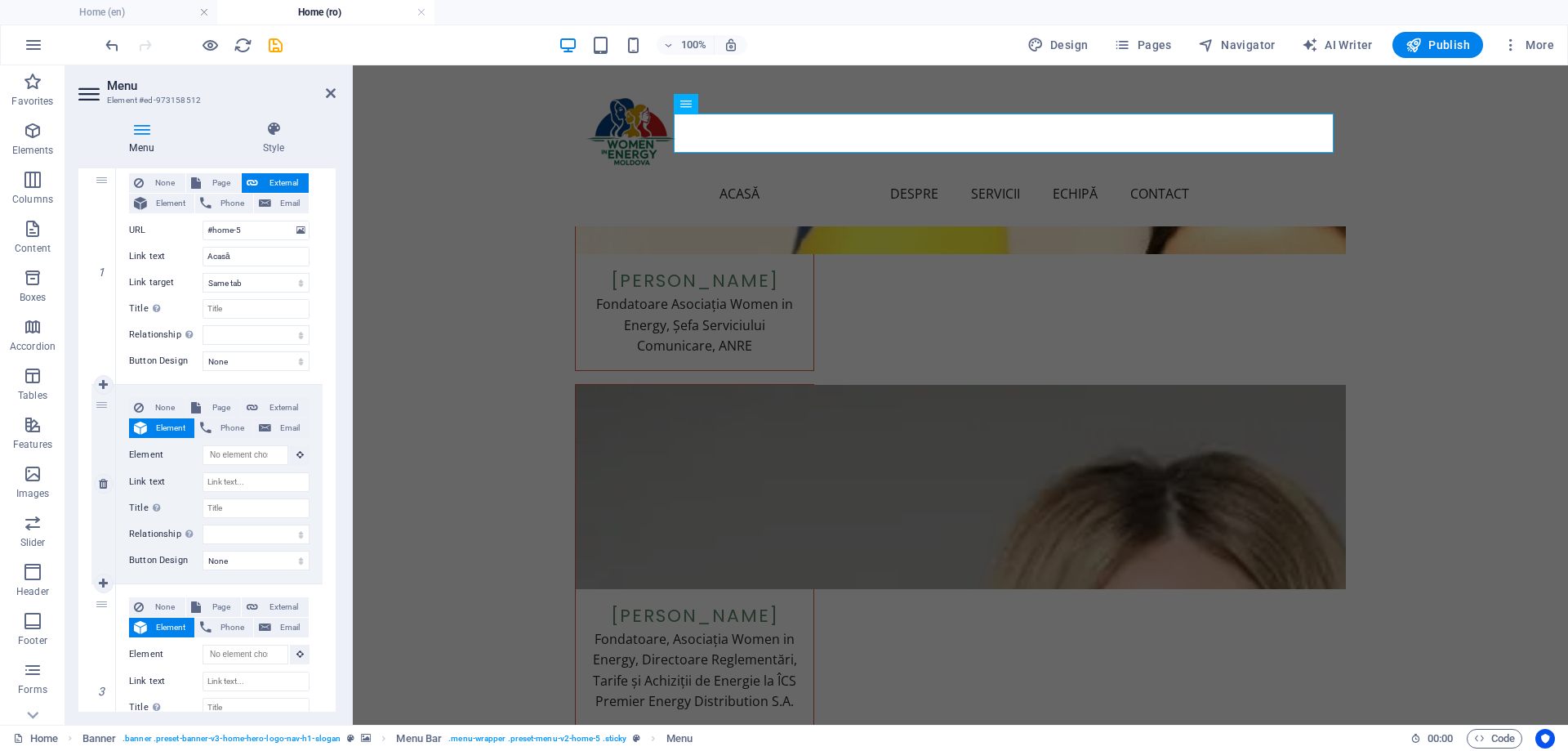
type input "#team-1"
type input "Echipă"
select select
type input "#contact-us-1"
type input "Contact"
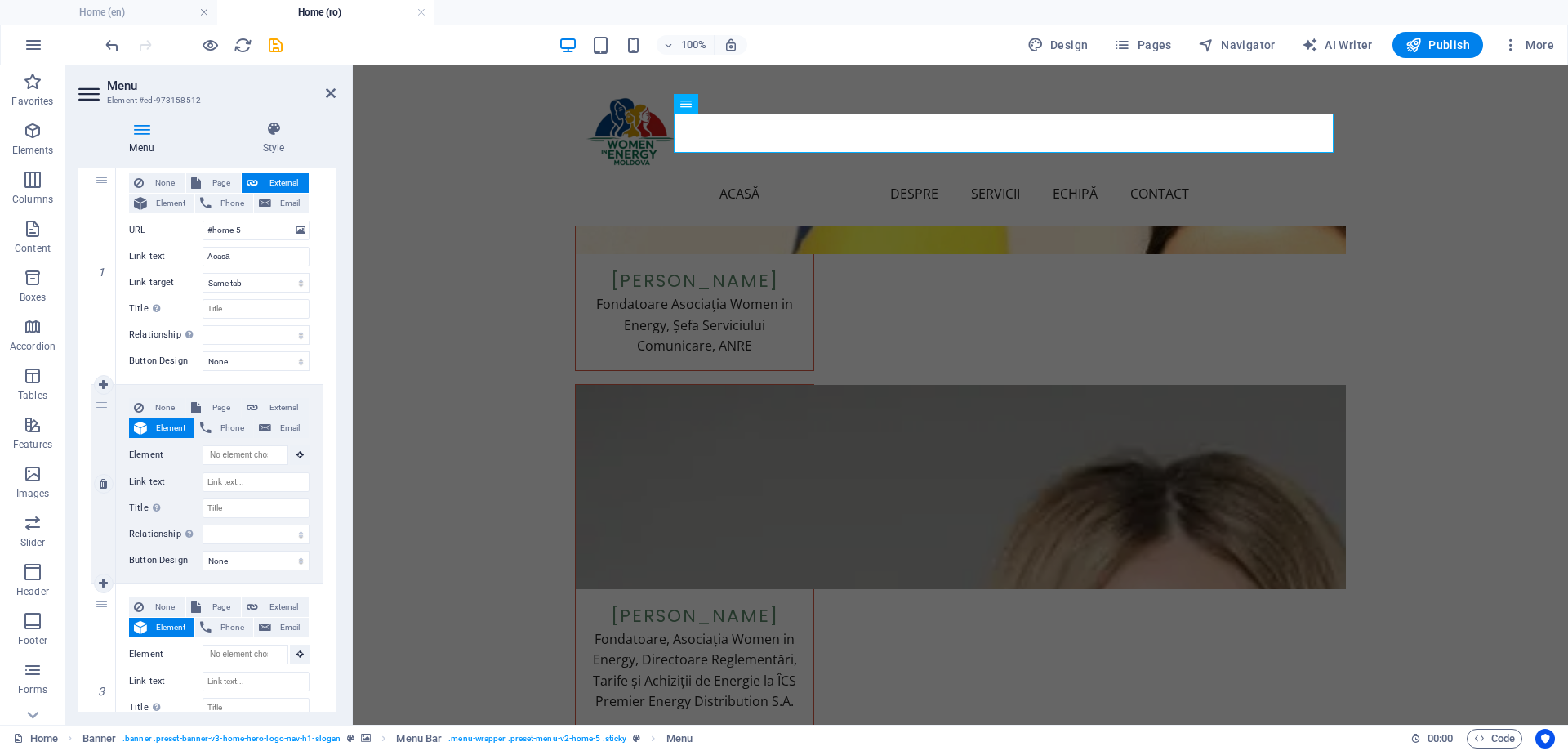
select select
type input "#about-1"
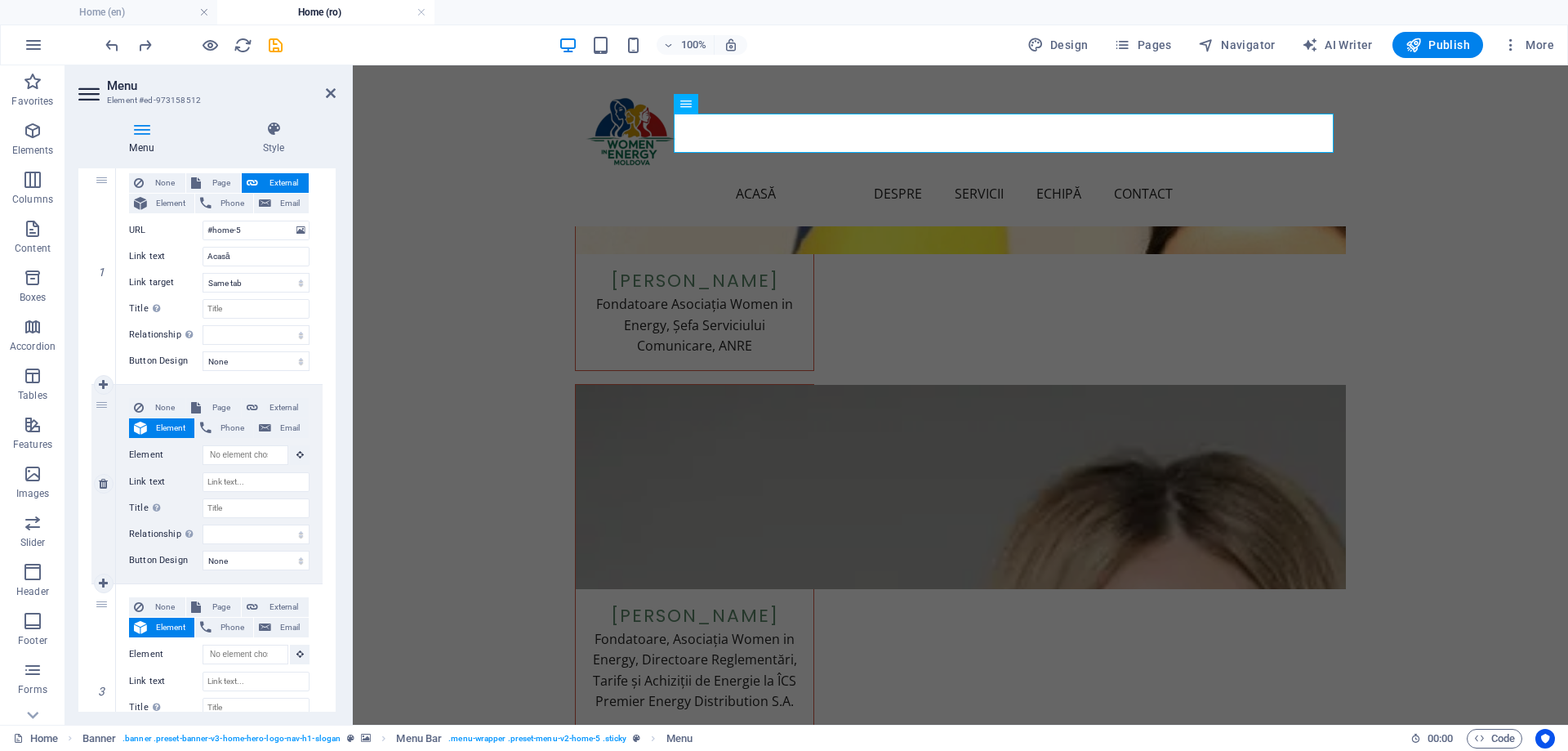
type input "Despre"
select select
type input "#services-1"
type input "Servicii"
select select
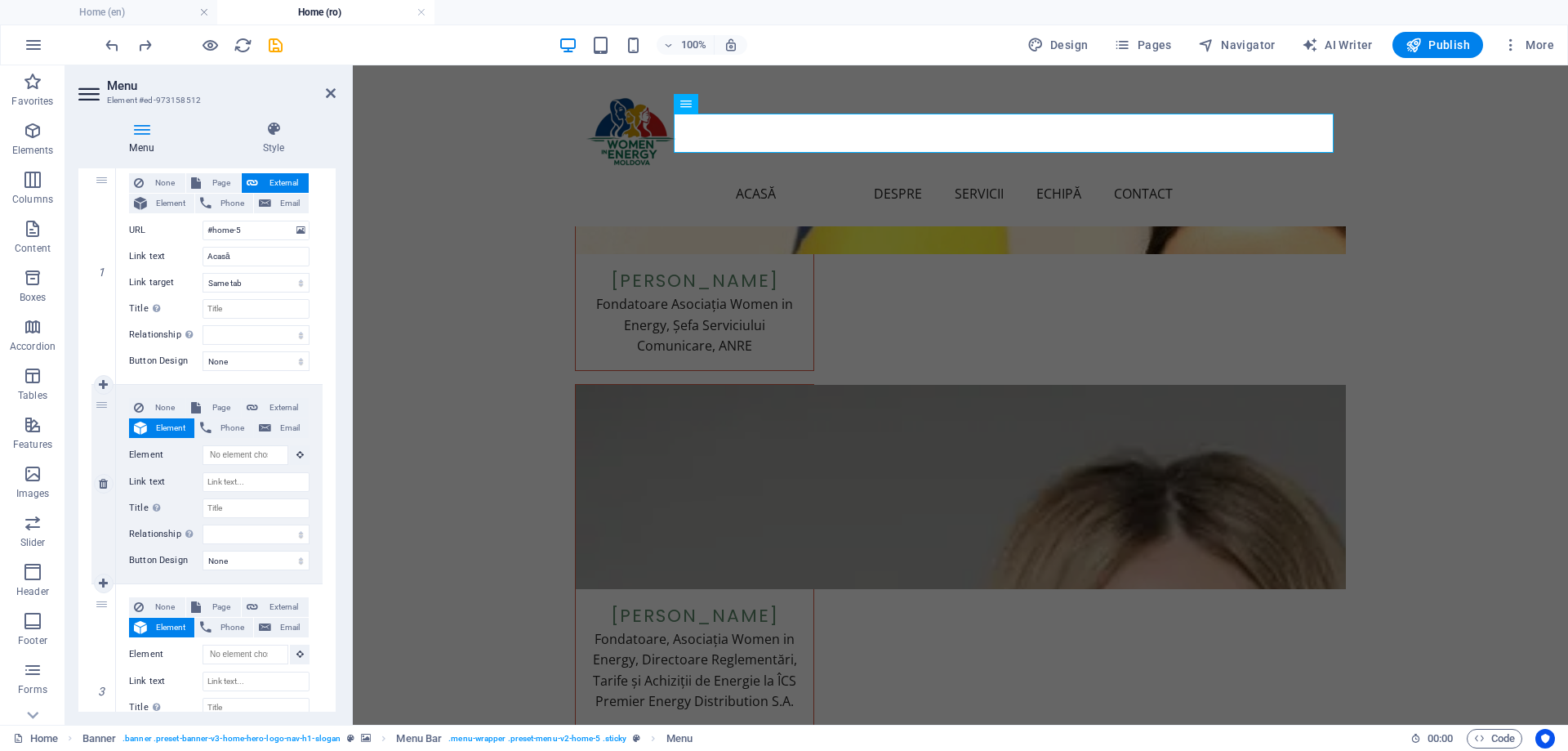
type input "#team-1"
type input "Echipă"
select select
type input "#contact-us-1"
type input "Contact"
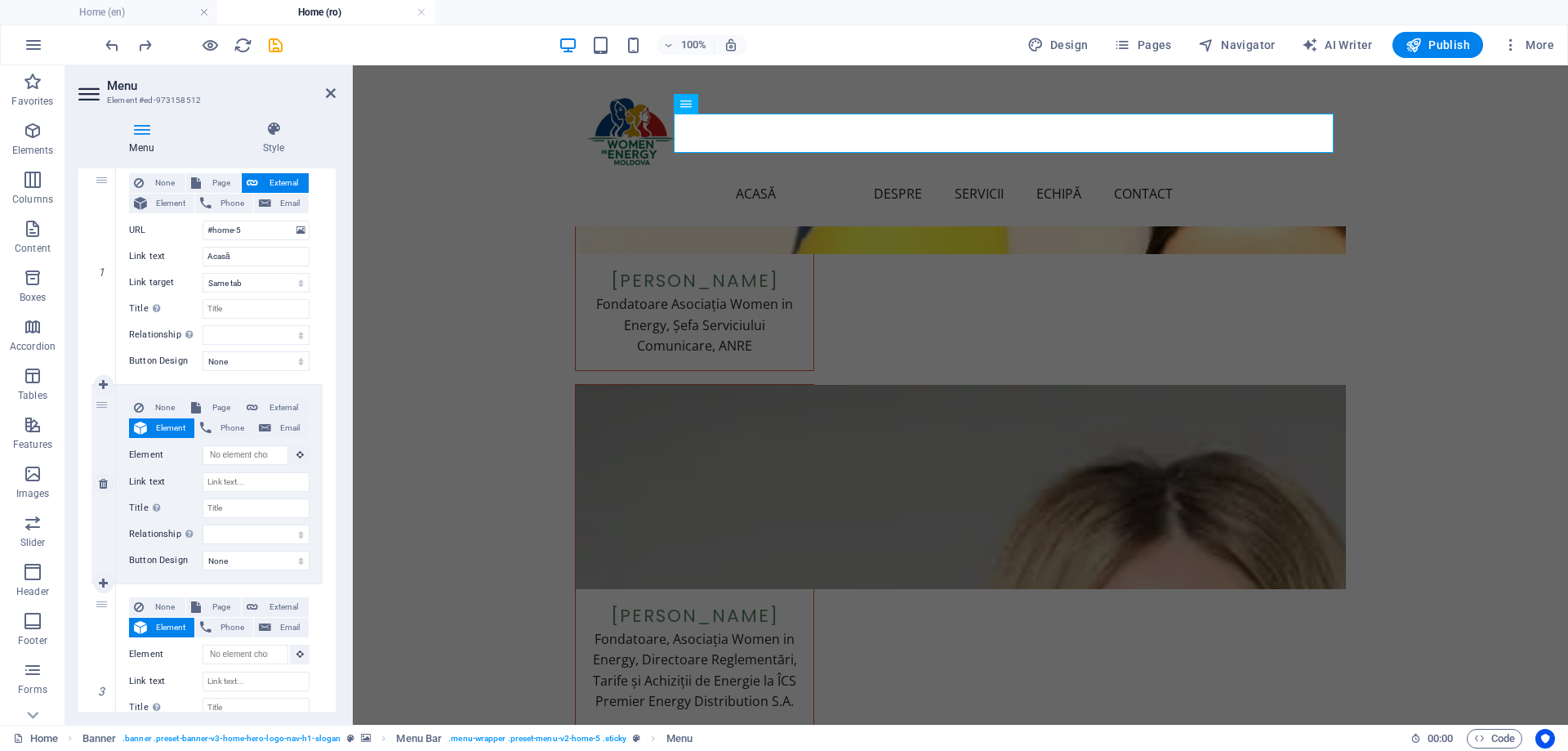
select select
type input "#about-1"
type input "Despre"
select select
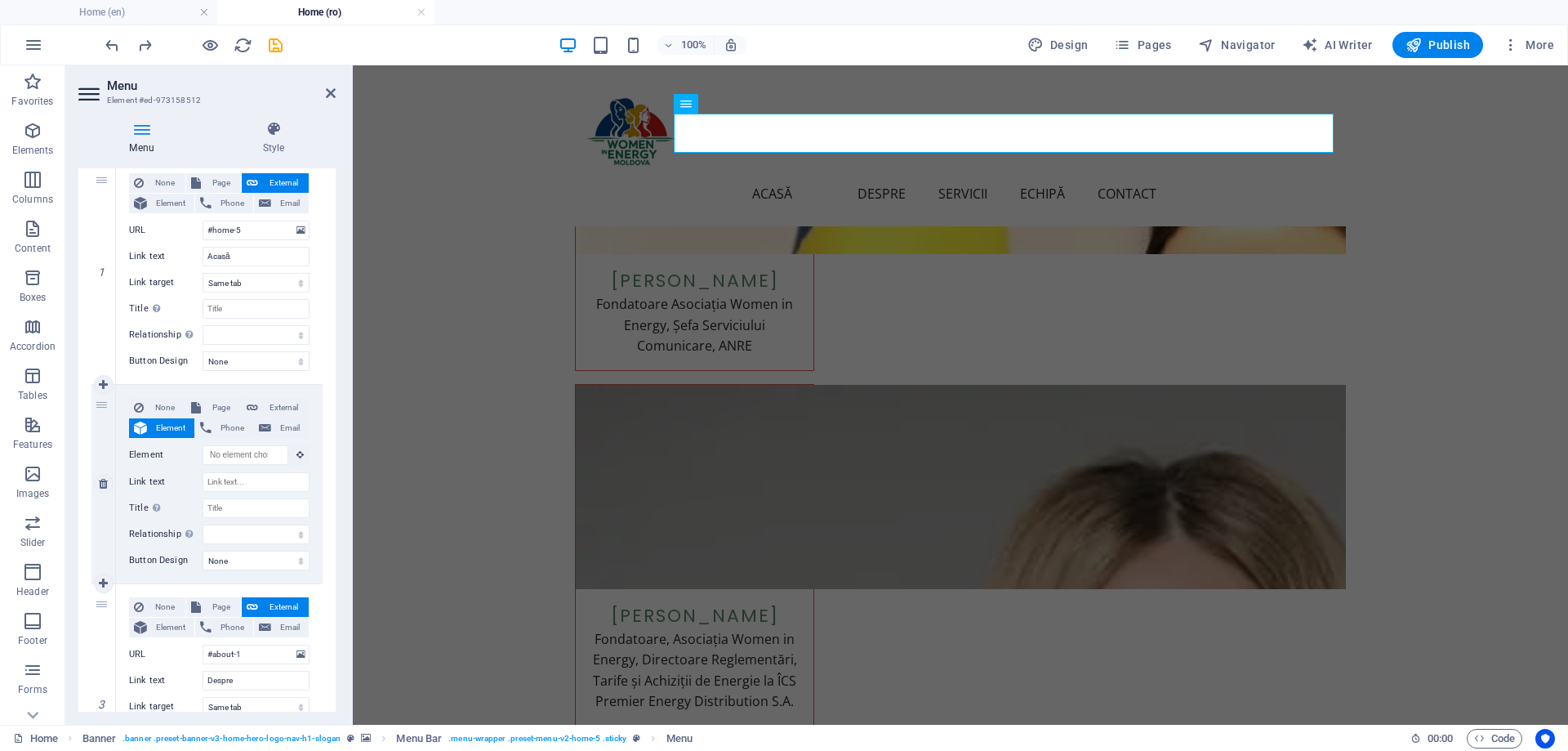
type input "#services-1"
type input "Servicii"
select select
type input "#team-1"
type input "Echipă"
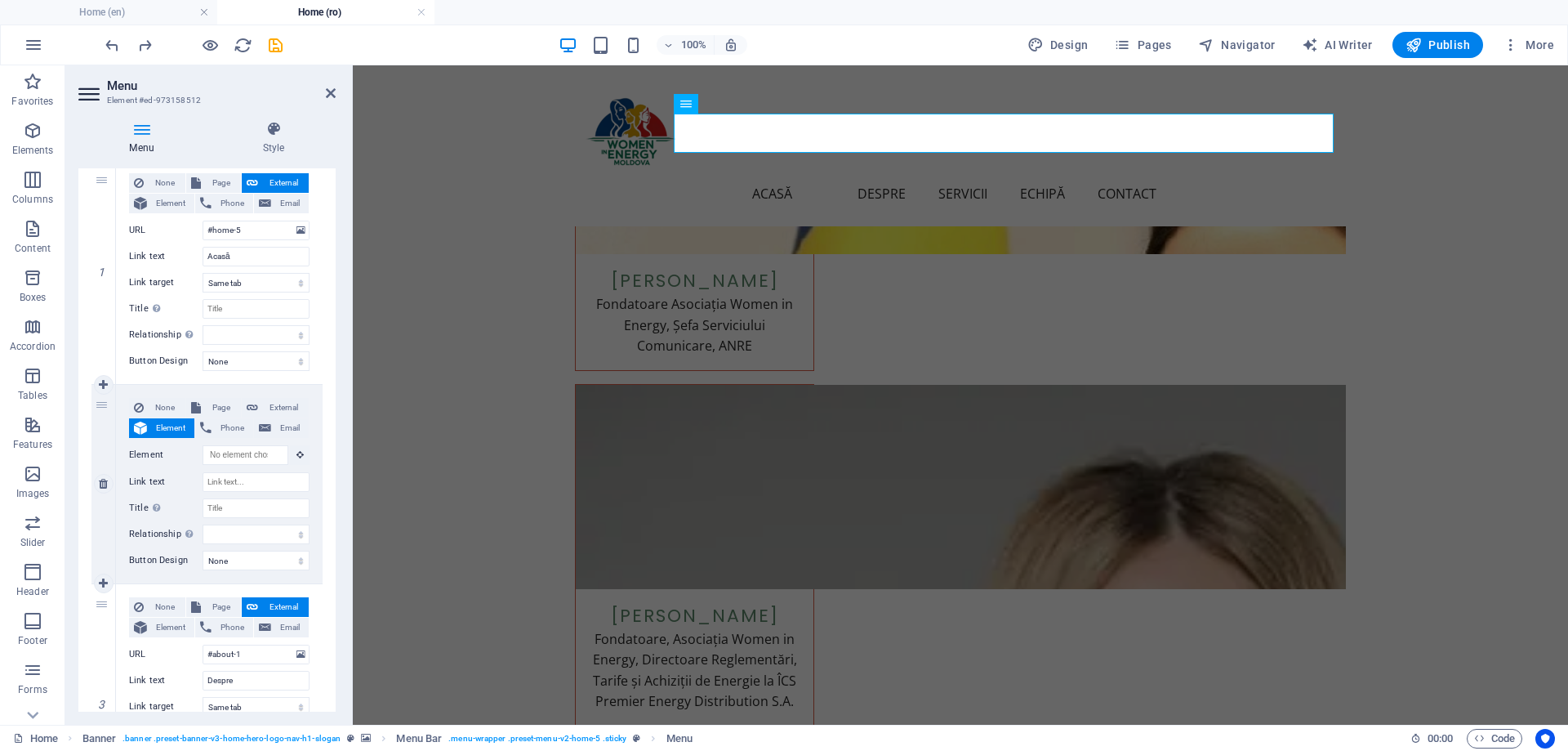
select select
type input "#contact-us-1"
type input "Contact"
select select
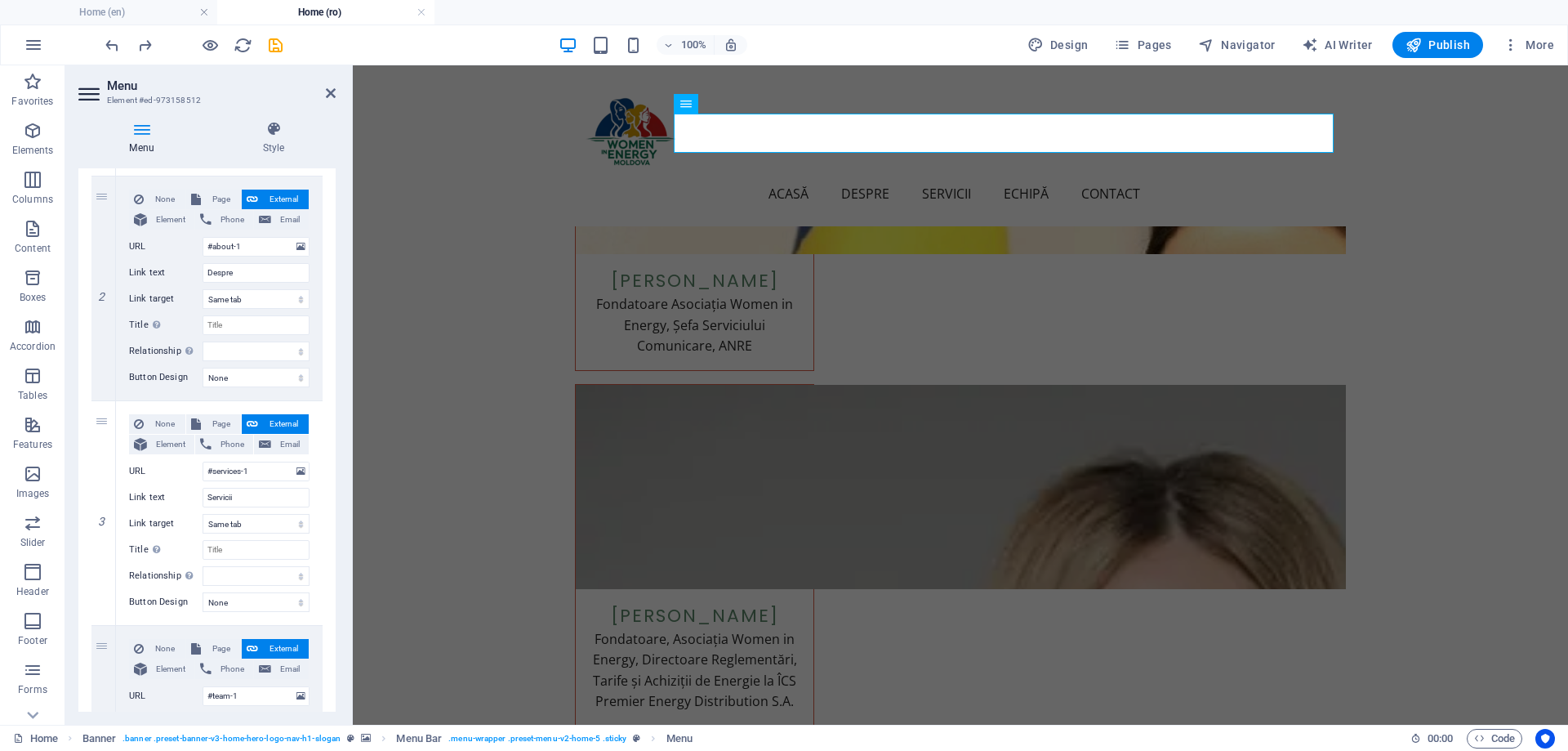
scroll to position [0, 0]
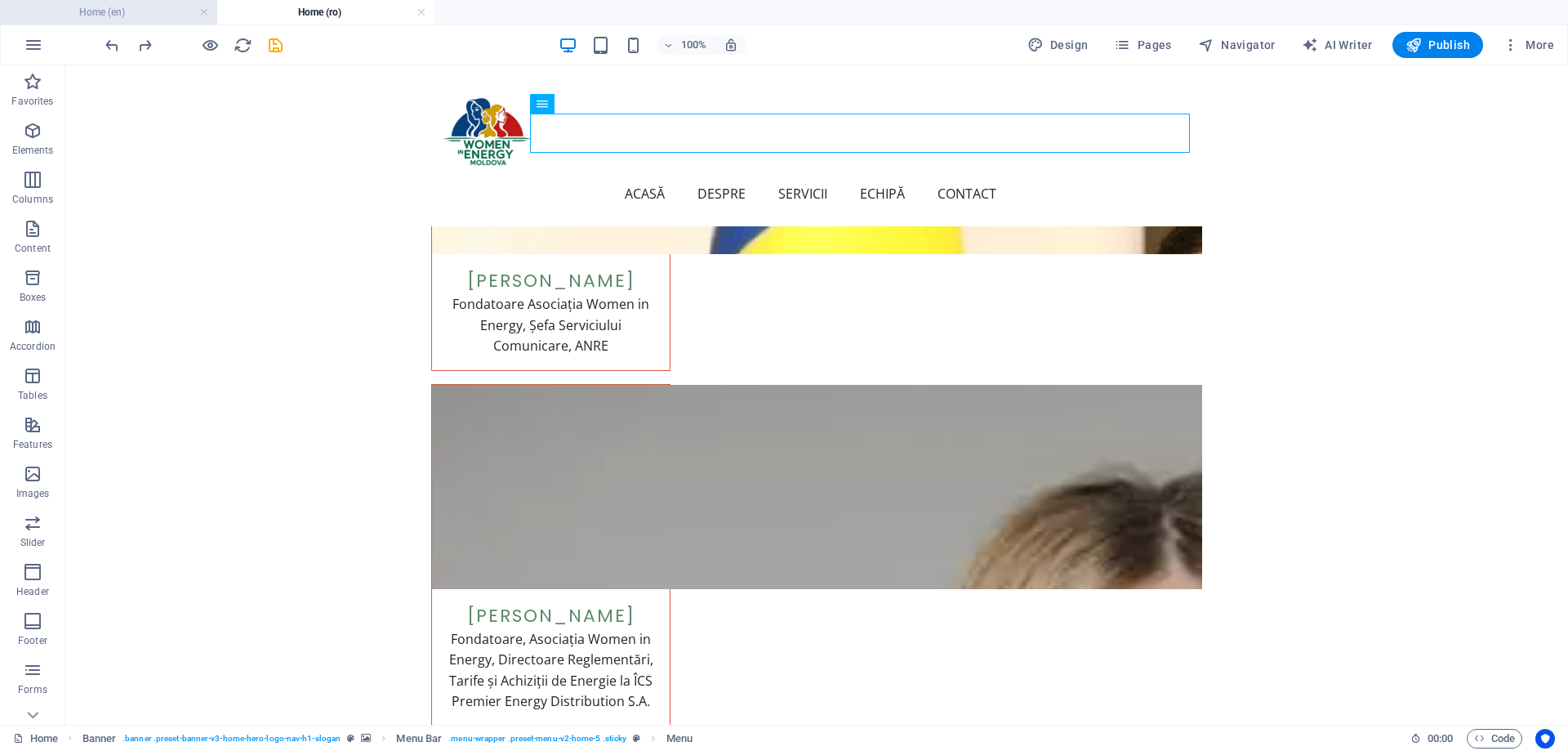
click at [134, 17] on h4 "Home (en)" at bounding box center [109, 13] width 217 height 18
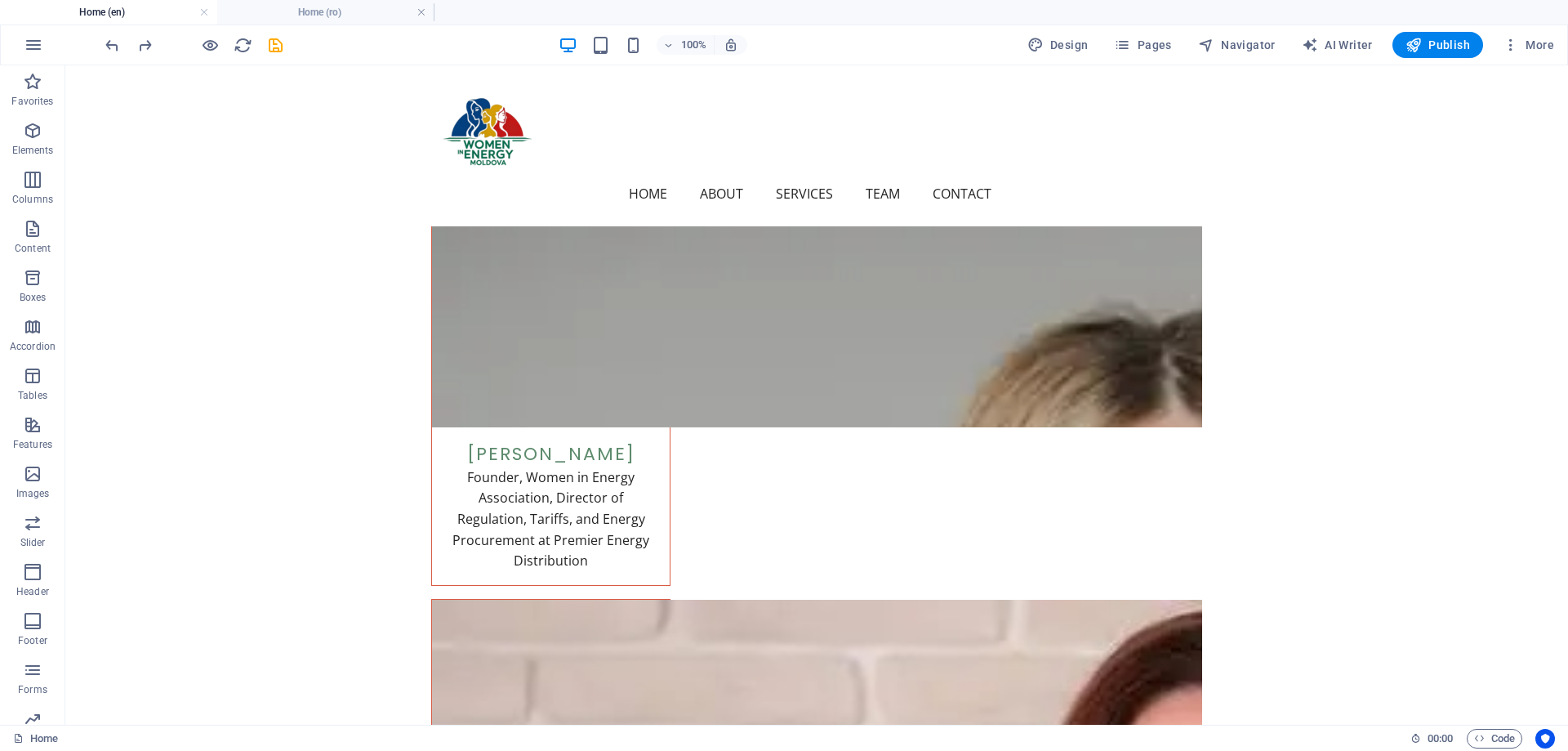
click at [1005, 174] on link "Contact" at bounding box center [968, 193] width 72 height 39
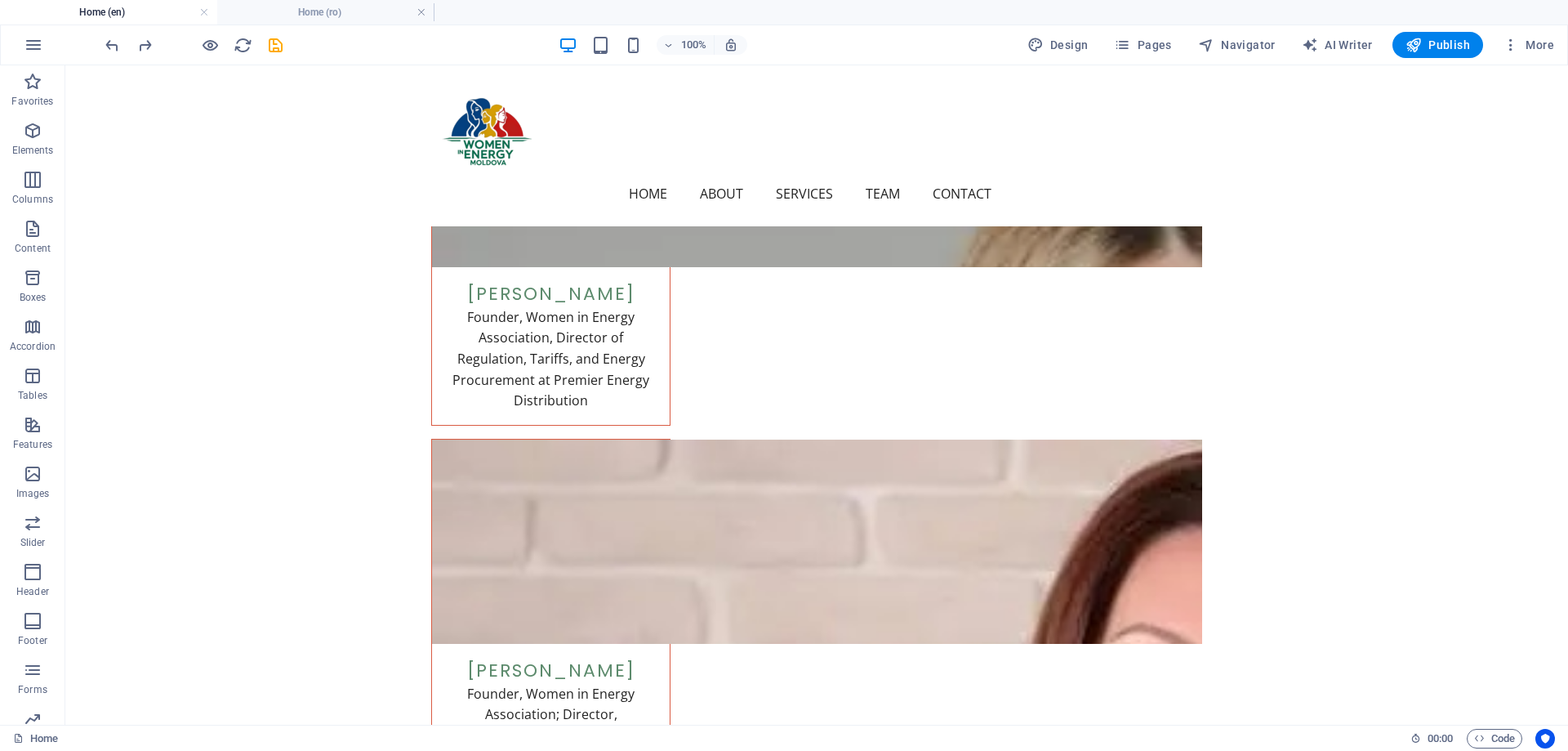
scroll to position [4904, 0]
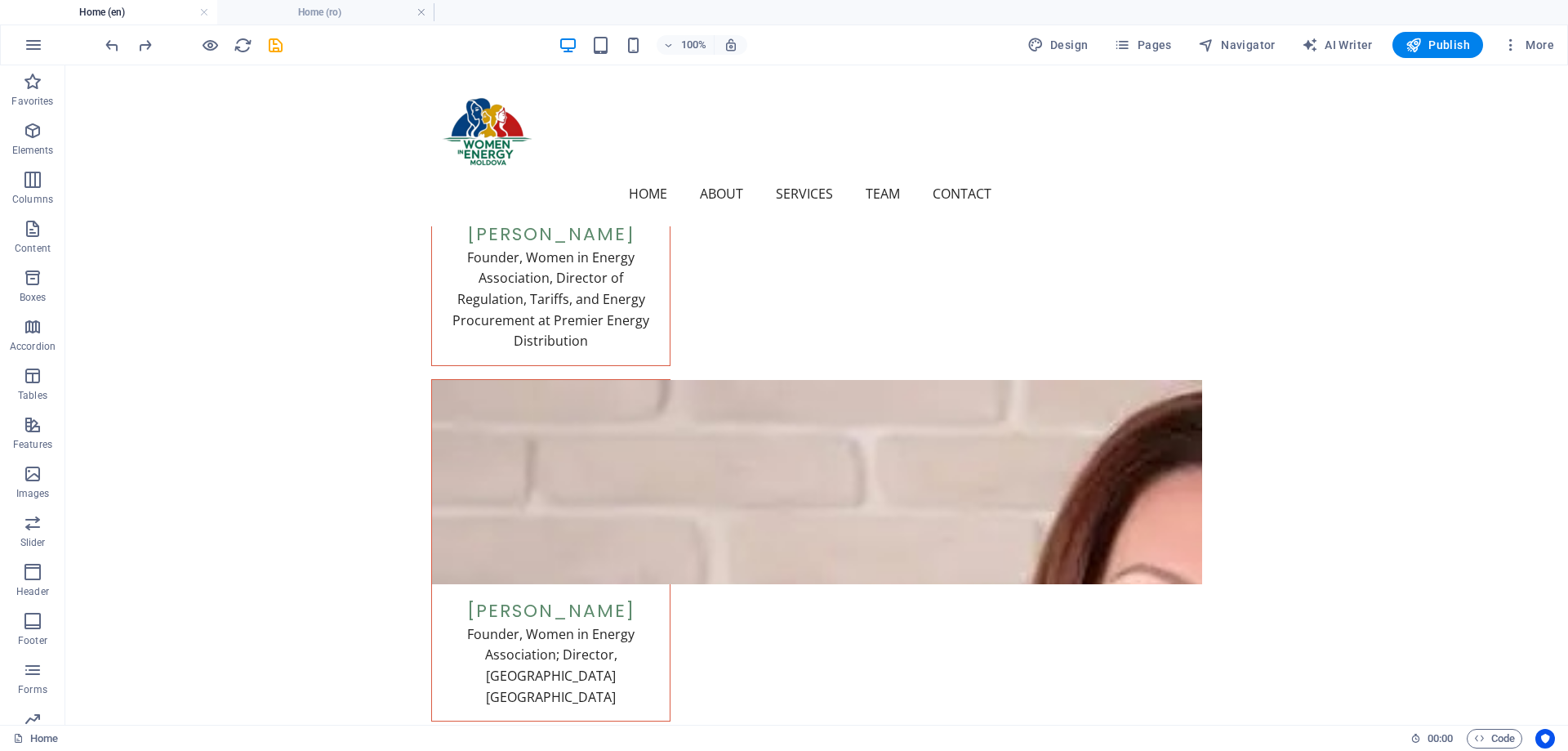
click at [913, 174] on link "Team" at bounding box center [889, 193] width 47 height 39
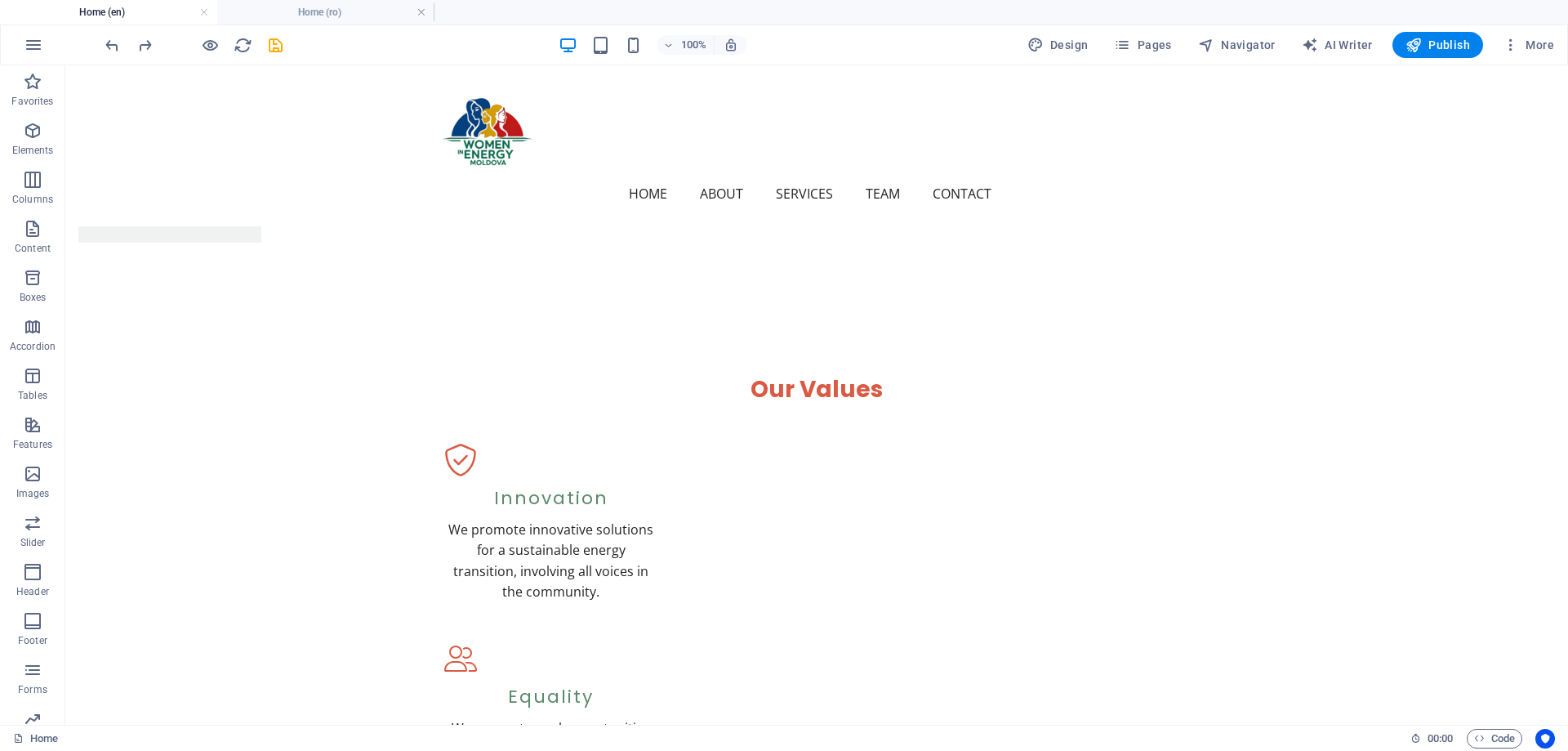
scroll to position [1889, 0]
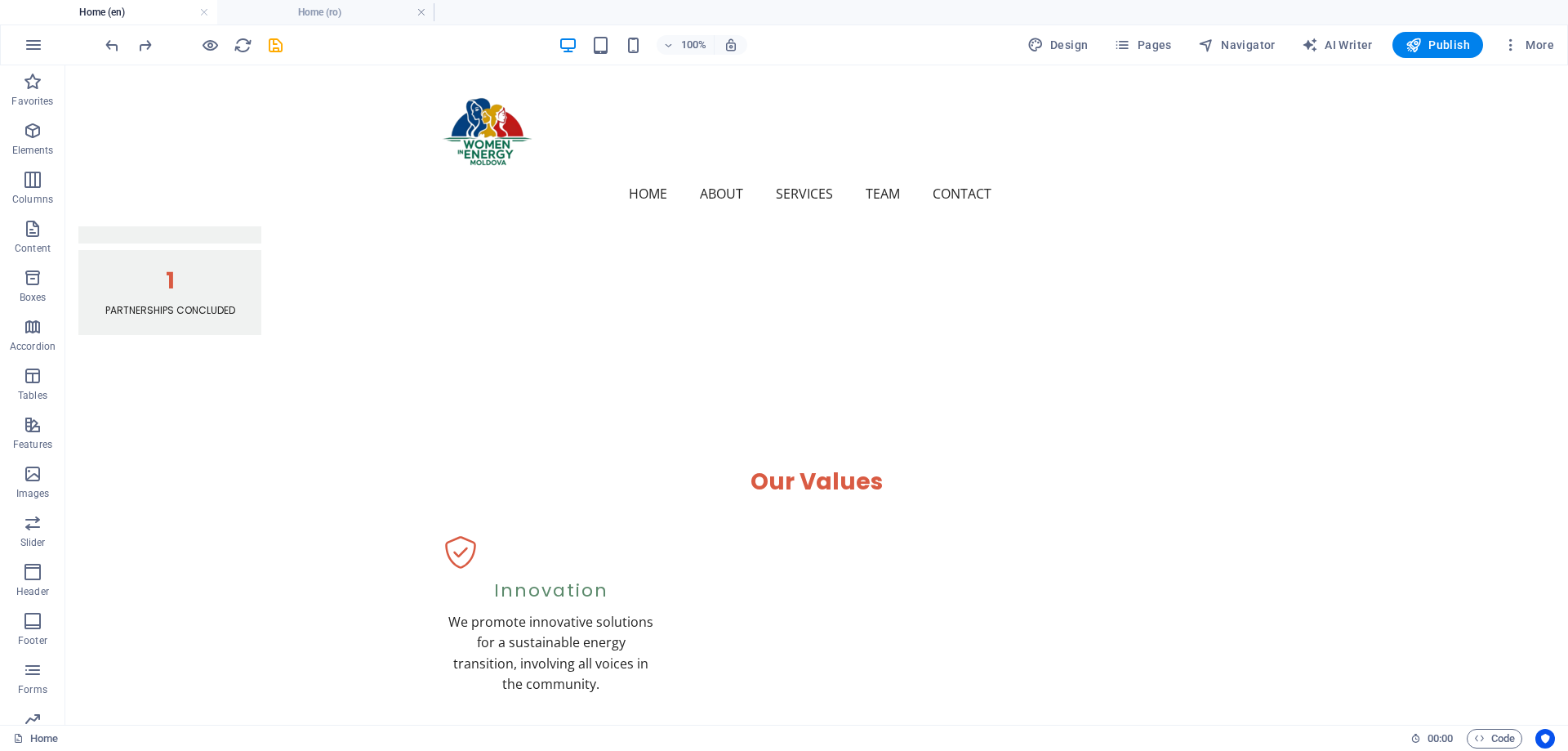
click at [913, 174] on link "Team" at bounding box center [889, 193] width 47 height 39
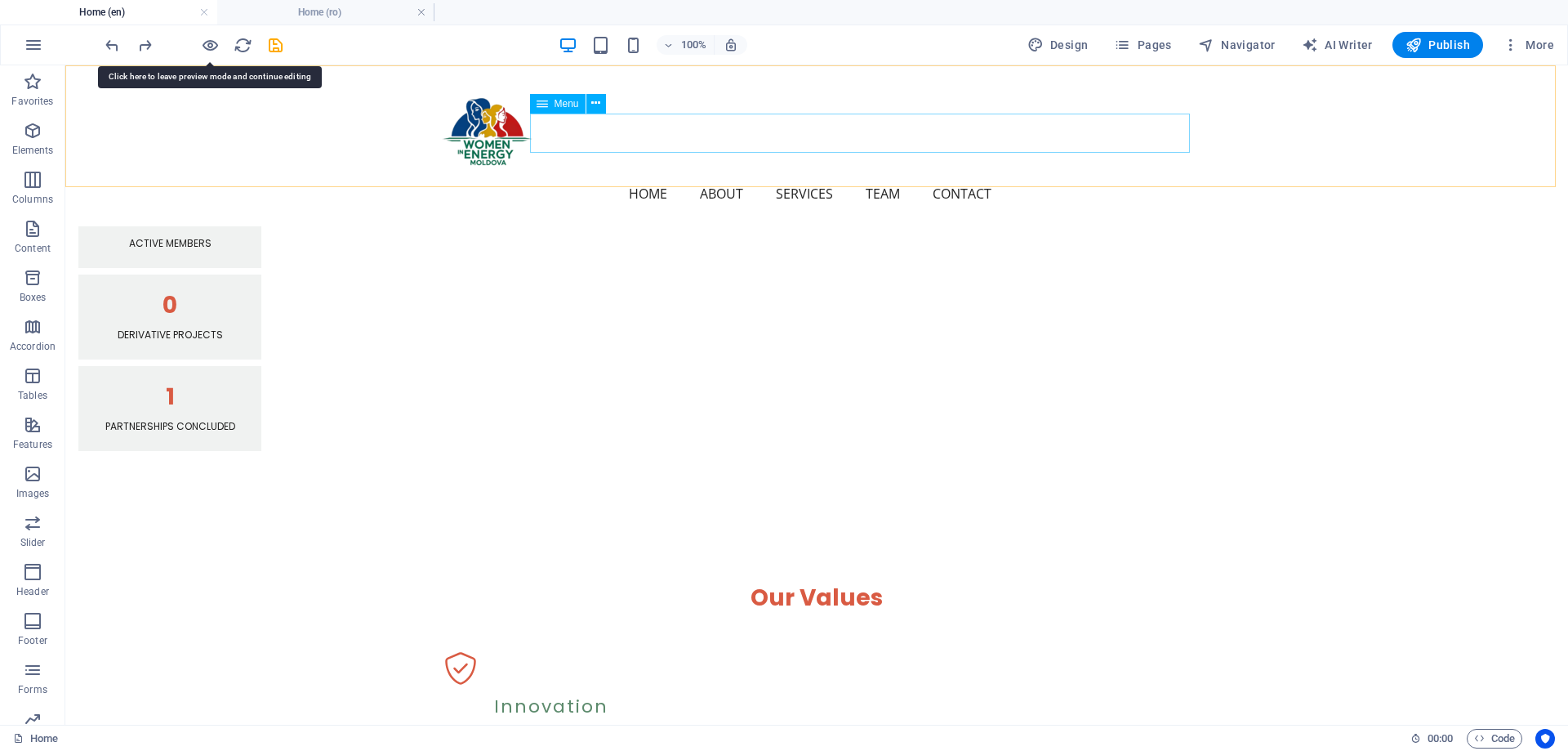
click at [933, 174] on nav "Home About Services Team Contact" at bounding box center [817, 193] width 758 height 39
select select
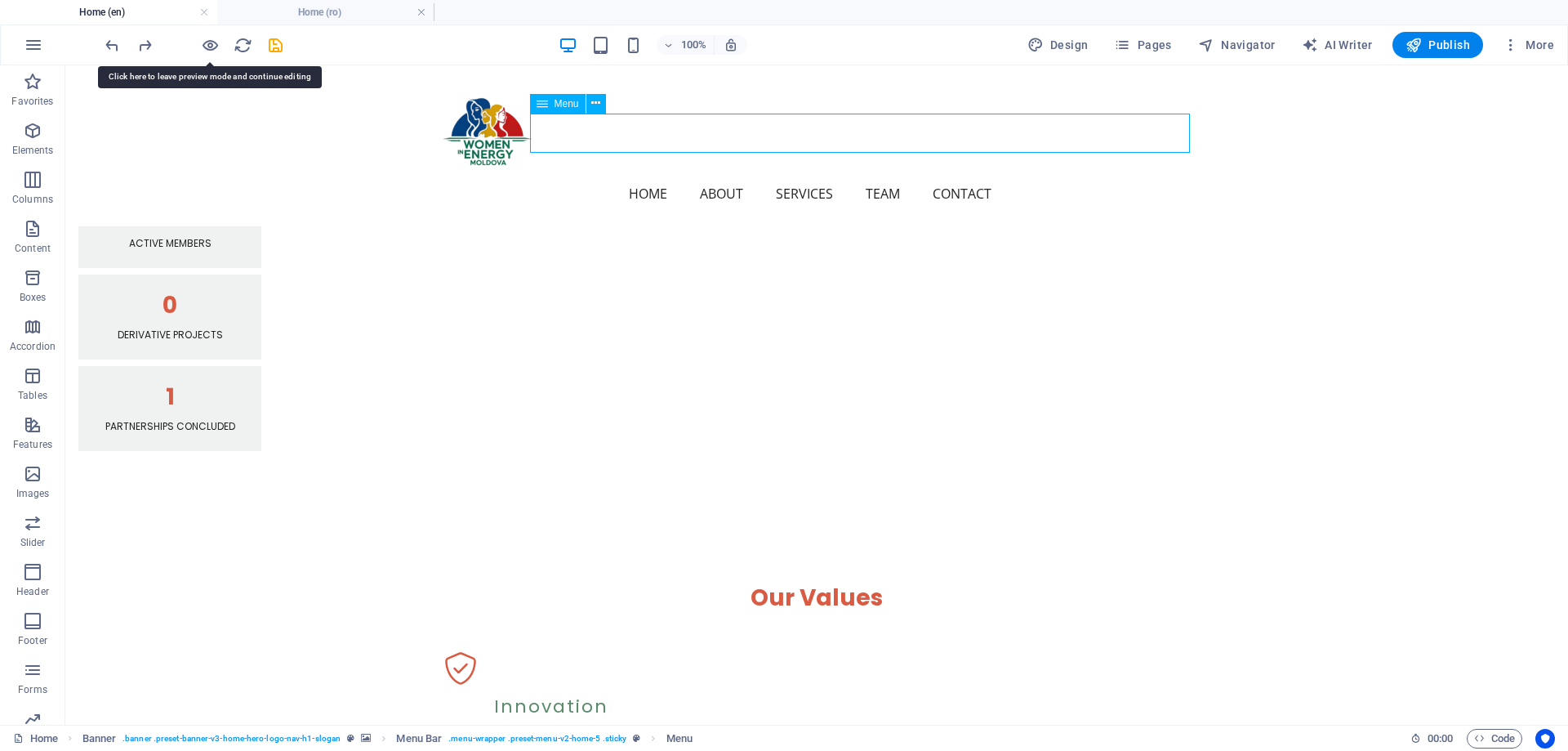
select select
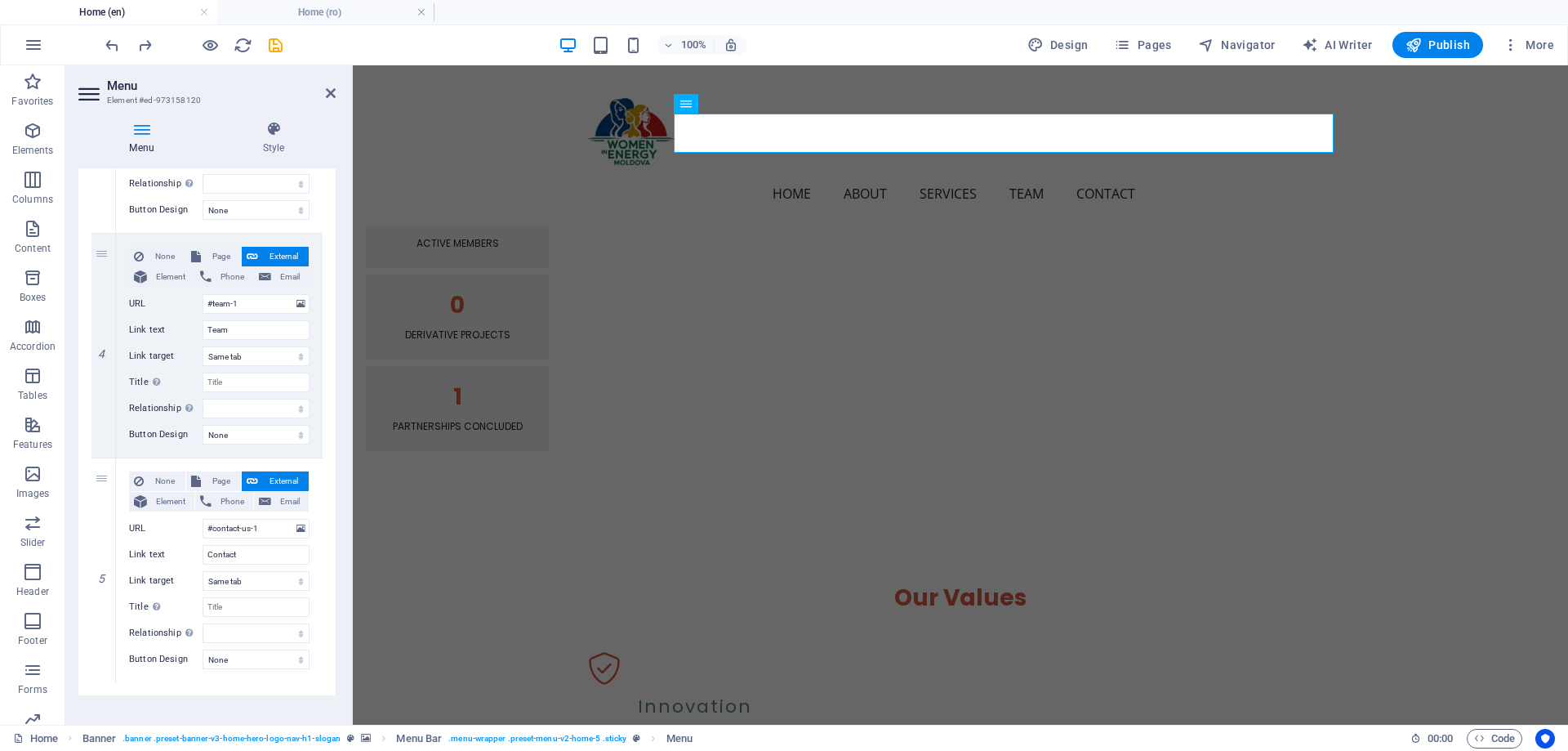
scroll to position [781, 0]
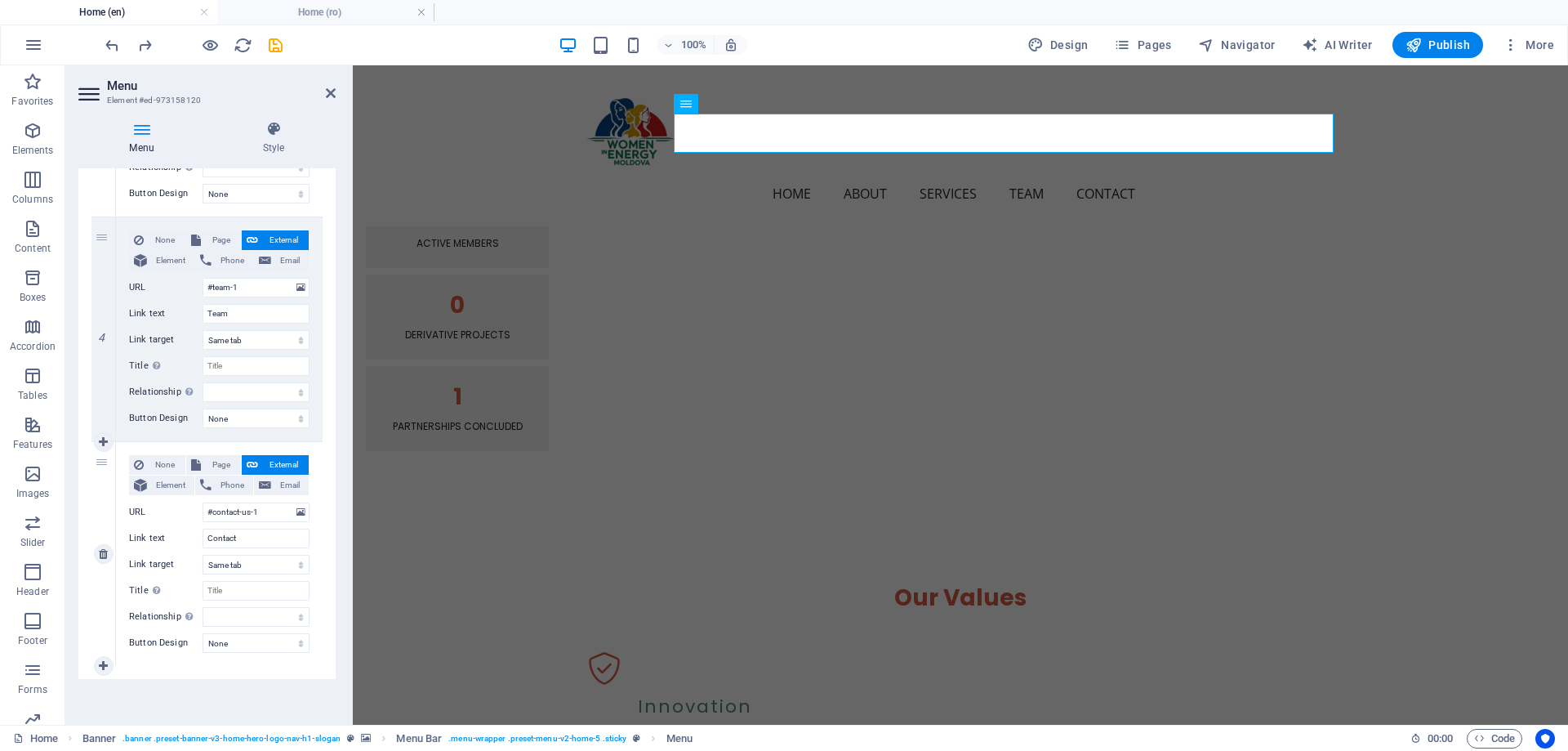
click at [272, 464] on span "External" at bounding box center [283, 466] width 41 height 20
click at [206, 466] on span "Page" at bounding box center [220, 466] width 30 height 20
select select
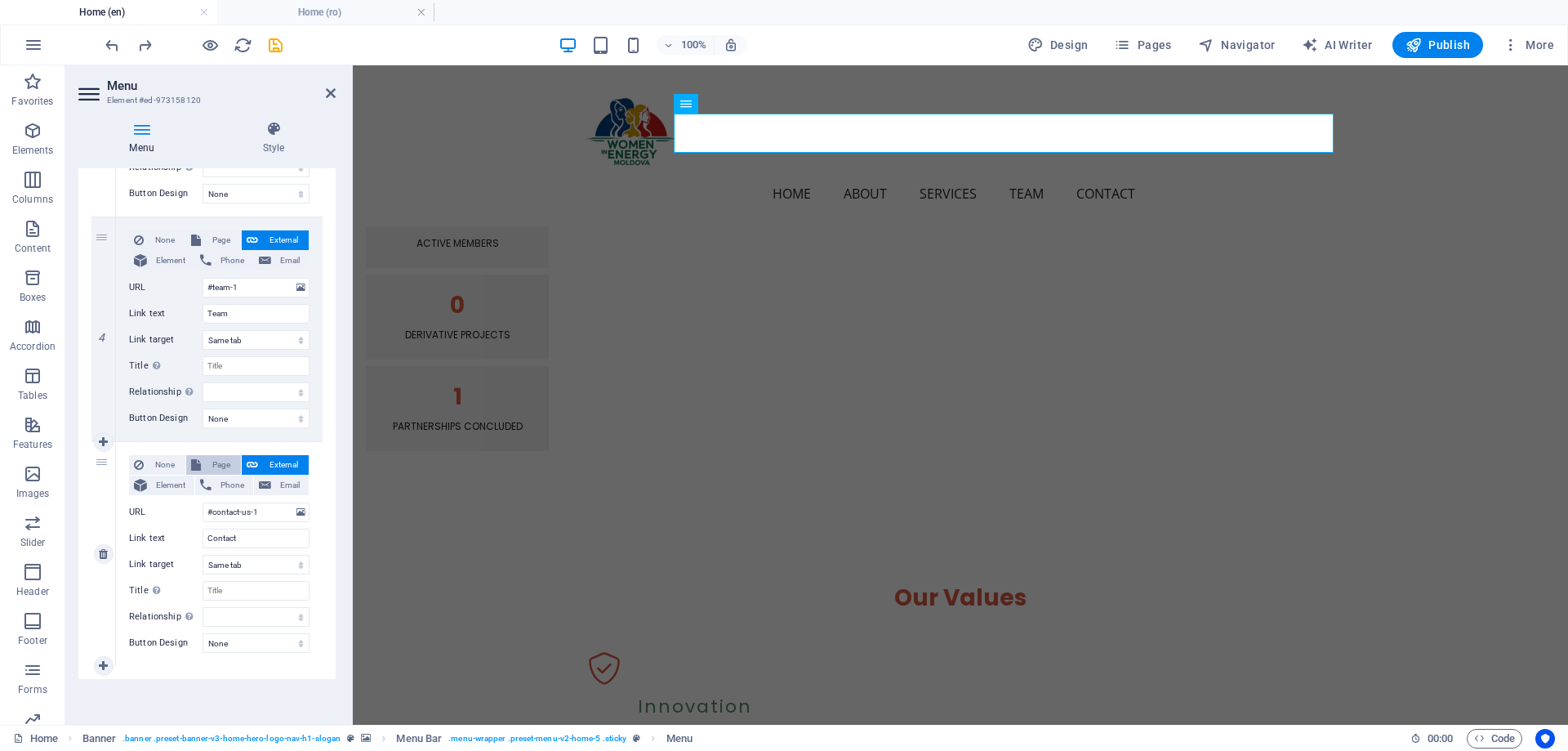
select select
click at [265, 467] on span "External" at bounding box center [283, 466] width 41 height 20
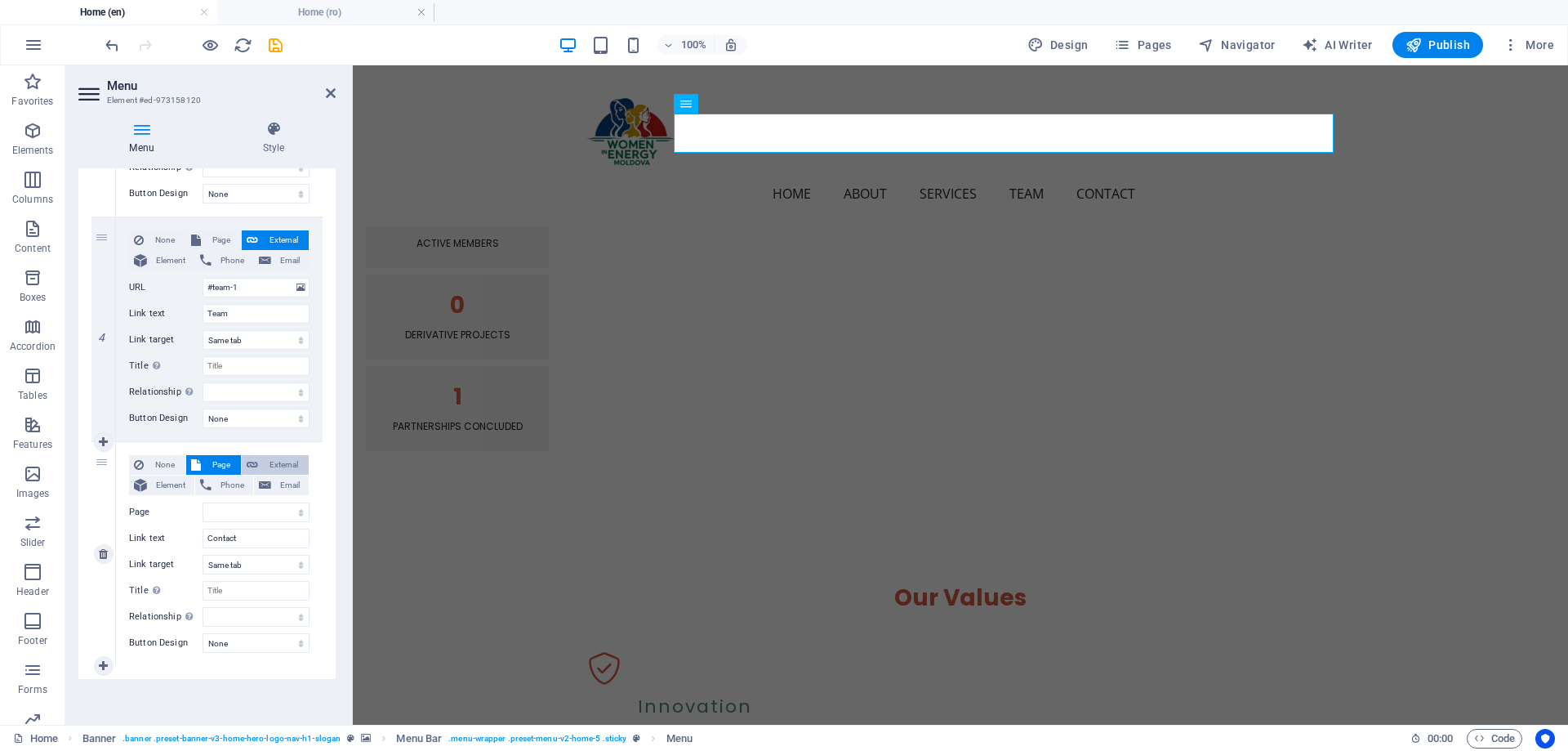
select select
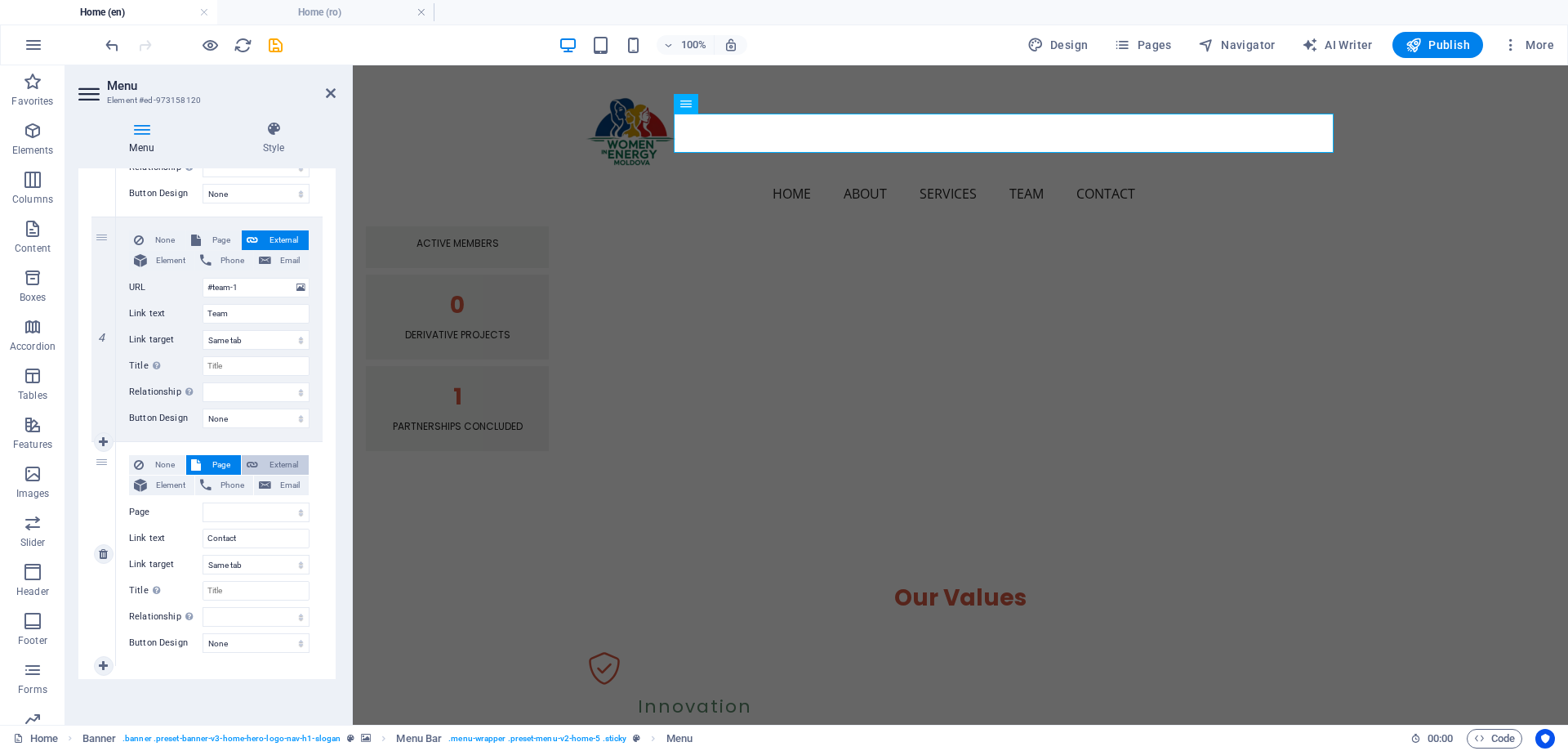
select select "blank"
select select
click at [206, 463] on span "Page" at bounding box center [220, 466] width 30 height 20
select select
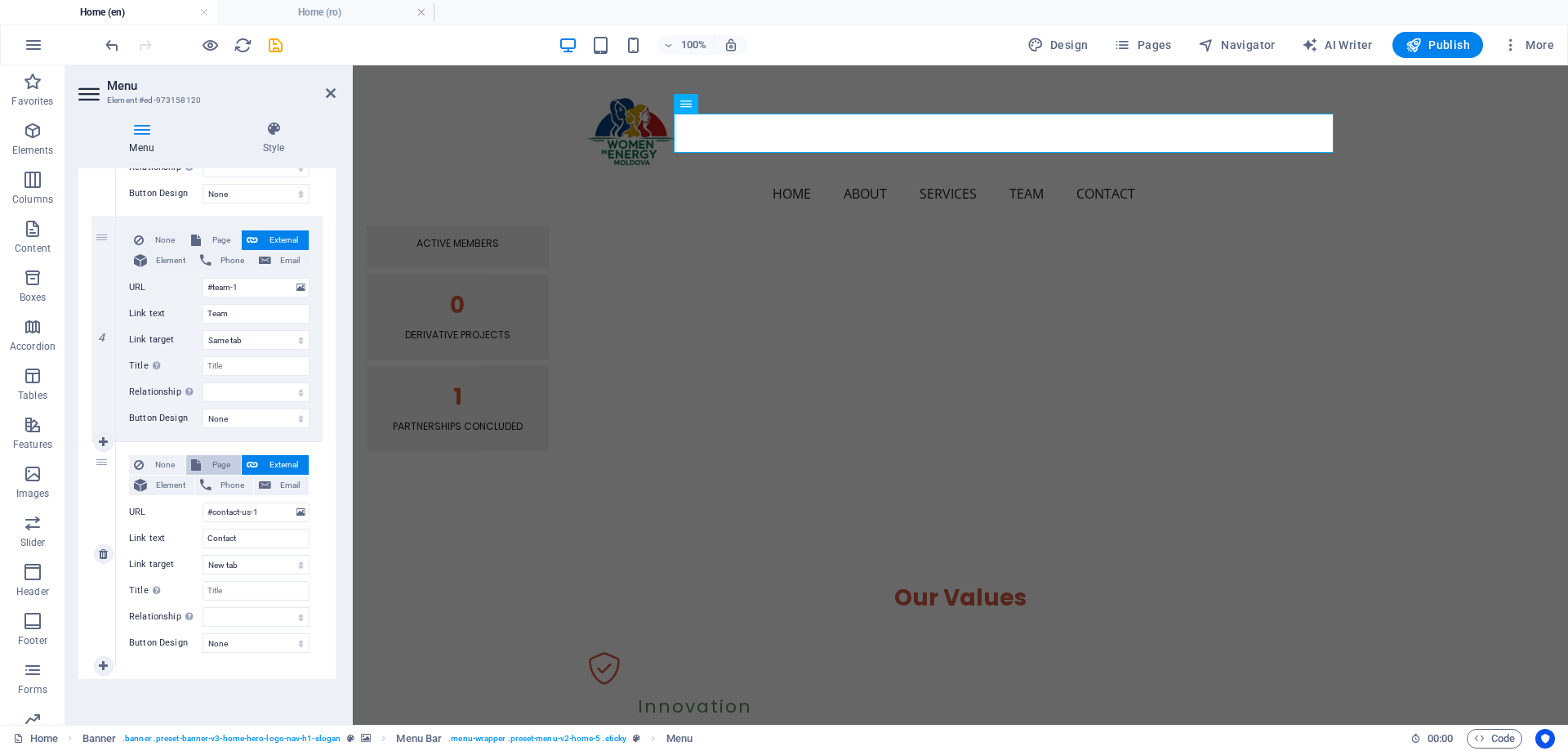
select select
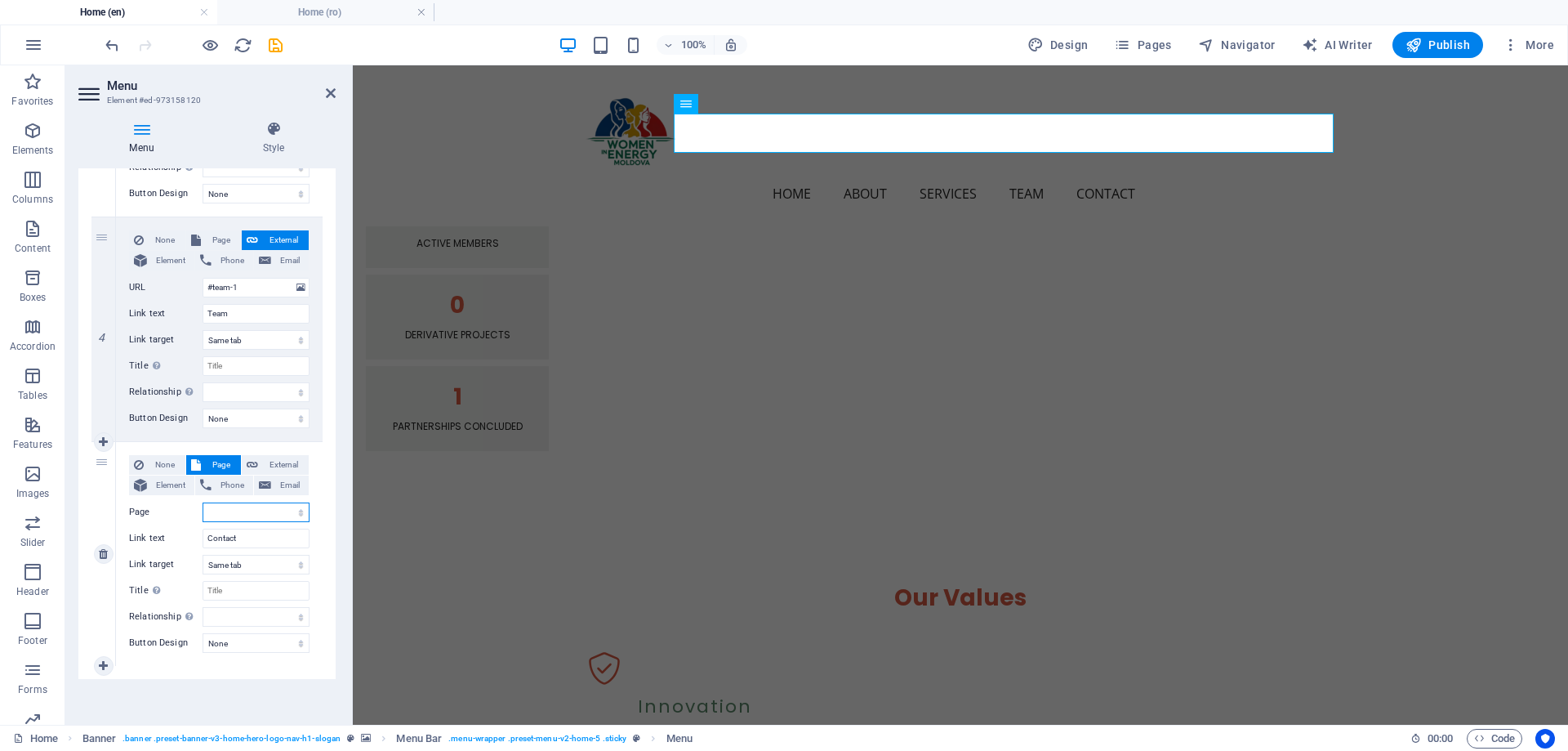
click at [229, 512] on select "Home Home" at bounding box center [256, 513] width 107 height 20
click at [278, 462] on span "External" at bounding box center [283, 466] width 41 height 20
select select
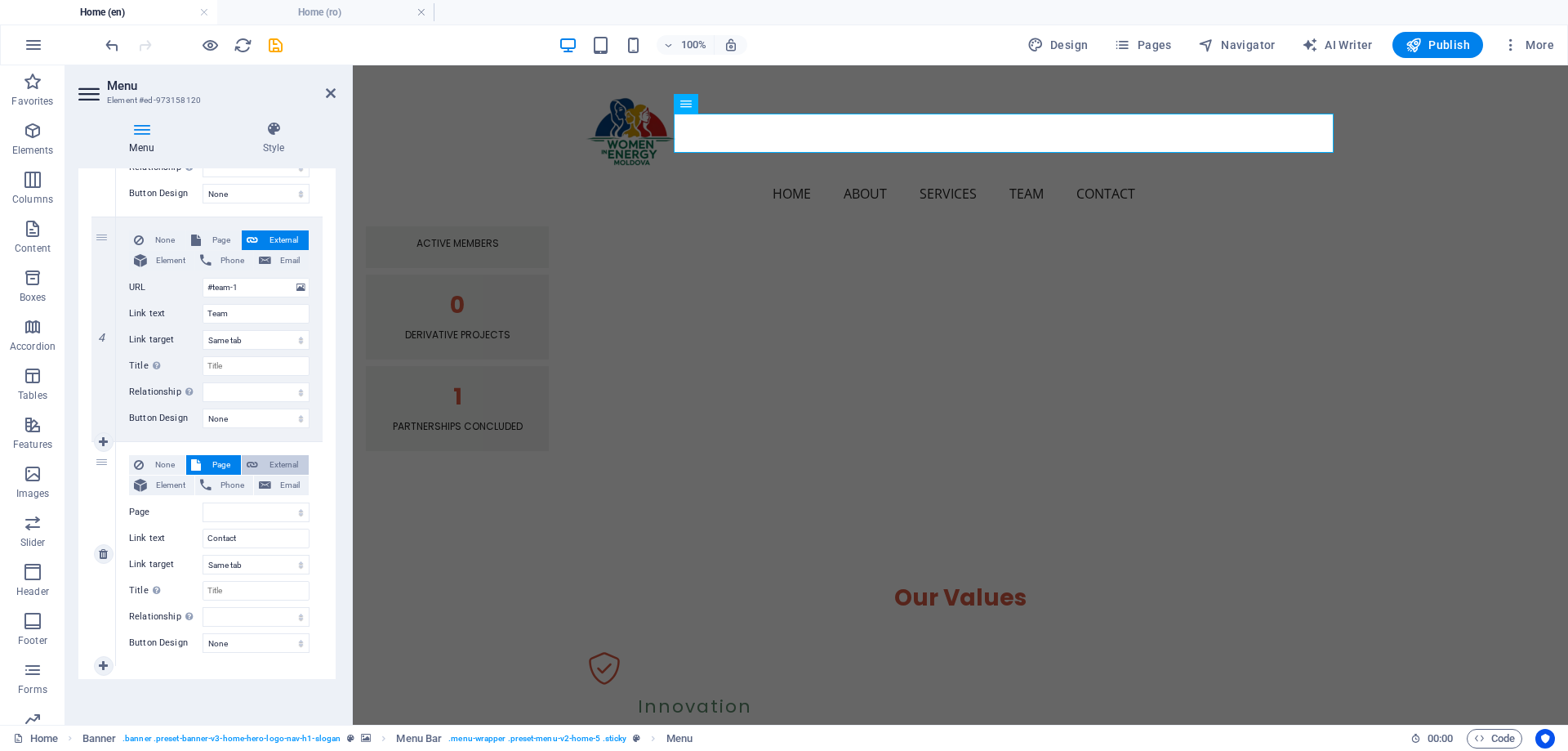
select select
select select "blank"
select select
click at [248, 516] on input "#contact-us-1" at bounding box center [256, 513] width 107 height 20
click at [300, 513] on icon at bounding box center [301, 513] width 9 height 18
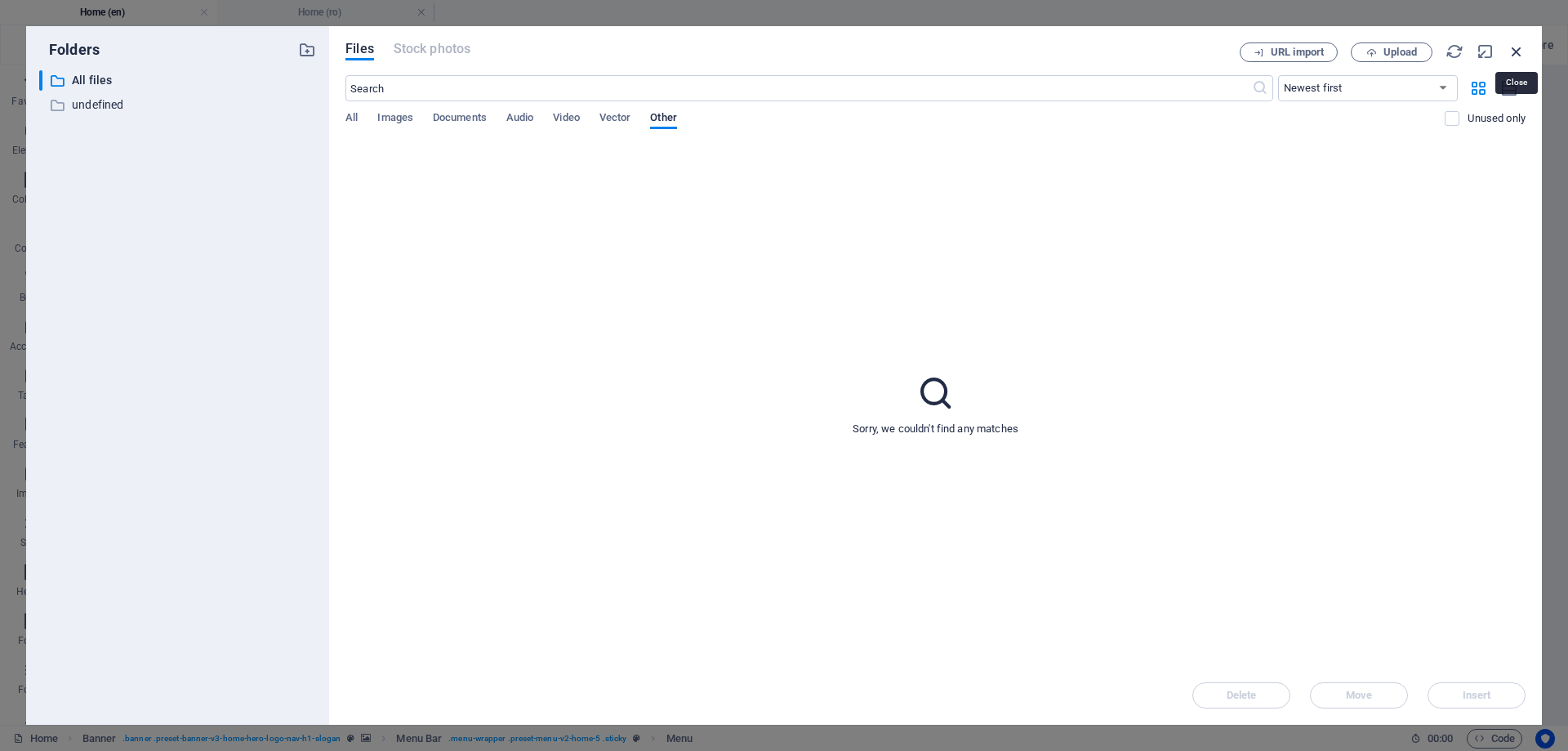
click at [1523, 49] on icon "button" at bounding box center [1517, 52] width 18 height 18
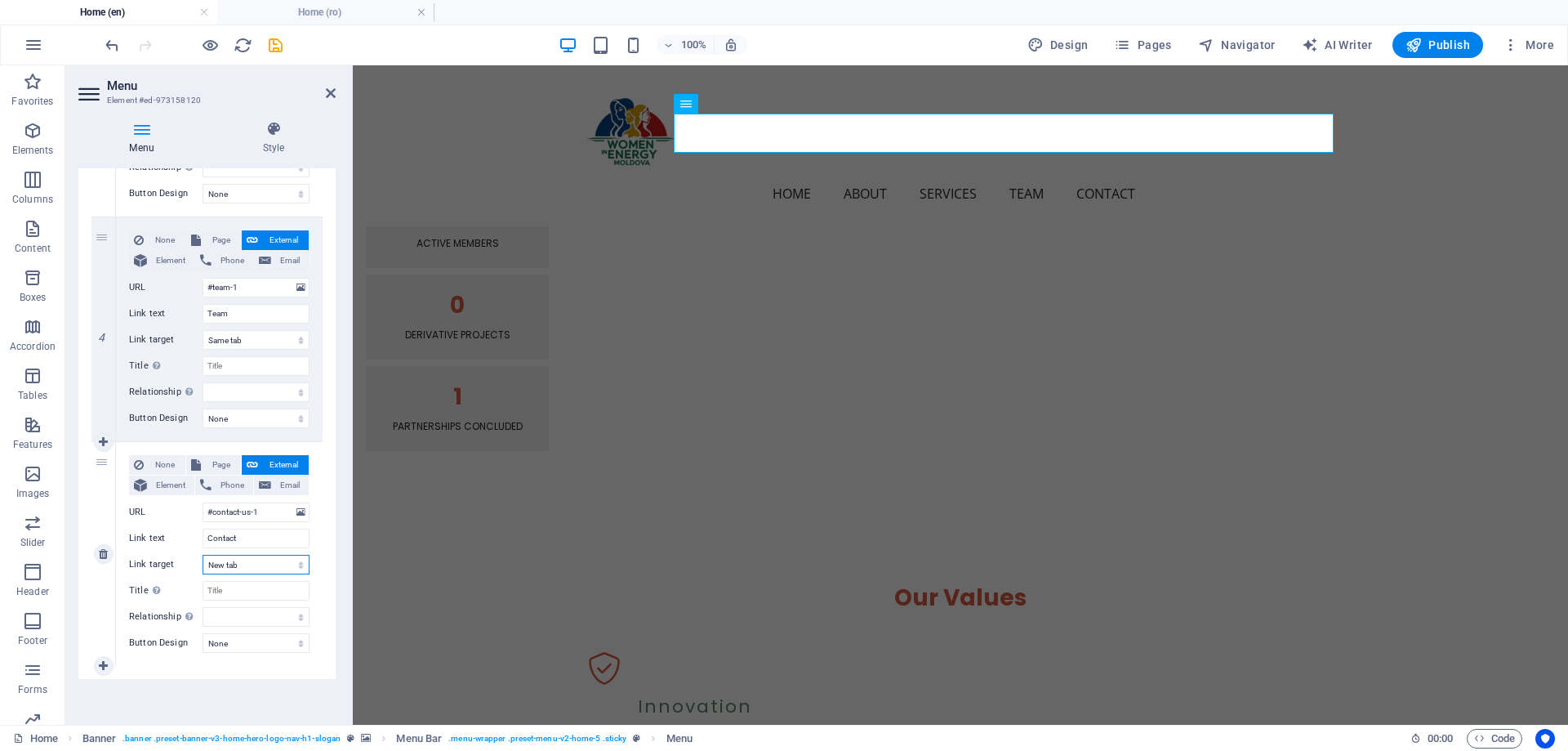
click at [224, 564] on select "New tab Same tab Overlay" at bounding box center [256, 565] width 107 height 20
click at [243, 555] on select "New tab Same tab Overlay" at bounding box center [256, 565] width 107 height 20
click at [238, 539] on input "Contact" at bounding box center [256, 539] width 107 height 20
click at [244, 538] on input "Contact" at bounding box center [256, 539] width 107 height 20
click at [232, 645] on select "None Default Primary Secondary" at bounding box center [256, 643] width 107 height 20
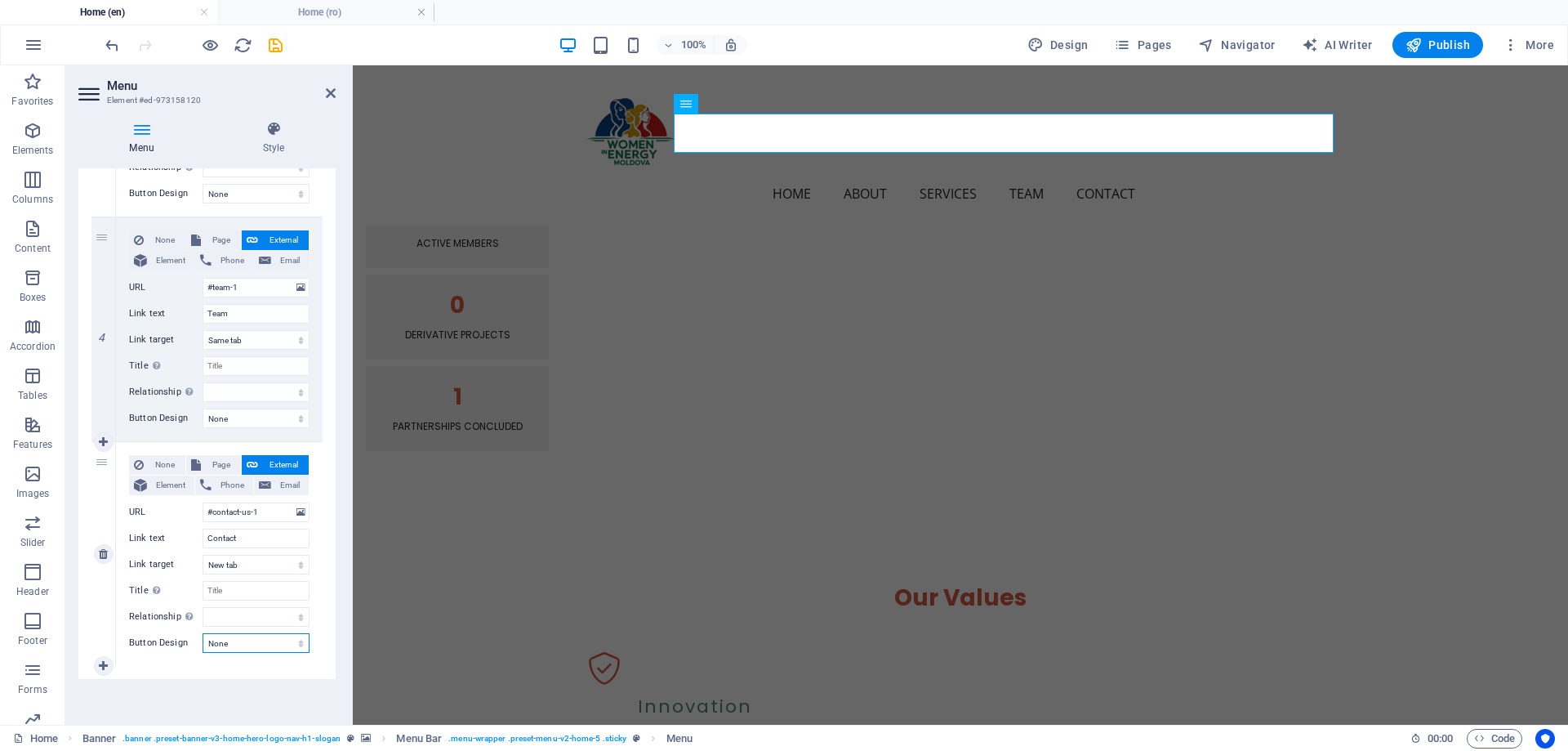
click at [232, 645] on select "None Default Primary Secondary" at bounding box center [256, 643] width 107 height 20
click at [247, 537] on input "Contact" at bounding box center [256, 539] width 107 height 20
click at [246, 564] on select "New tab Same tab Overlay" at bounding box center [256, 565] width 107 height 20
select select
click at [203, 555] on select "New tab Same tab Overlay" at bounding box center [256, 565] width 107 height 20
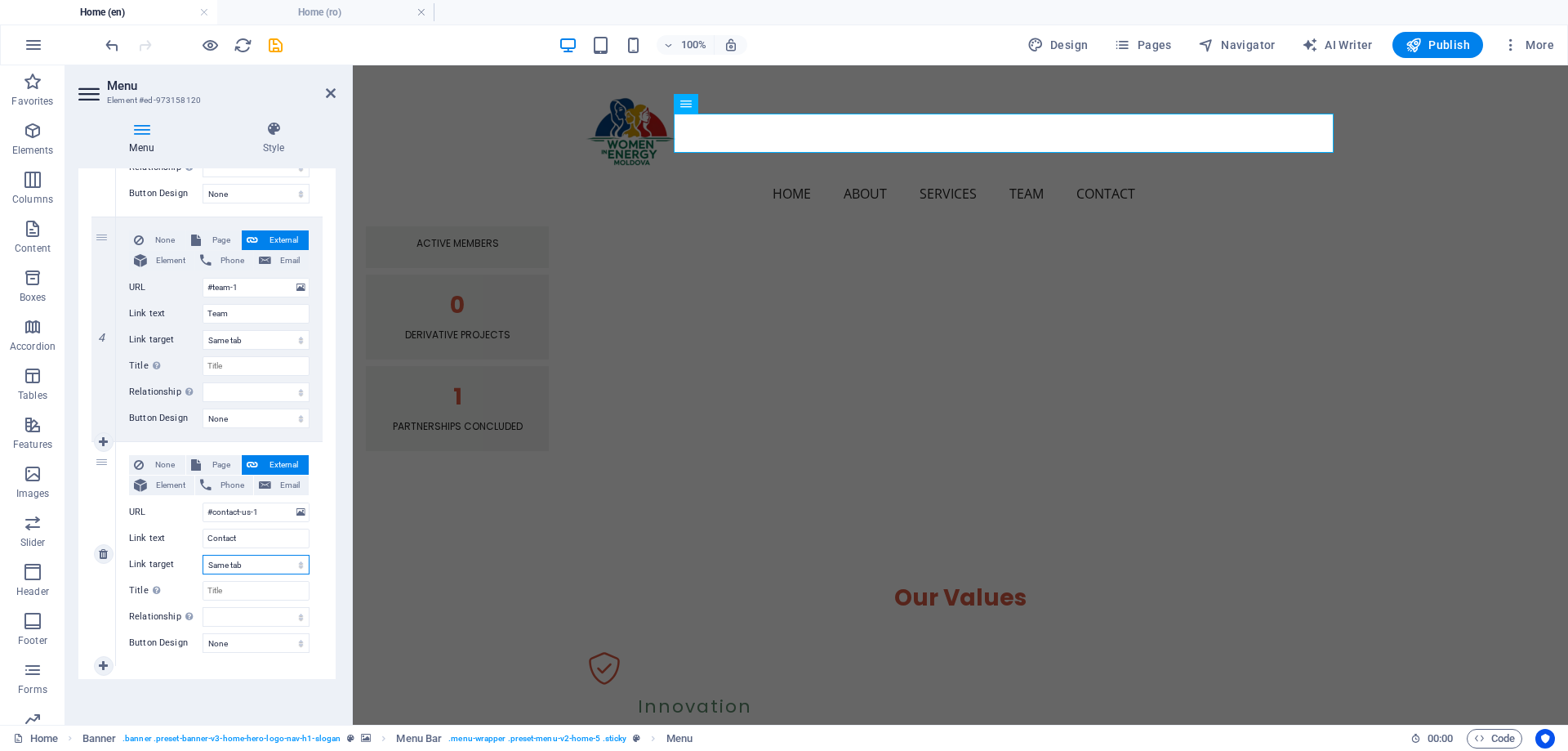
select select
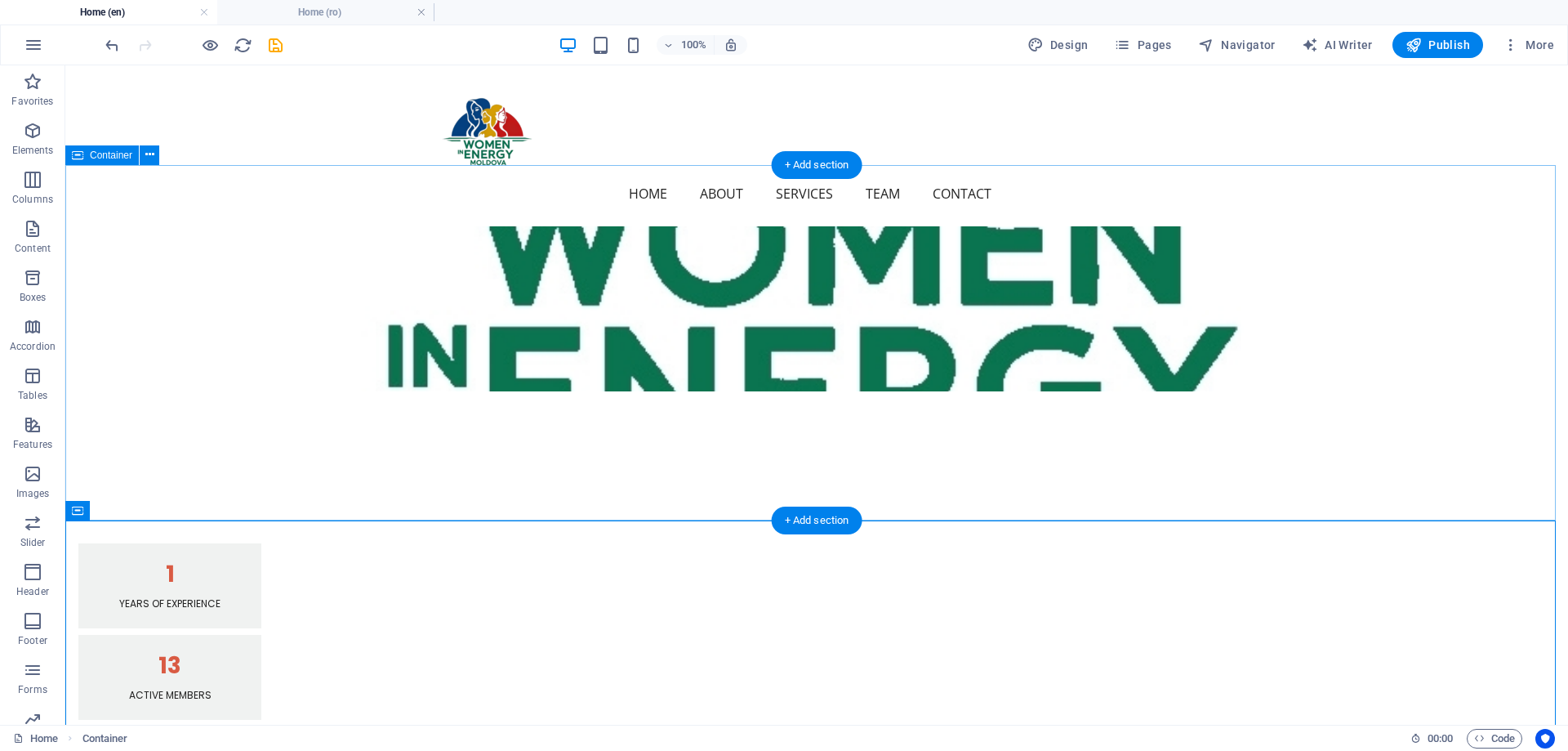
scroll to position [1317, 0]
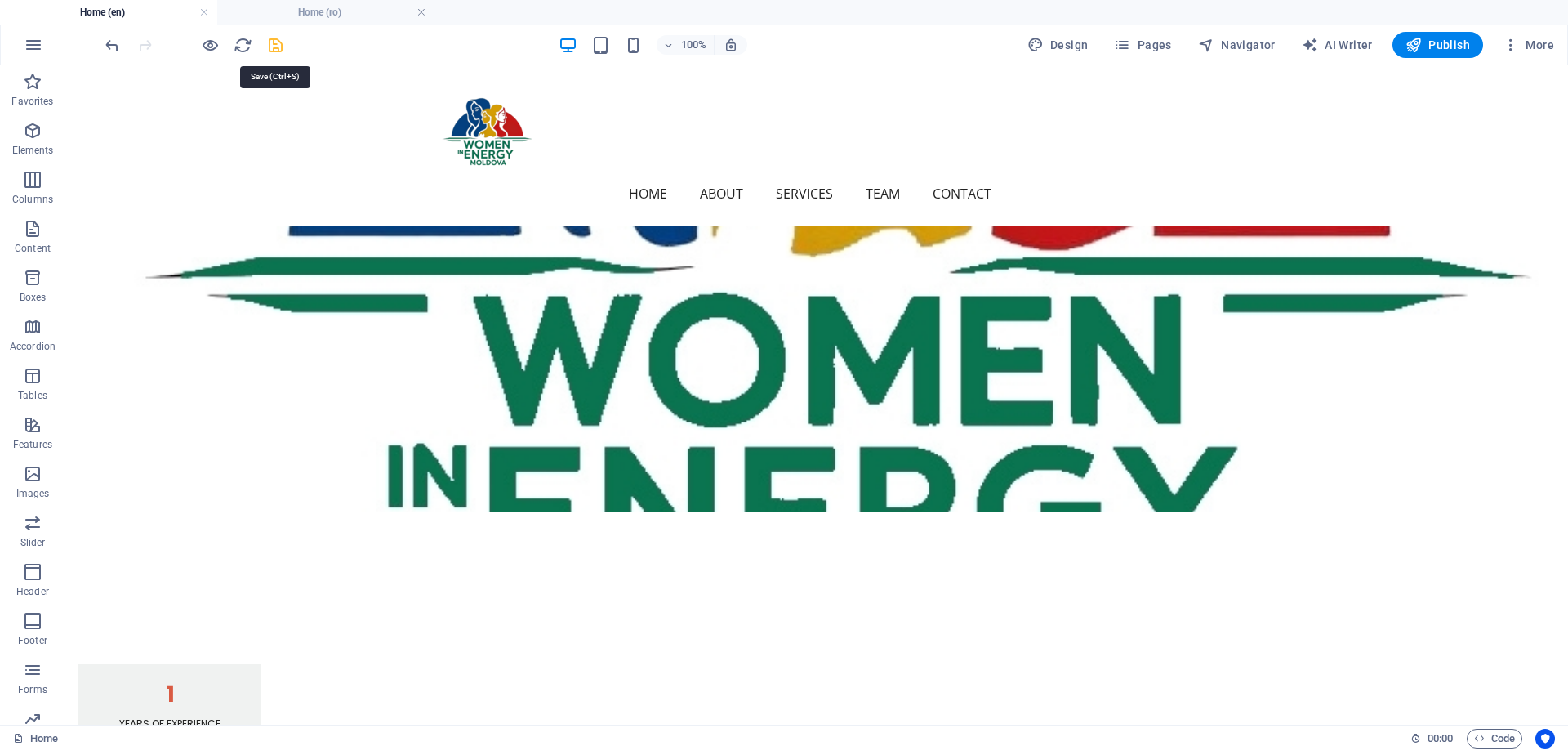
click at [272, 51] on icon "save" at bounding box center [275, 45] width 19 height 19
checkbox input "false"
click at [1433, 41] on span "Publish" at bounding box center [1438, 45] width 64 height 16
